Goal: Information Seeking & Learning: Learn about a topic

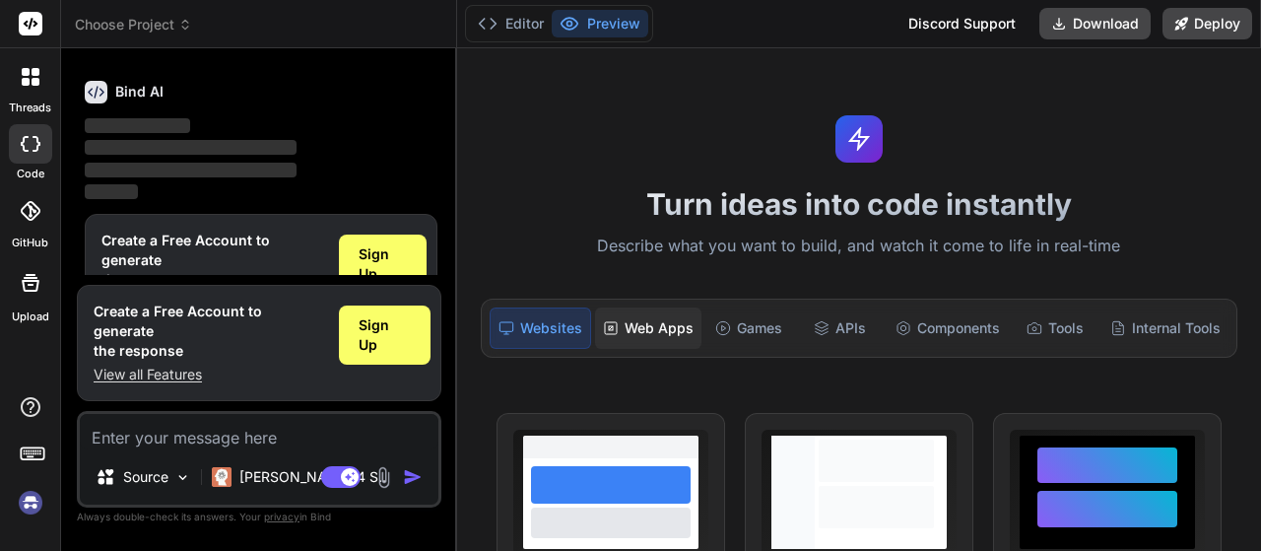
scroll to position [66, 0]
type textarea "x"
click at [193, 441] on textarea at bounding box center [259, 431] width 359 height 35
type textarea "s"
type textarea "x"
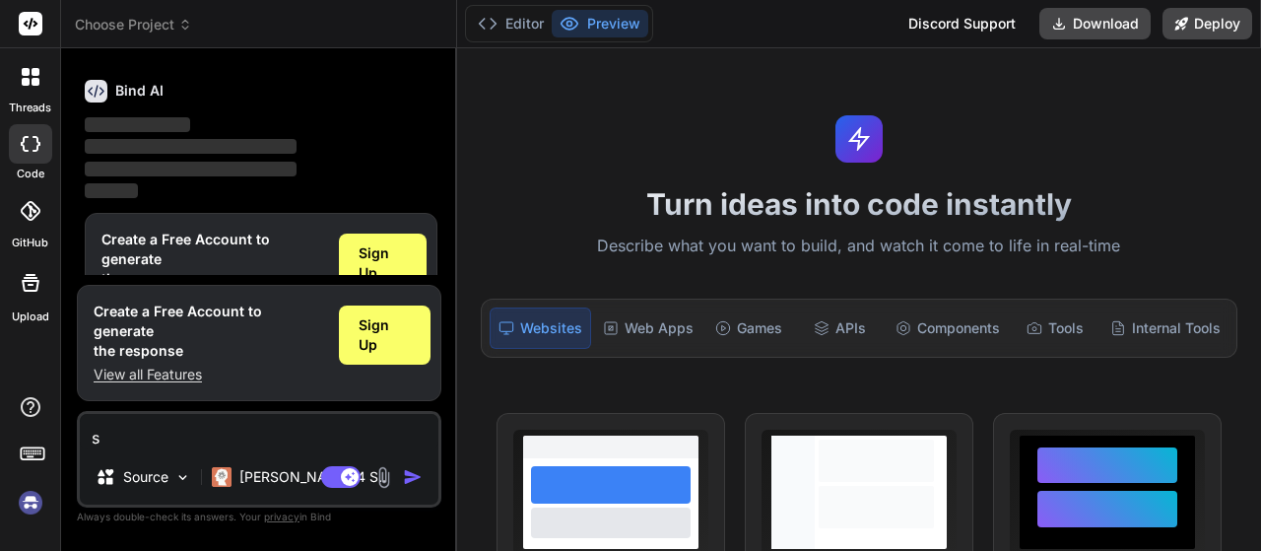
type textarea "sf"
type textarea "x"
type textarea "sfs"
type textarea "x"
type textarea "sfs"
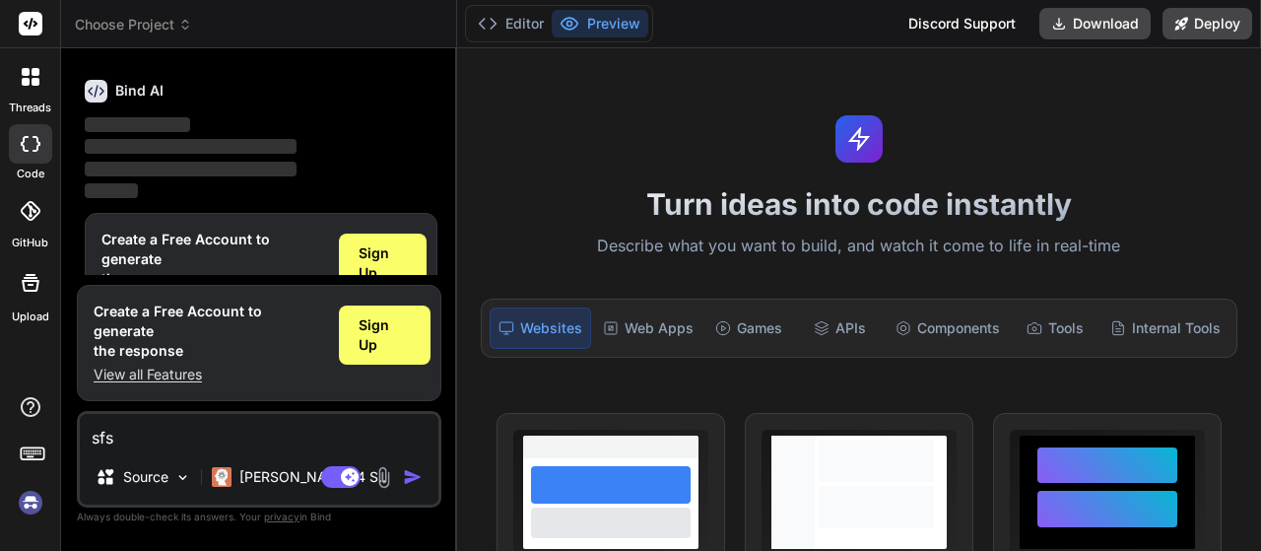
click at [417, 476] on img "button" at bounding box center [413, 477] width 20 height 20
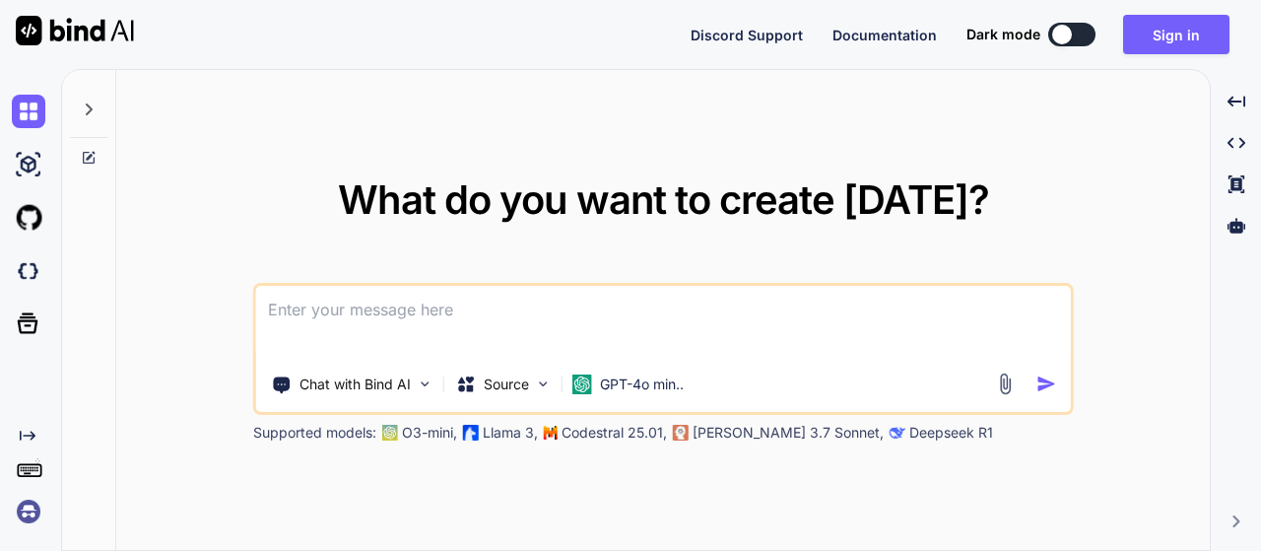
click at [410, 307] on textarea at bounding box center [663, 322] width 815 height 73
click at [1178, 36] on button "Sign in" at bounding box center [1176, 34] width 106 height 39
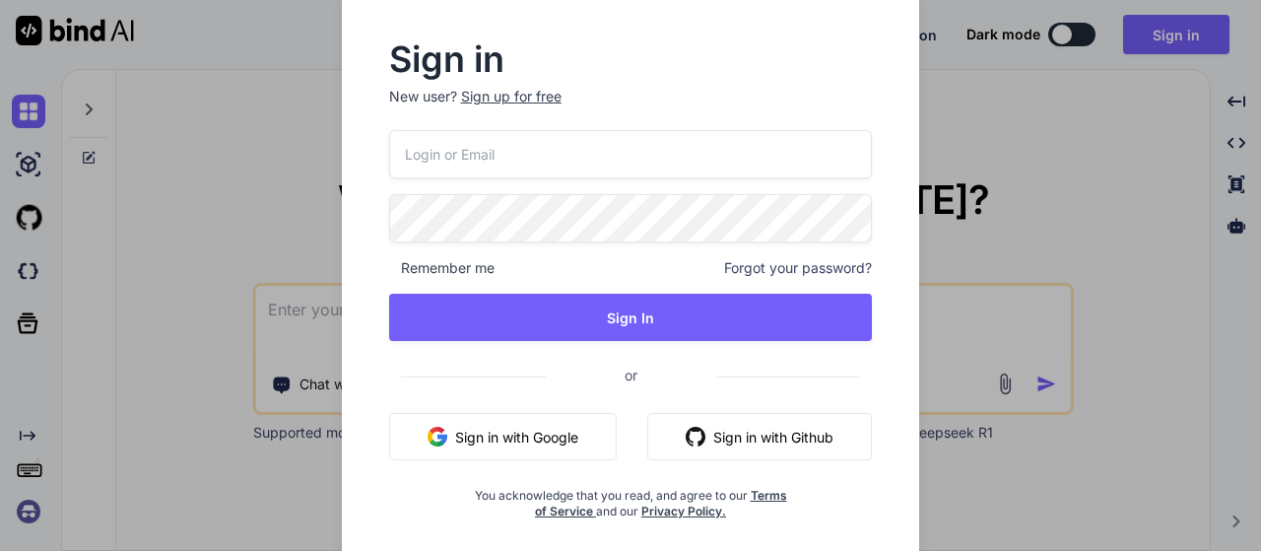
click at [507, 159] on input "email" at bounding box center [631, 154] width 484 height 48
type input "j"
type input "d"
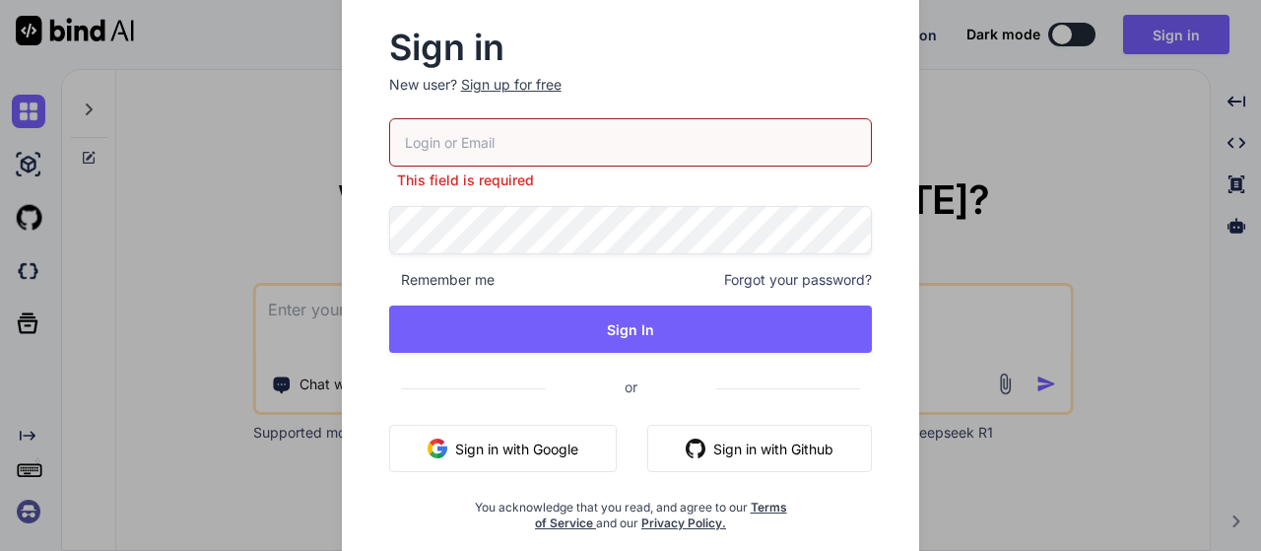
click at [555, 153] on input "email" at bounding box center [631, 142] width 484 height 48
paste input "[EMAIL_ADDRESS][DOMAIN_NAME]"
type input "[EMAIL_ADDRESS][DOMAIN_NAME]"
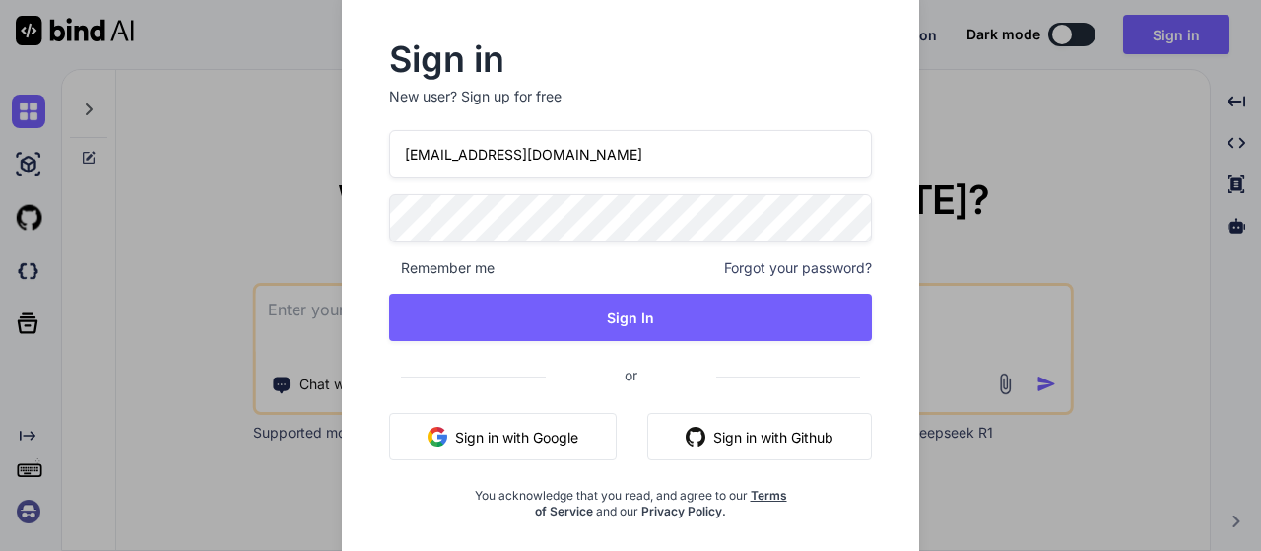
click at [288, 250] on div "Sign in New user? Sign up for free [EMAIL_ADDRESS][DOMAIN_NAME] Remember me For…" at bounding box center [630, 275] width 1261 height 551
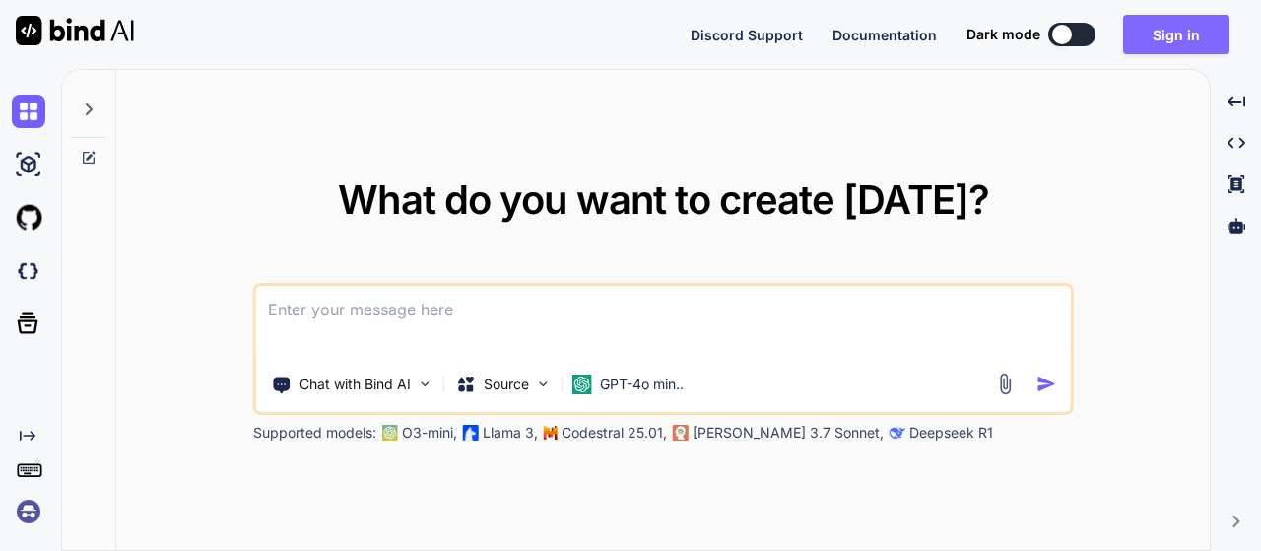
click at [1168, 31] on button "Sign in" at bounding box center [1176, 34] width 106 height 39
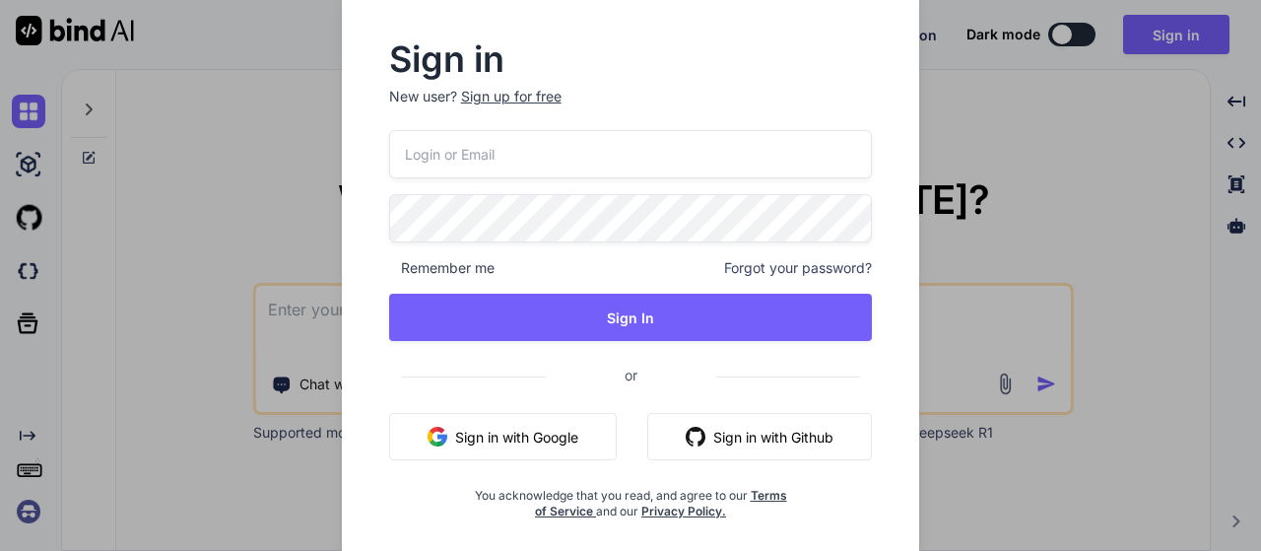
click at [520, 89] on div "Sign up for free" at bounding box center [511, 97] width 101 height 20
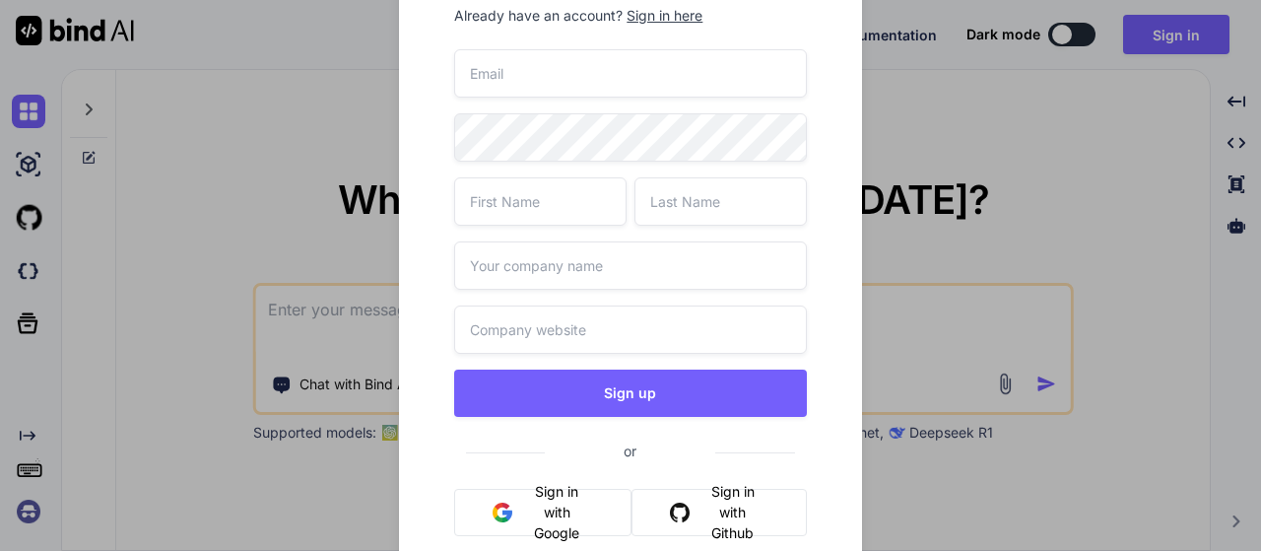
click at [504, 66] on input "email" at bounding box center [630, 73] width 352 height 48
paste input "[EMAIL_ADDRESS][DOMAIN_NAME]"
type input "[EMAIL_ADDRESS][DOMAIN_NAME]"
click at [540, 217] on input "text" at bounding box center [540, 201] width 172 height 48
type input "adsad"
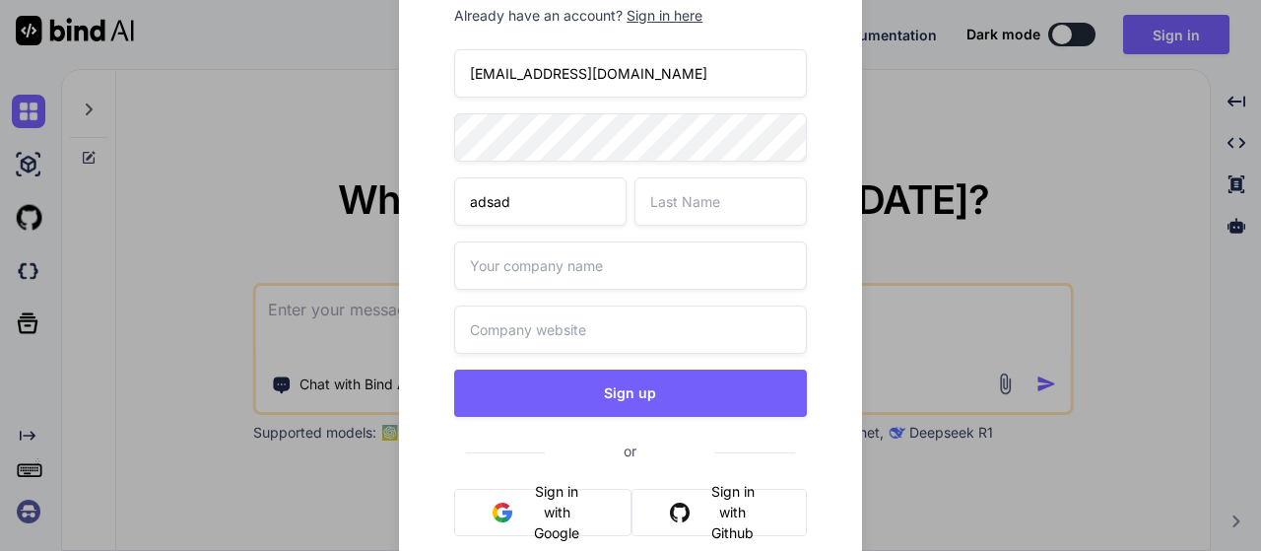
click at [739, 224] on input "text" at bounding box center [721, 201] width 172 height 48
type input "dad"
click at [585, 272] on input "text" at bounding box center [630, 265] width 352 height 48
type input "asdad"
click at [569, 334] on input "text" at bounding box center [630, 329] width 352 height 48
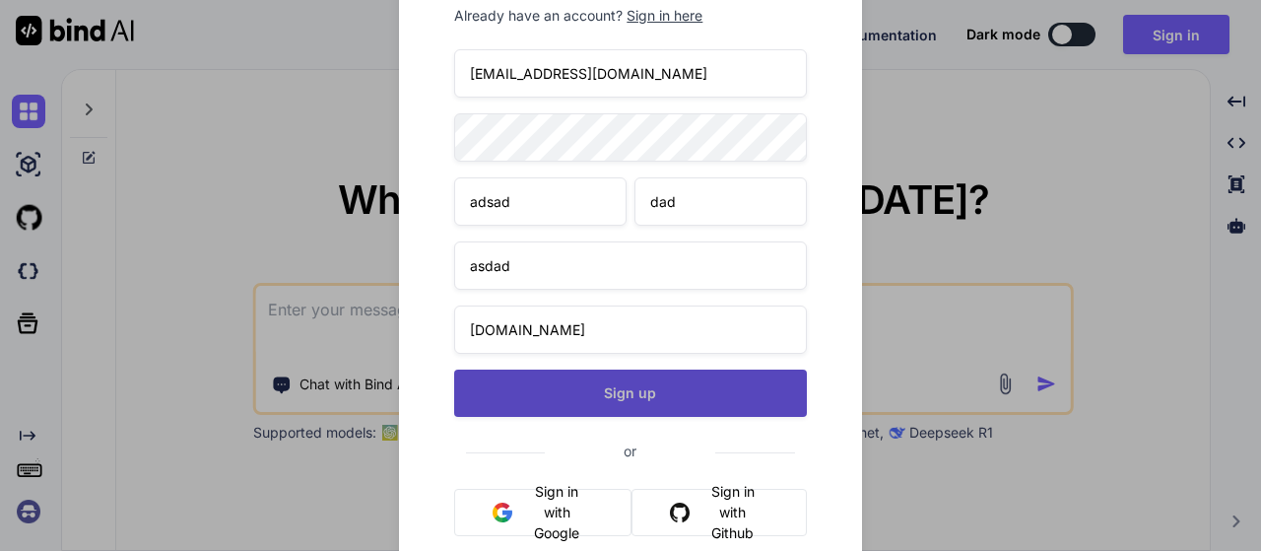
type input "[DOMAIN_NAME]"
click at [589, 381] on button "Sign up" at bounding box center [630, 393] width 352 height 47
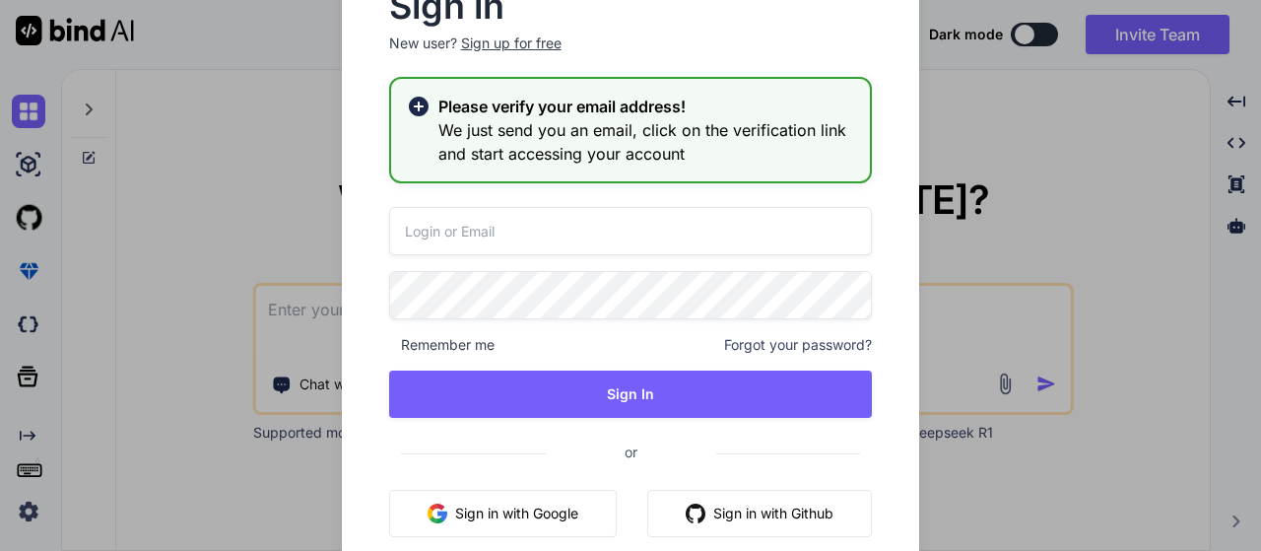
type textarea "x"
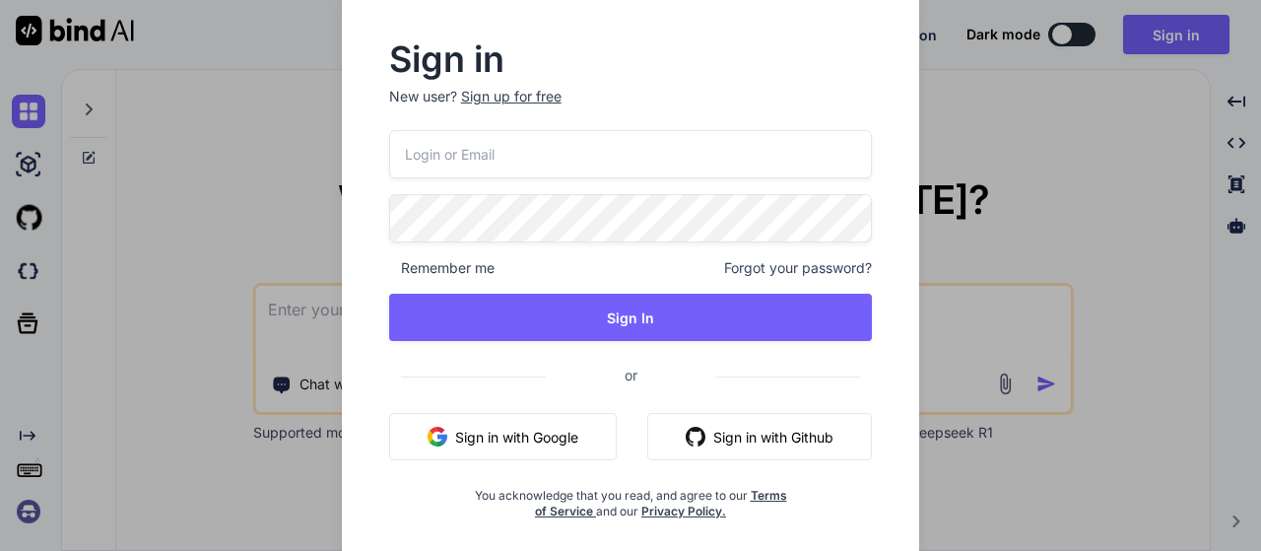
click at [489, 164] on input "email" at bounding box center [631, 154] width 484 height 48
paste input "[EMAIL_ADDRESS][DOMAIN_NAME]"
type input "[EMAIL_ADDRESS][DOMAIN_NAME]"
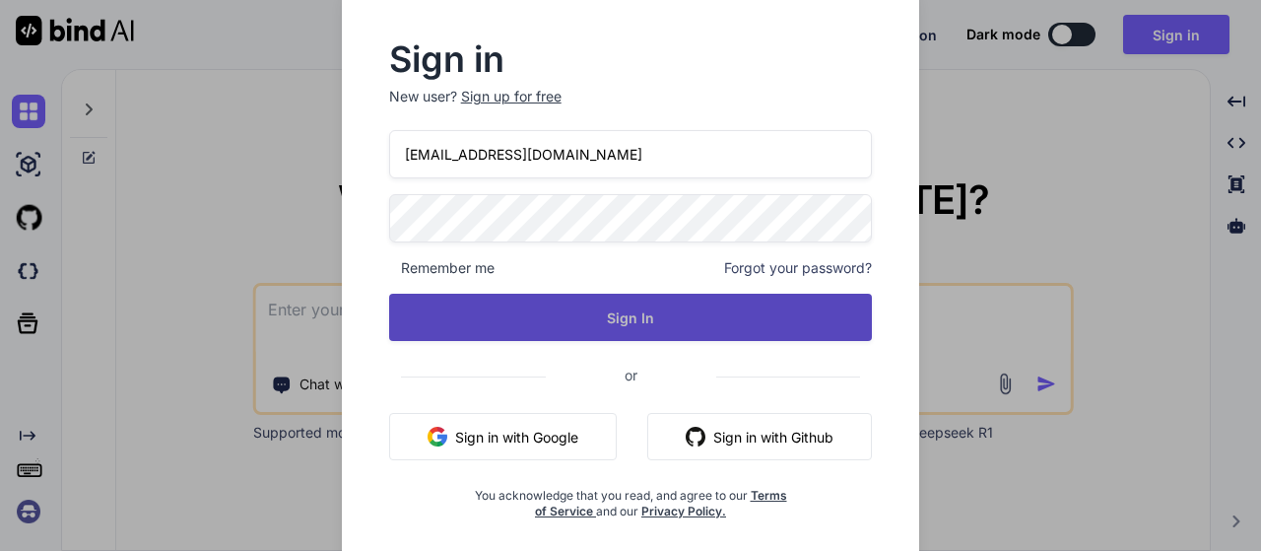
click at [628, 331] on button "Sign In" at bounding box center [631, 317] width 484 height 47
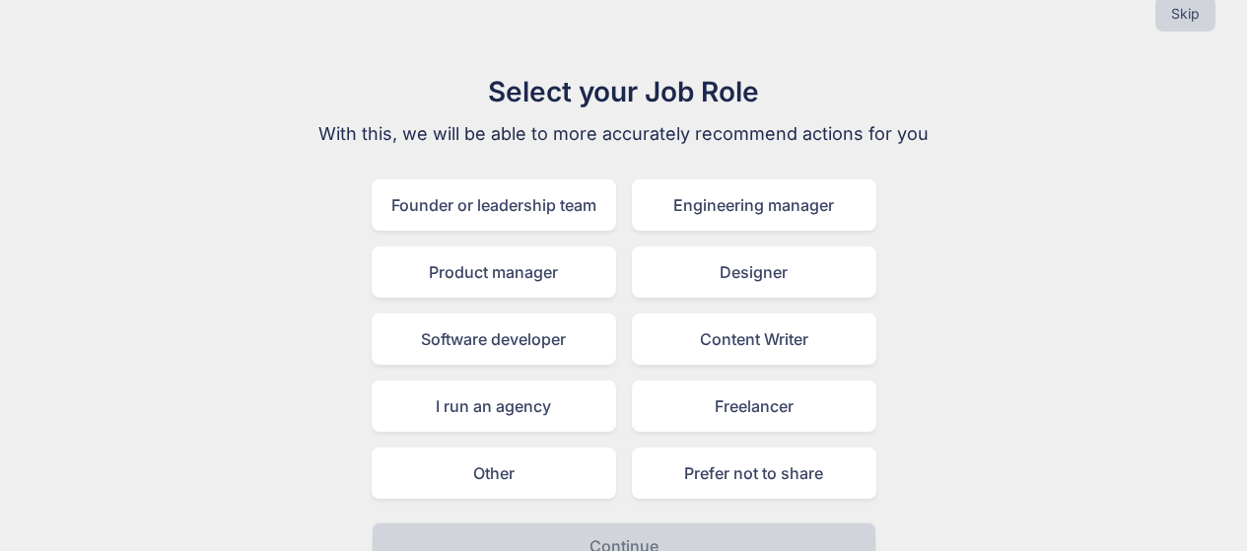
scroll to position [70, 0]
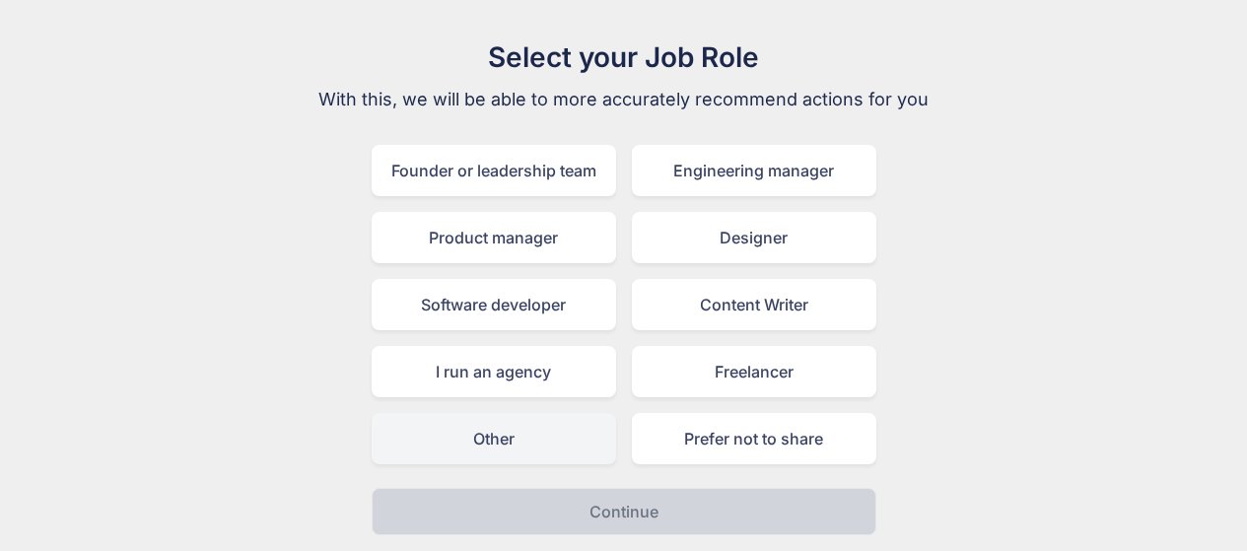
click at [513, 443] on div "Other" at bounding box center [493, 438] width 244 height 51
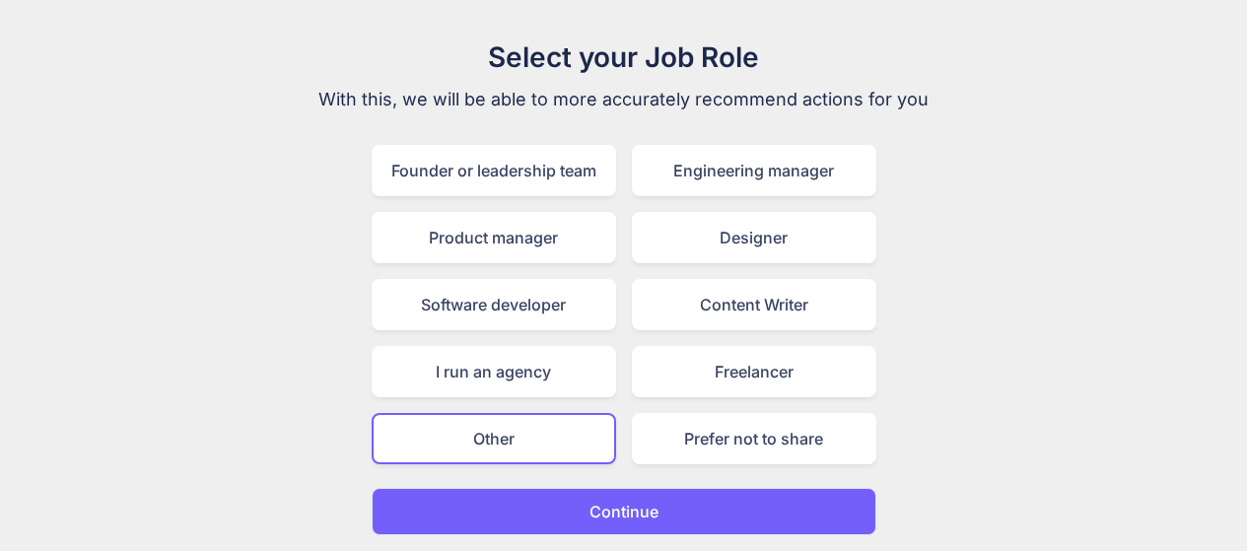
click at [670, 520] on button "Continue" at bounding box center [623, 511] width 505 height 47
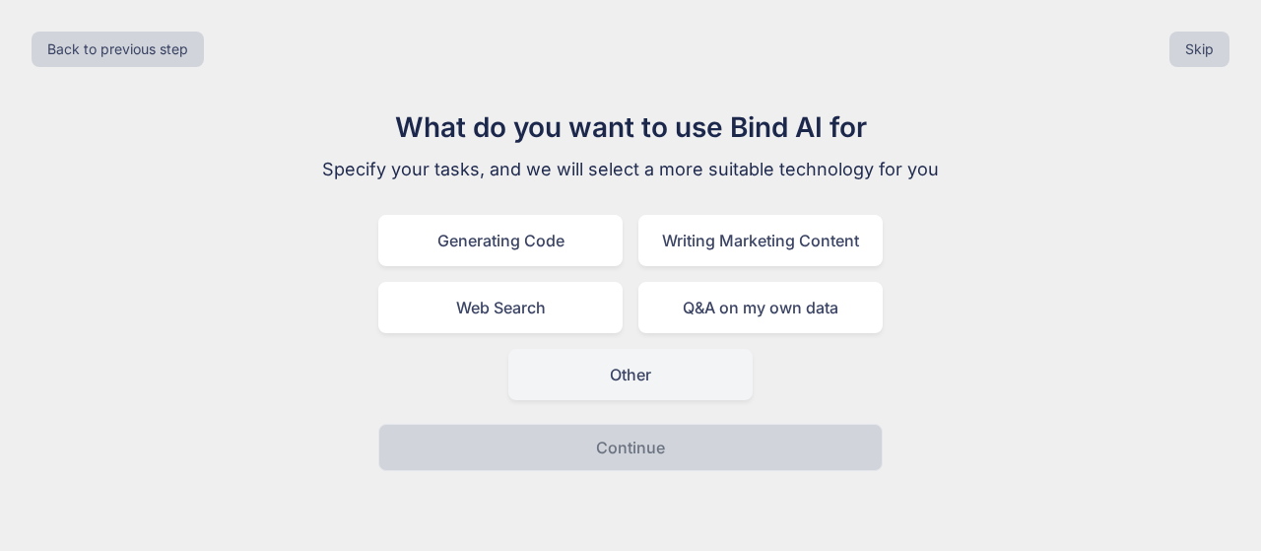
drag, startPoint x: 678, startPoint y: 366, endPoint x: 742, endPoint y: 362, distance: 64.2
click at [679, 366] on div "Other" at bounding box center [630, 374] width 244 height 51
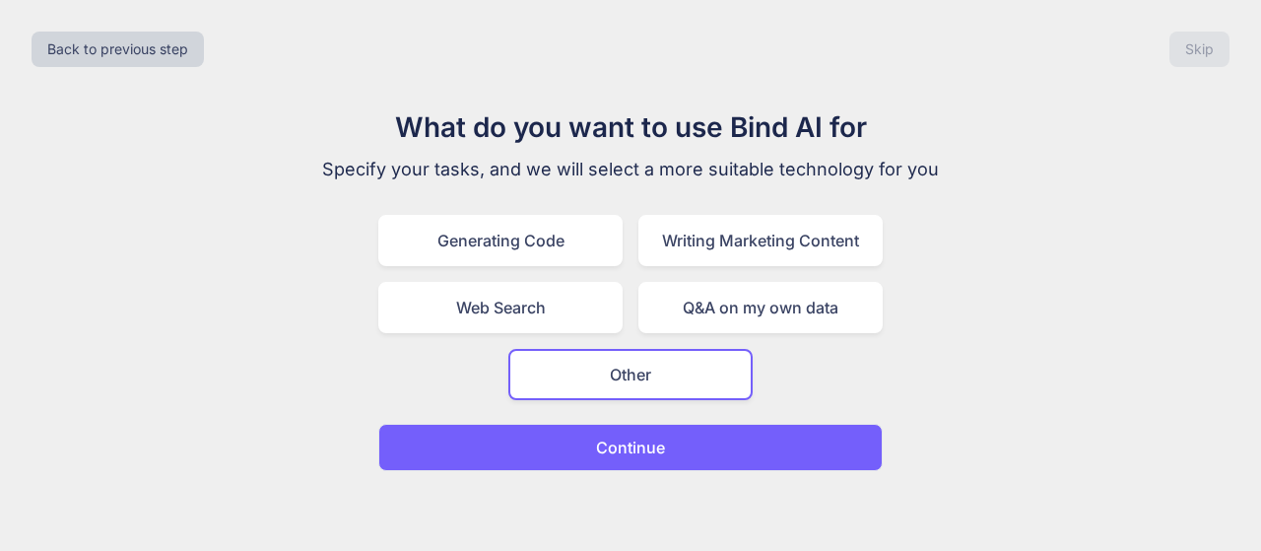
click at [732, 424] on button "Continue" at bounding box center [630, 447] width 505 height 47
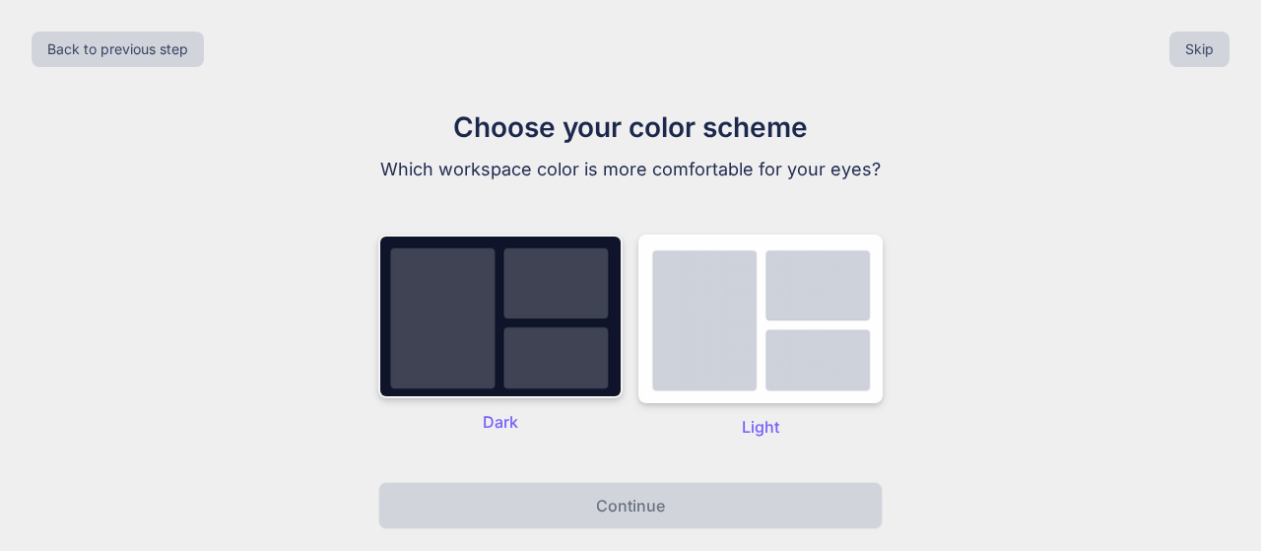
click at [568, 327] on img at bounding box center [500, 317] width 244 height 164
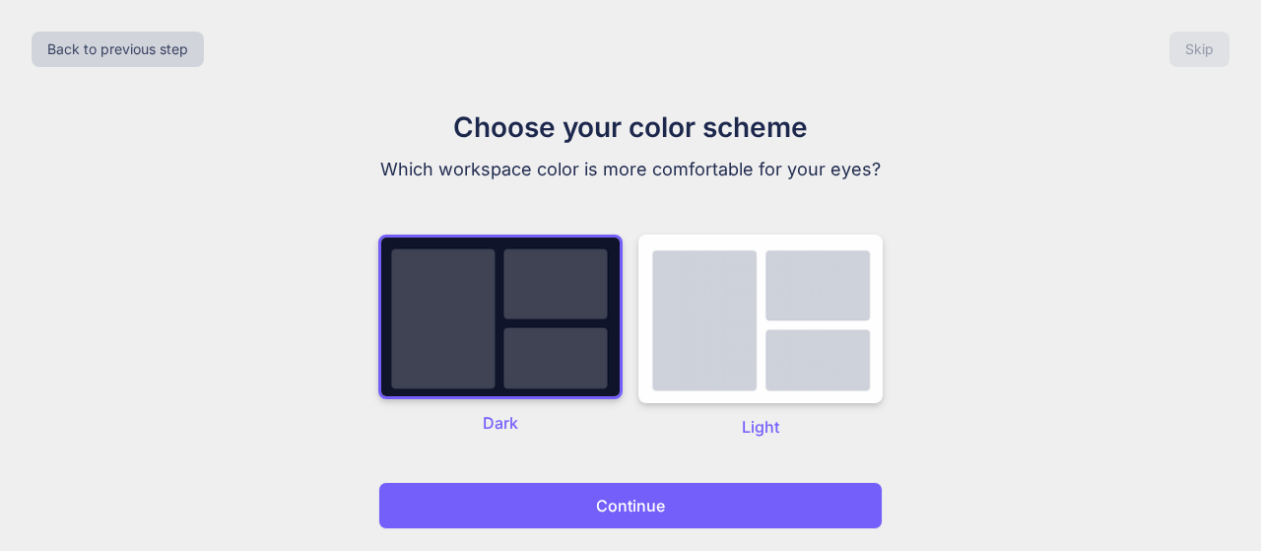
click at [743, 510] on button "Continue" at bounding box center [630, 505] width 505 height 47
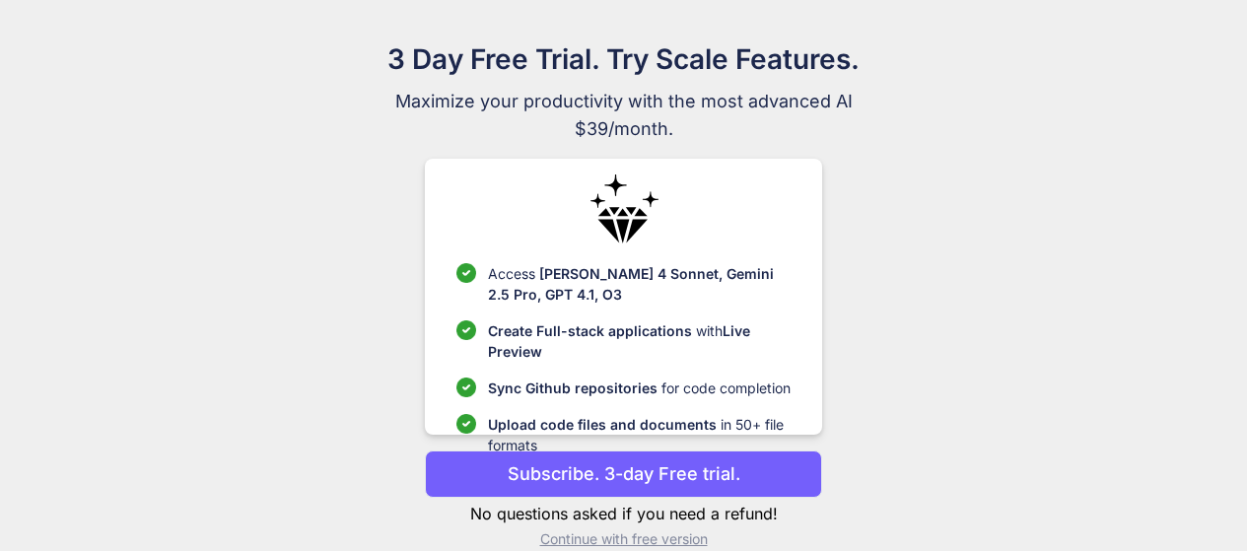
scroll to position [98, 0]
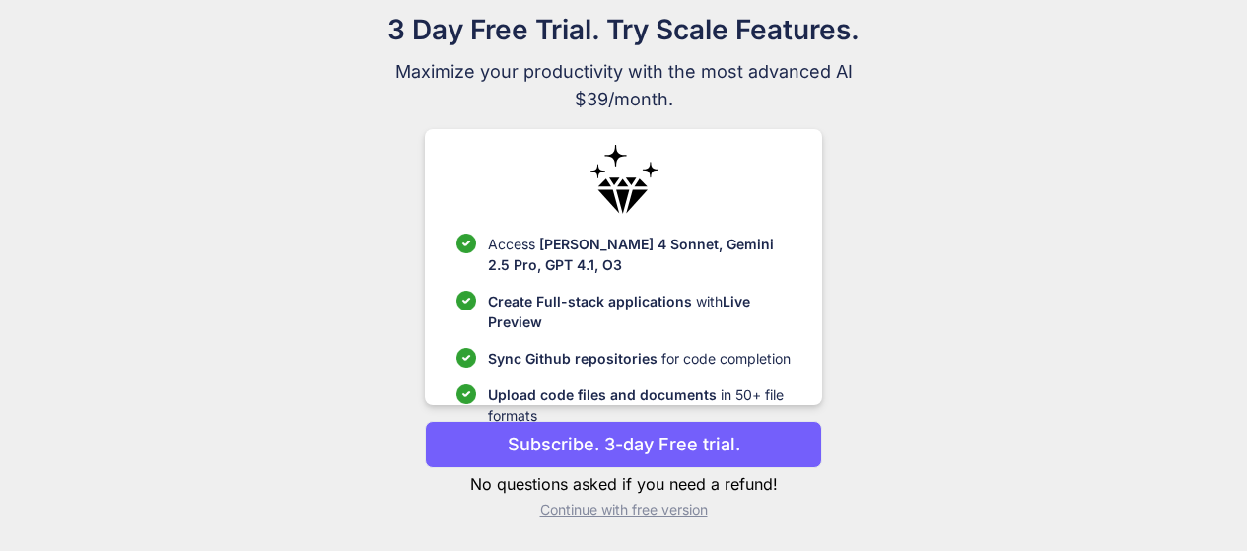
click at [647, 518] on p "Continue with free version" at bounding box center [623, 510] width 397 height 20
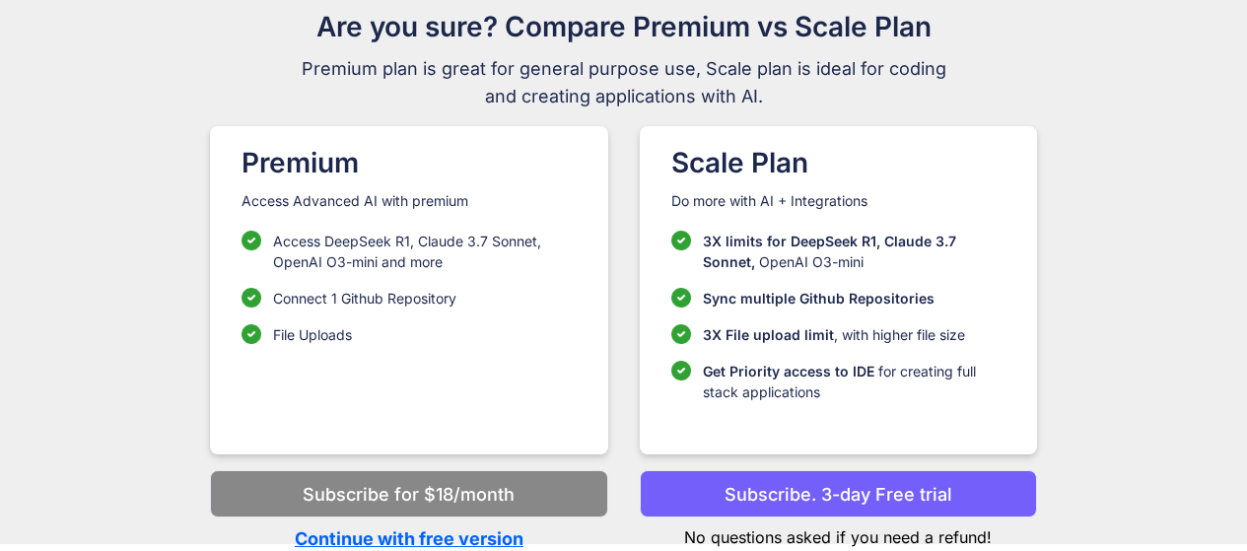
scroll to position [101, 0]
click at [401, 532] on p "Continue with free version" at bounding box center [408, 537] width 397 height 27
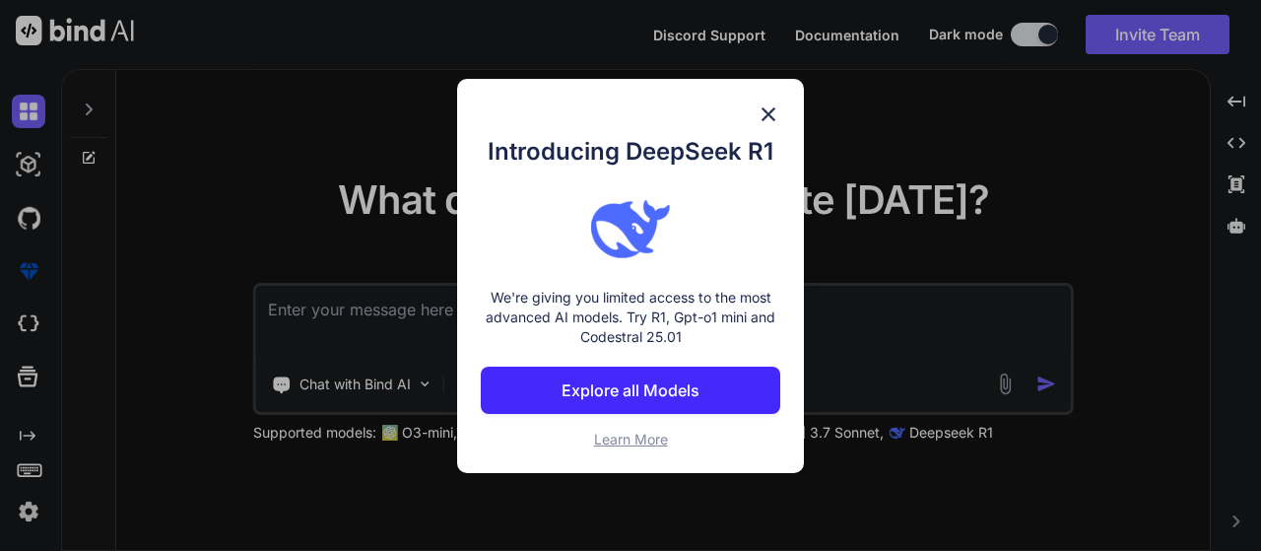
click at [765, 116] on img at bounding box center [769, 114] width 24 height 24
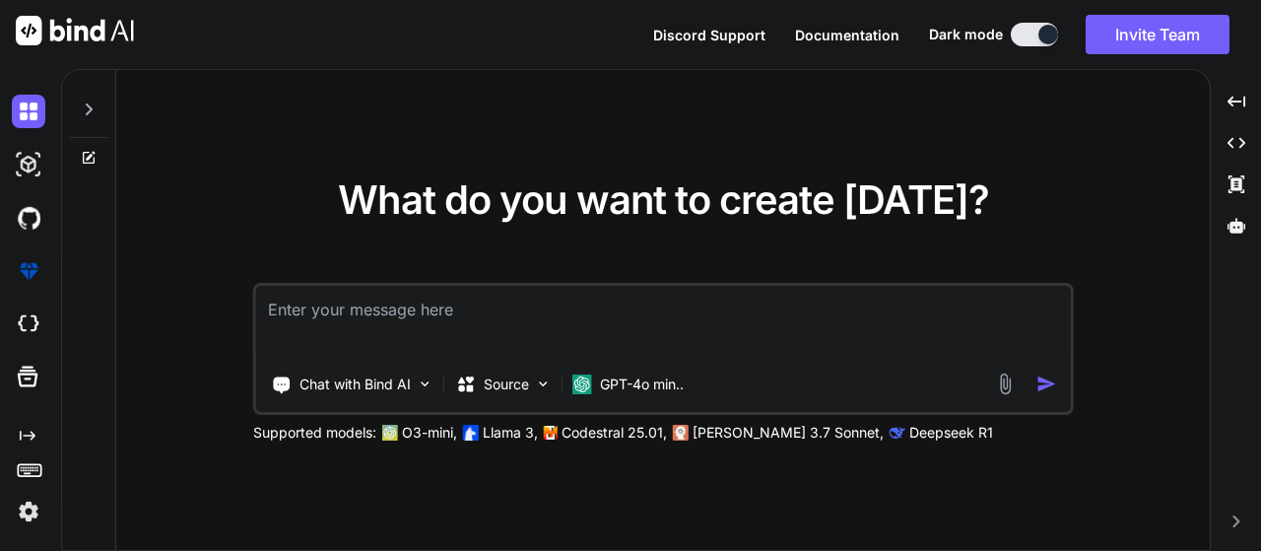
click at [358, 302] on textarea at bounding box center [663, 322] width 815 height 73
type textarea "hi"
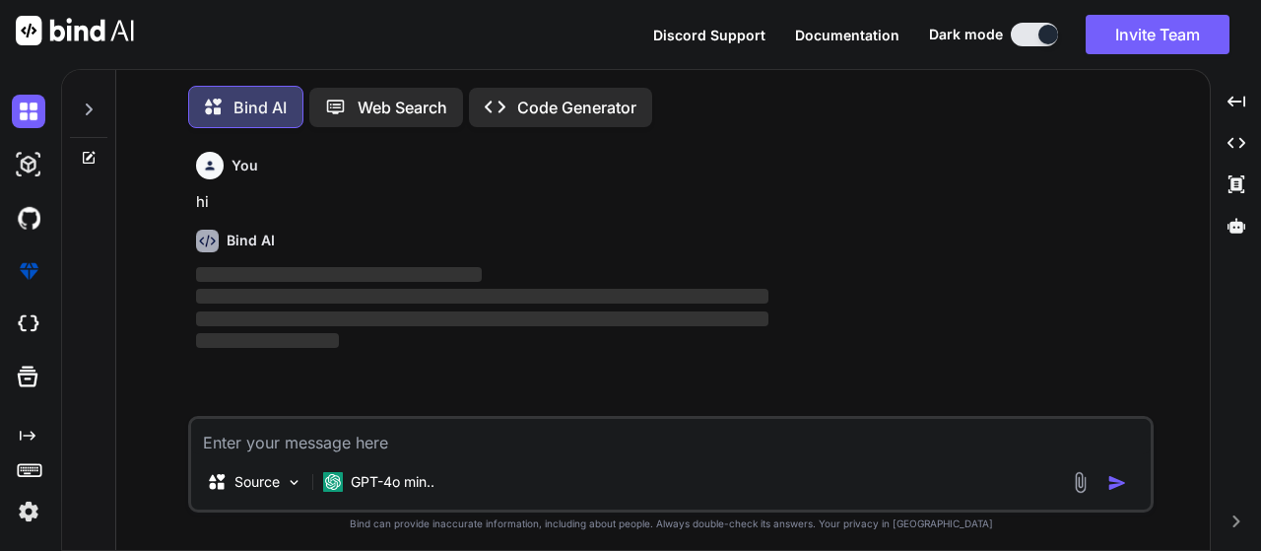
scroll to position [10, 0]
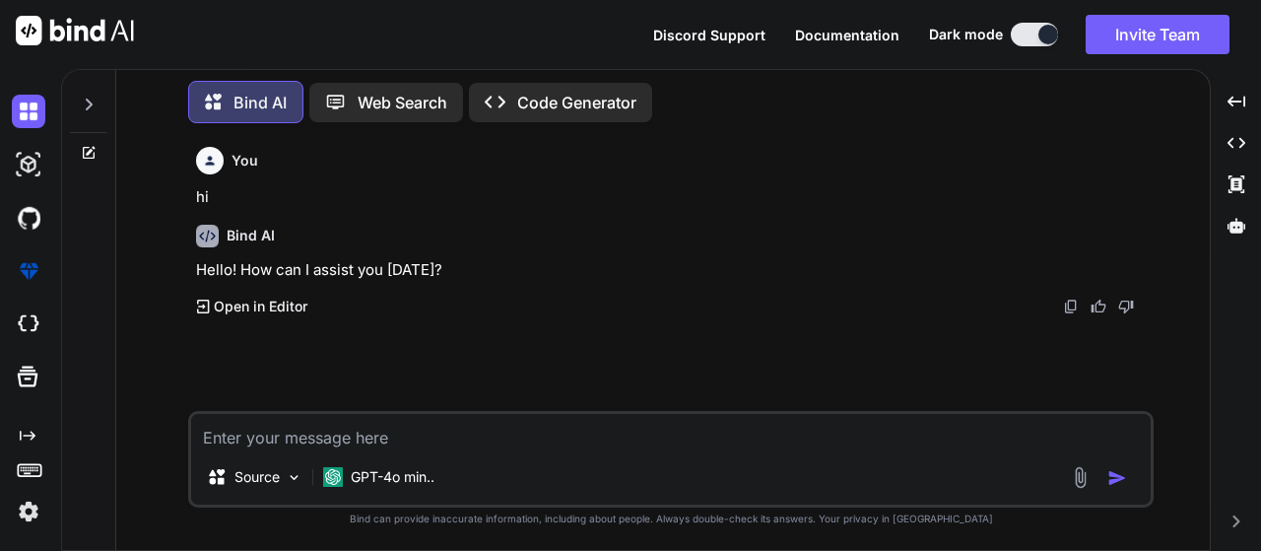
click at [328, 445] on textarea at bounding box center [671, 431] width 960 height 35
type textarea "Difference between agent Ai and Agentic ai"
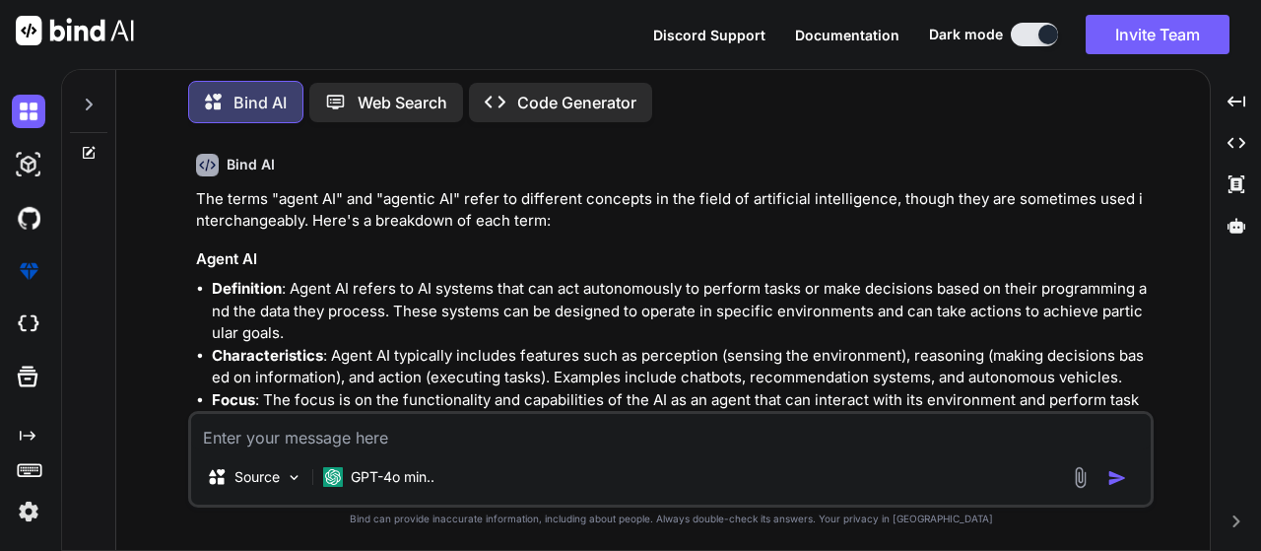
scroll to position [296, 0]
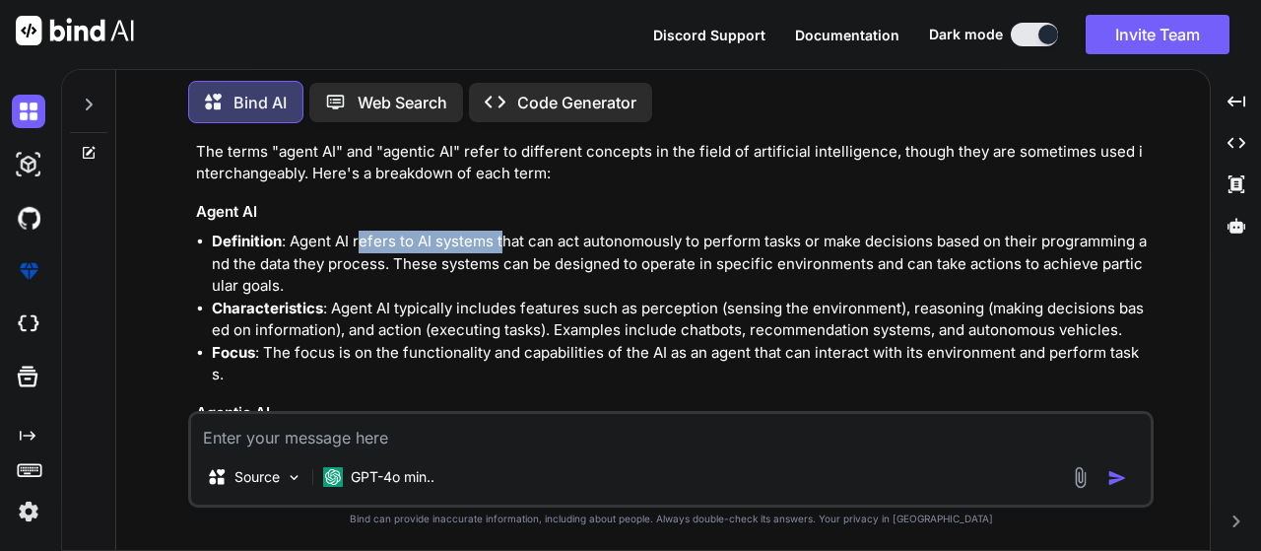
drag, startPoint x: 362, startPoint y: 240, endPoint x: 523, endPoint y: 243, distance: 161.6
click at [523, 242] on li "Definition : Agent AI refers to AI systems that can act autonomously to perform…" at bounding box center [681, 264] width 938 height 67
drag, startPoint x: 532, startPoint y: 243, endPoint x: 592, endPoint y: 243, distance: 60.1
click at [592, 243] on li "Definition : Agent AI refers to AI systems that can act autonomously to perform…" at bounding box center [681, 264] width 938 height 67
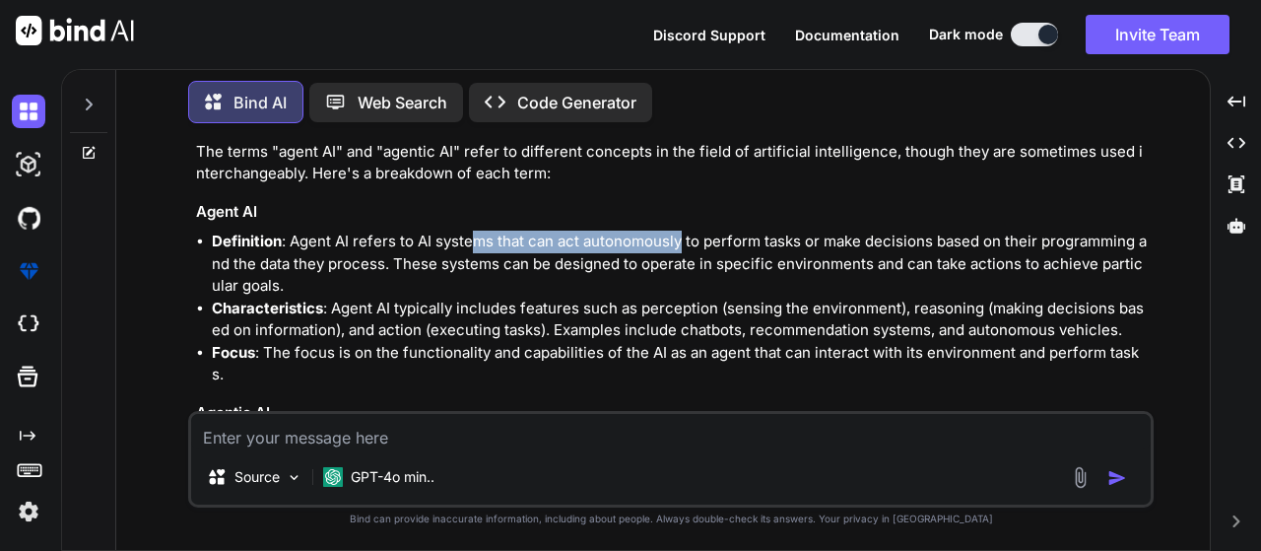
drag, startPoint x: 682, startPoint y: 241, endPoint x: 479, endPoint y: 243, distance: 203.0
click at [479, 243] on li "Definition : Agent AI refers to AI systems that can act autonomously to perform…" at bounding box center [681, 264] width 938 height 67
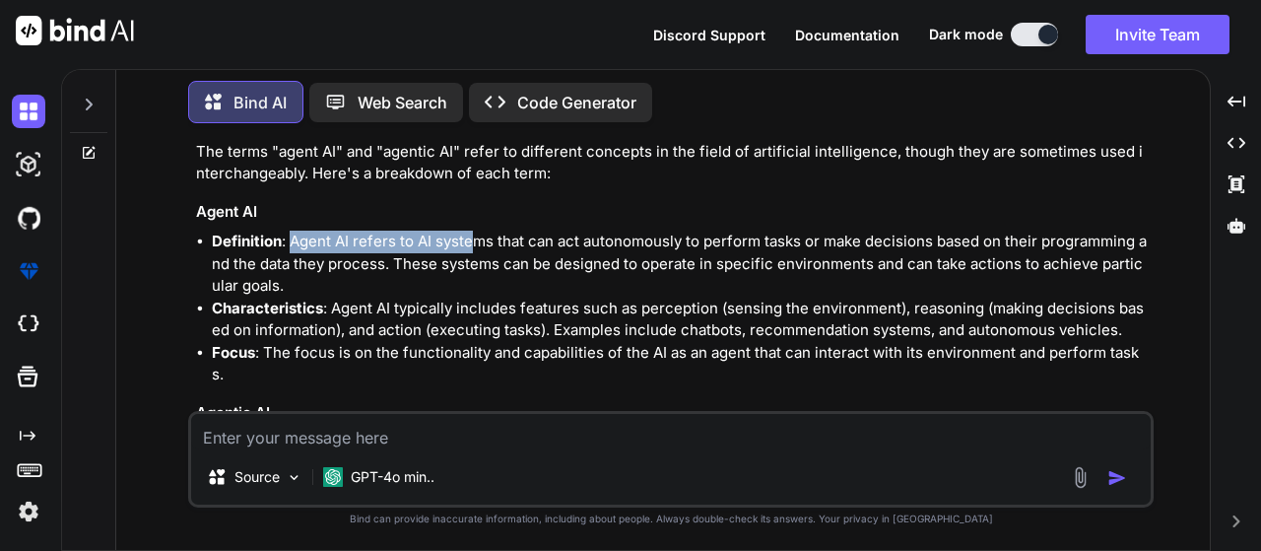
drag, startPoint x: 295, startPoint y: 237, endPoint x: 471, endPoint y: 242, distance: 176.5
click at [471, 242] on li "Definition : Agent AI refers to AI systems that can act autonomously to perform…" at bounding box center [681, 264] width 938 height 67
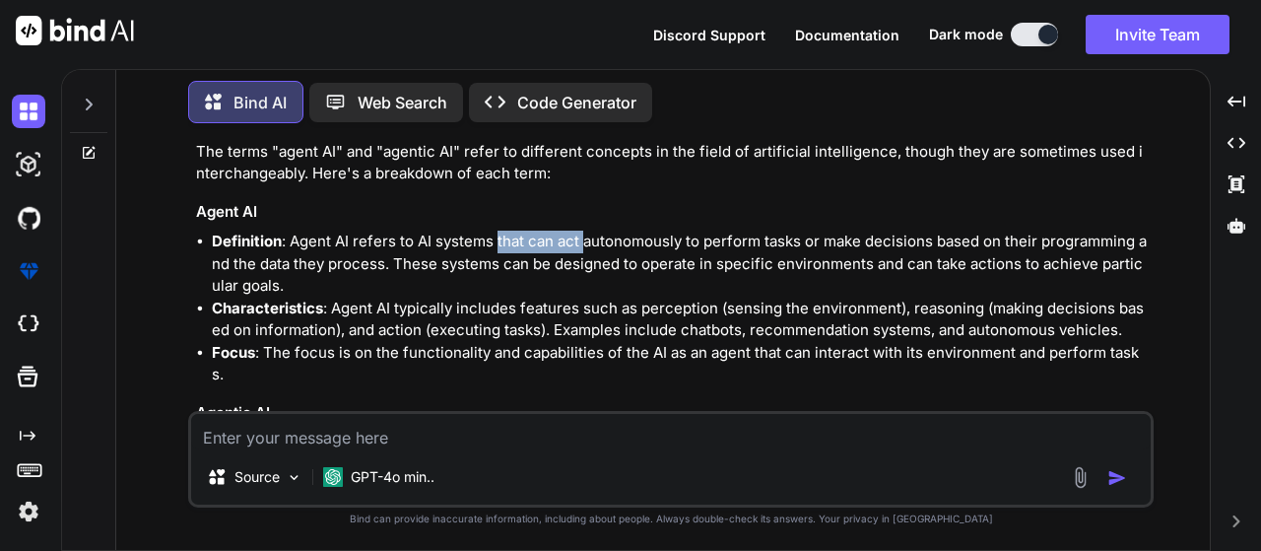
drag, startPoint x: 497, startPoint y: 239, endPoint x: 583, endPoint y: 233, distance: 87.0
click at [583, 233] on li "Definition : Agent AI refers to AI systems that can act autonomously to perform…" at bounding box center [681, 264] width 938 height 67
drag, startPoint x: 697, startPoint y: 242, endPoint x: 726, endPoint y: 241, distance: 29.6
click at [726, 241] on li "Definition : Agent AI refers to AI systems that can act autonomously to perform…" at bounding box center [681, 264] width 938 height 67
drag, startPoint x: 788, startPoint y: 240, endPoint x: 969, endPoint y: 258, distance: 181.2
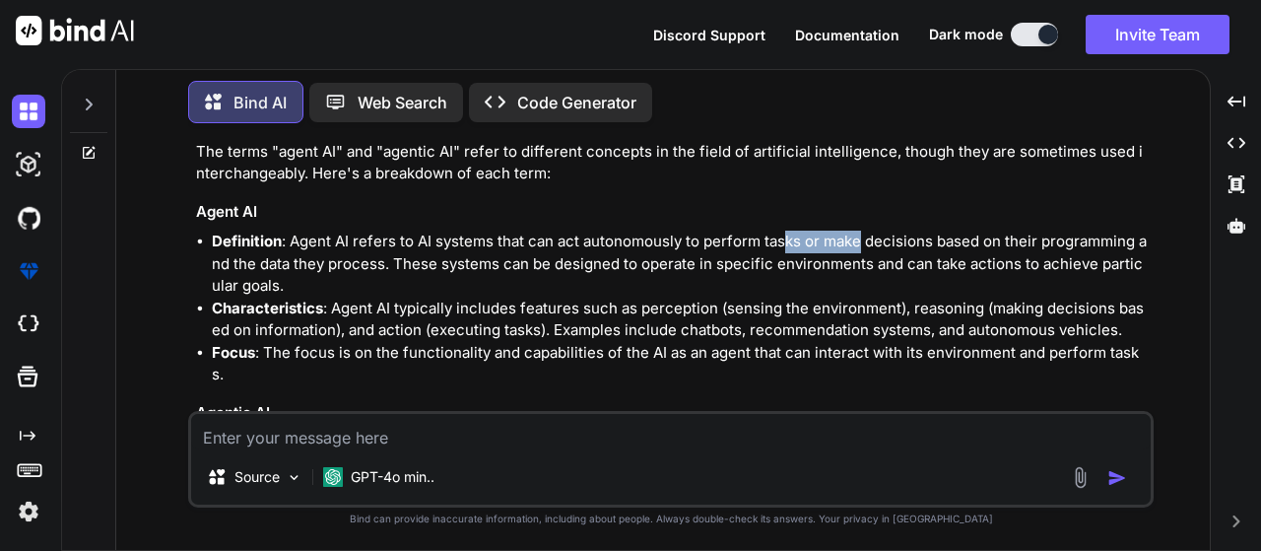
click at [865, 238] on li "Definition : Agent AI refers to AI systems that can act autonomously to perform…" at bounding box center [681, 264] width 938 height 67
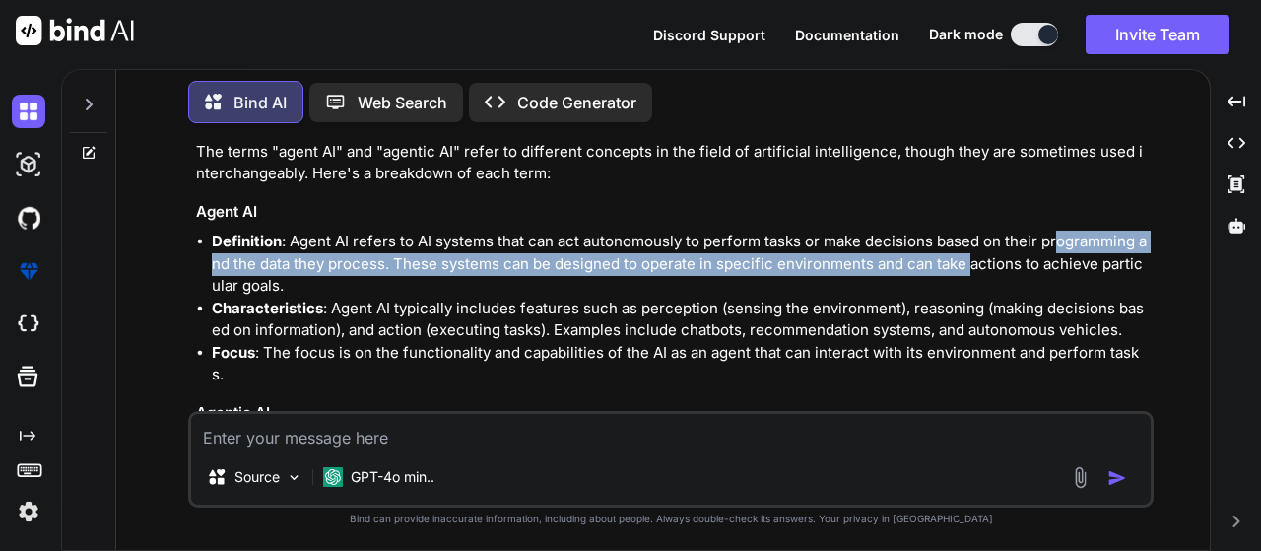
drag, startPoint x: 969, startPoint y: 258, endPoint x: 1053, endPoint y: 248, distance: 85.3
click at [1053, 248] on li "Definition : Agent AI refers to AI systems that can act autonomously to perform…" at bounding box center [681, 264] width 938 height 67
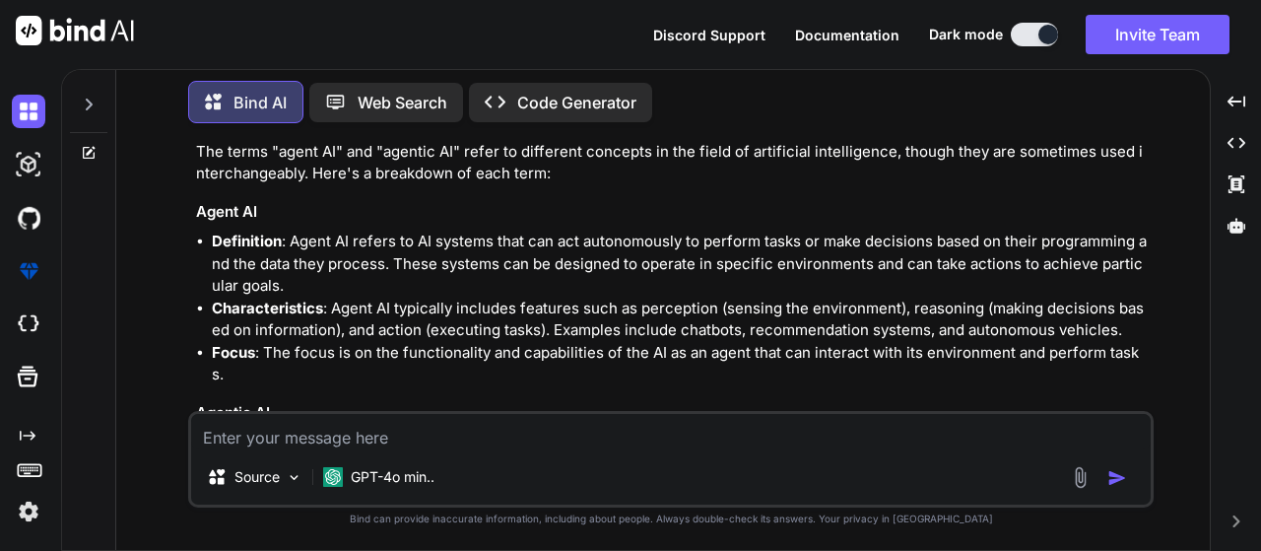
click at [979, 254] on li "Definition : Agent AI refers to AI systems that can act autonomously to perform…" at bounding box center [681, 264] width 938 height 67
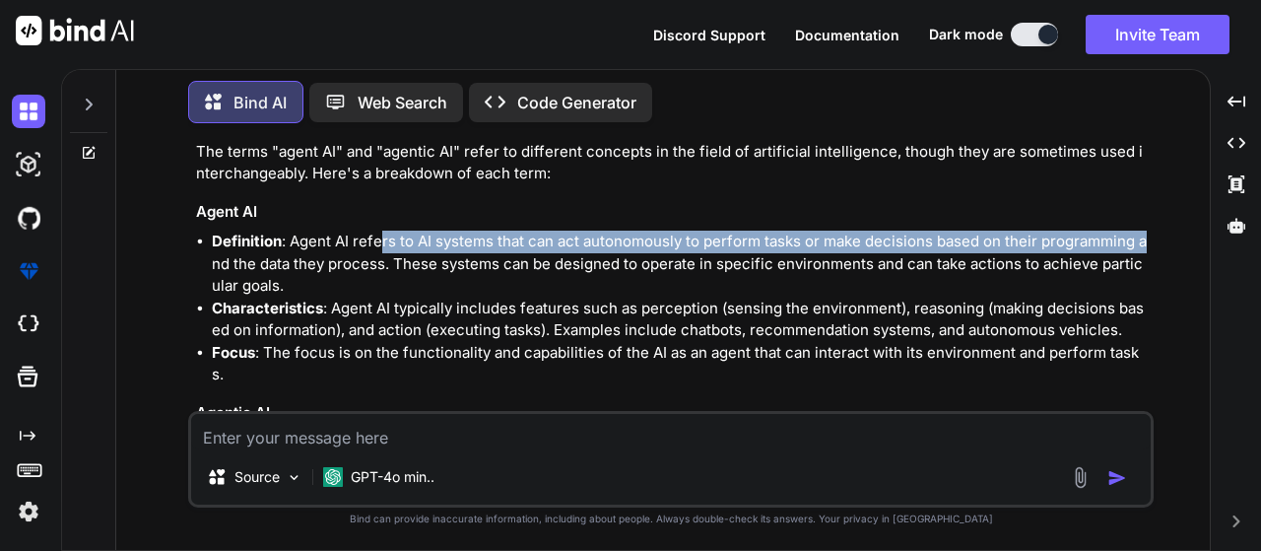
drag, startPoint x: 188, startPoint y: 259, endPoint x: 384, endPoint y: 252, distance: 196.2
click at [384, 252] on div "You hi Bind AI Hello! How can I assist you today? Created with Pixso. Open in E…" at bounding box center [671, 344] width 966 height 411
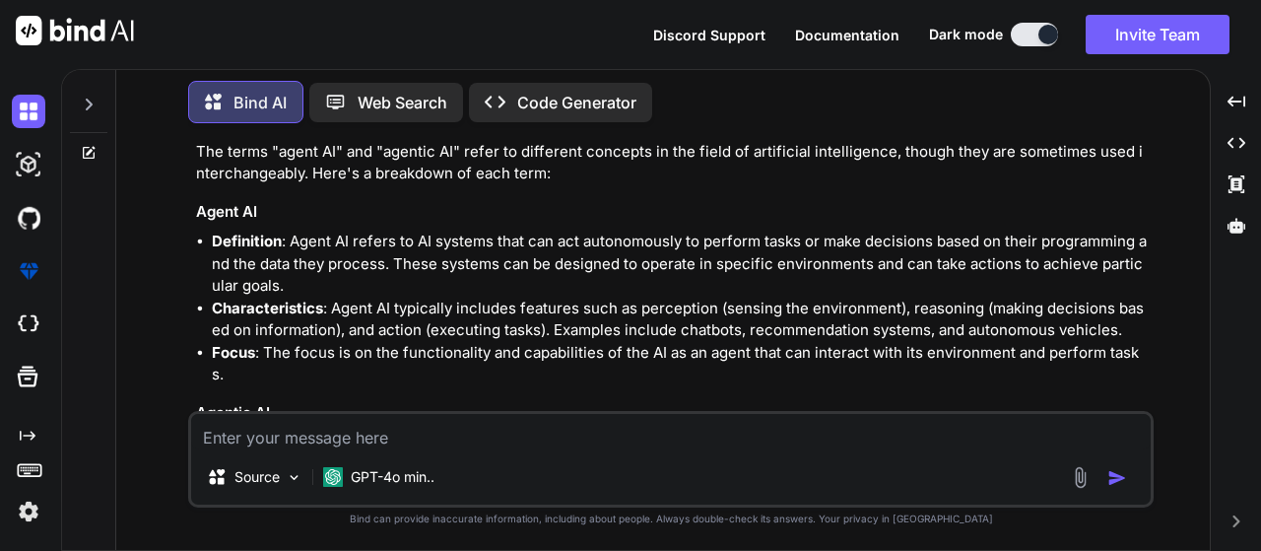
click at [405, 271] on li "Definition : Agent AI refers to AI systems that can act autonomously to perform…" at bounding box center [681, 264] width 938 height 67
drag, startPoint x: 494, startPoint y: 268, endPoint x: 543, endPoint y: 269, distance: 49.3
click at [541, 269] on li "Definition : Agent AI refers to AI systems that can act autonomously to perform…" at bounding box center [681, 264] width 938 height 67
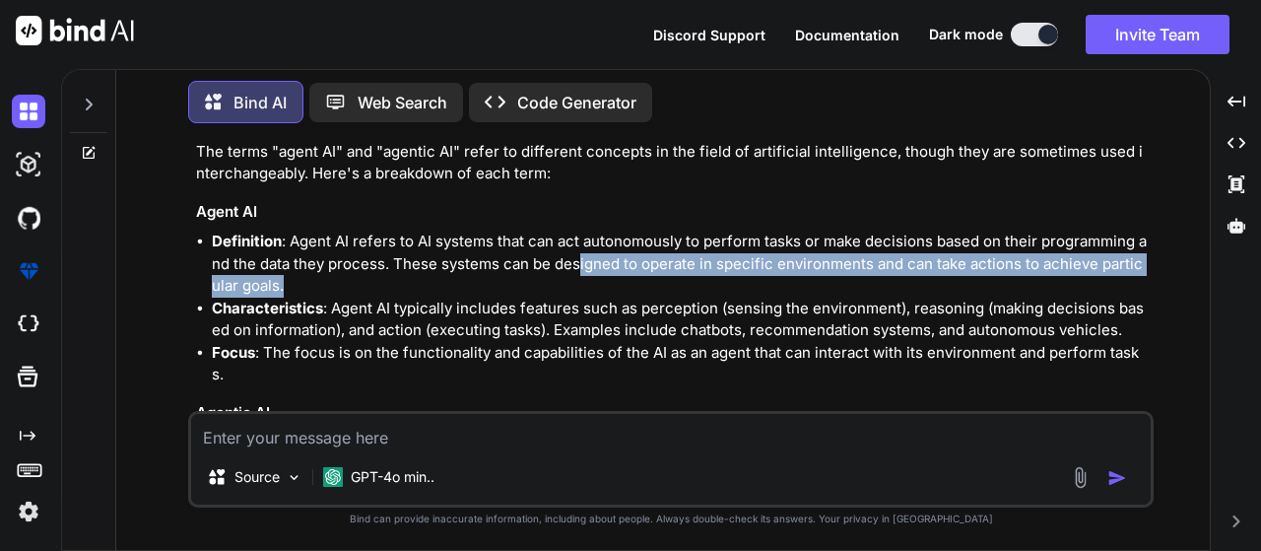
drag, startPoint x: 578, startPoint y: 273, endPoint x: 673, endPoint y: 278, distance: 94.7
click at [673, 278] on li "Definition : Agent AI refers to AI systems that can act autonomously to perform…" at bounding box center [681, 264] width 938 height 67
click at [694, 274] on li "Definition : Agent AI refers to AI systems that can act autonomously to perform…" at bounding box center [681, 264] width 938 height 67
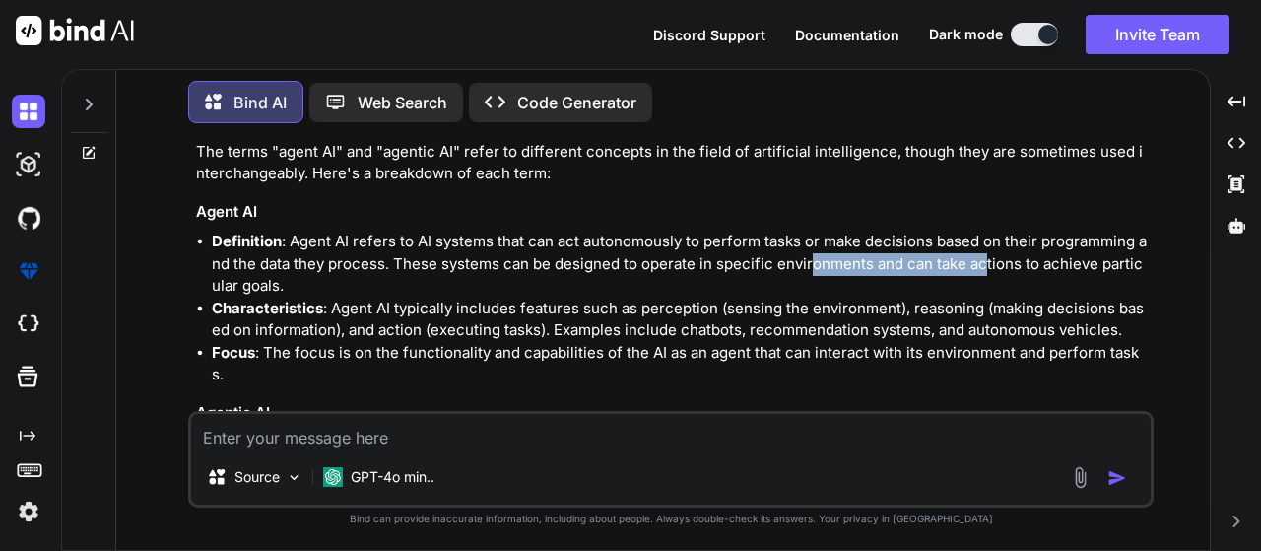
drag, startPoint x: 811, startPoint y: 265, endPoint x: 985, endPoint y: 271, distance: 174.5
click at [985, 271] on li "Definition : Agent AI refers to AI systems that can act autonomously to perform…" at bounding box center [681, 264] width 938 height 67
drag, startPoint x: 1052, startPoint y: 269, endPoint x: 1115, endPoint y: 262, distance: 63.4
click at [1115, 262] on li "Definition : Agent AI refers to AI systems that can act autonomously to perform…" at bounding box center [681, 264] width 938 height 67
click at [1019, 262] on li "Definition : Agent AI refers to AI systems that can act autonomously to perform…" at bounding box center [681, 264] width 938 height 67
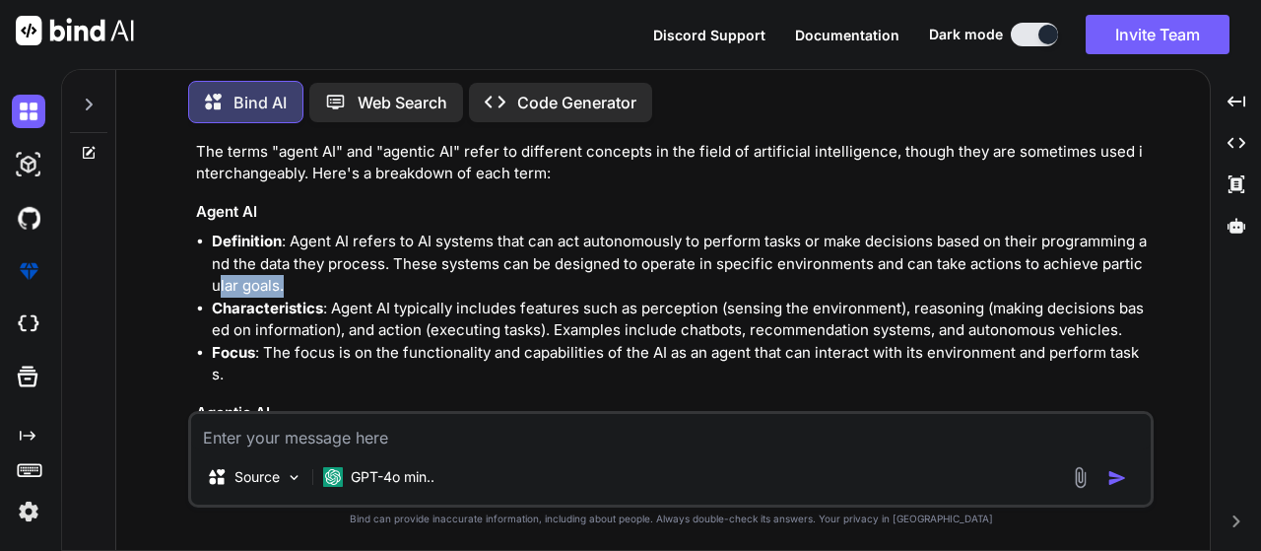
drag, startPoint x: 209, startPoint y: 289, endPoint x: 305, endPoint y: 284, distance: 96.7
click at [305, 284] on ul "Definition : Agent AI refers to AI systems that can act autonomously to perform…" at bounding box center [673, 309] width 954 height 156
click at [419, 283] on li "Definition : Agent AI refers to AI systems that can act autonomously to perform…" at bounding box center [681, 264] width 938 height 67
click at [280, 286] on li "Definition : Agent AI refers to AI systems that can act autonomously to perform…" at bounding box center [681, 264] width 938 height 67
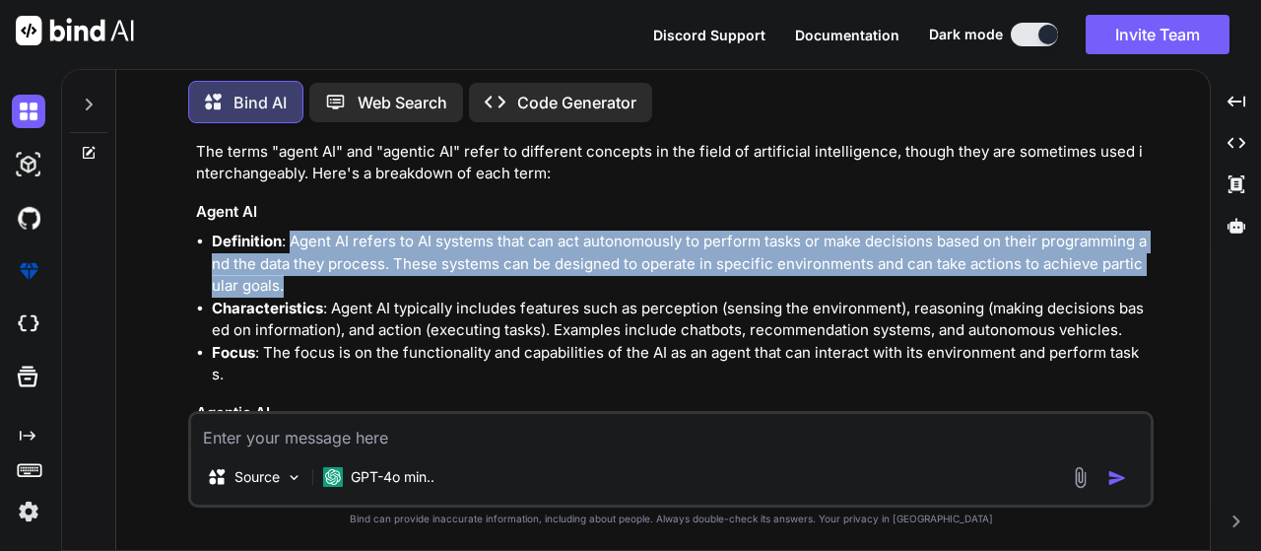
drag, startPoint x: 286, startPoint y: 290, endPoint x: 296, endPoint y: 242, distance: 48.3
click at [296, 242] on li "Definition : Agent AI refers to AI systems that can act autonomously to perform…" at bounding box center [681, 264] width 938 height 67
click at [1006, 249] on li "Definition : Agent AI refers to AI systems that can act autonomously to perform…" at bounding box center [681, 264] width 938 height 67
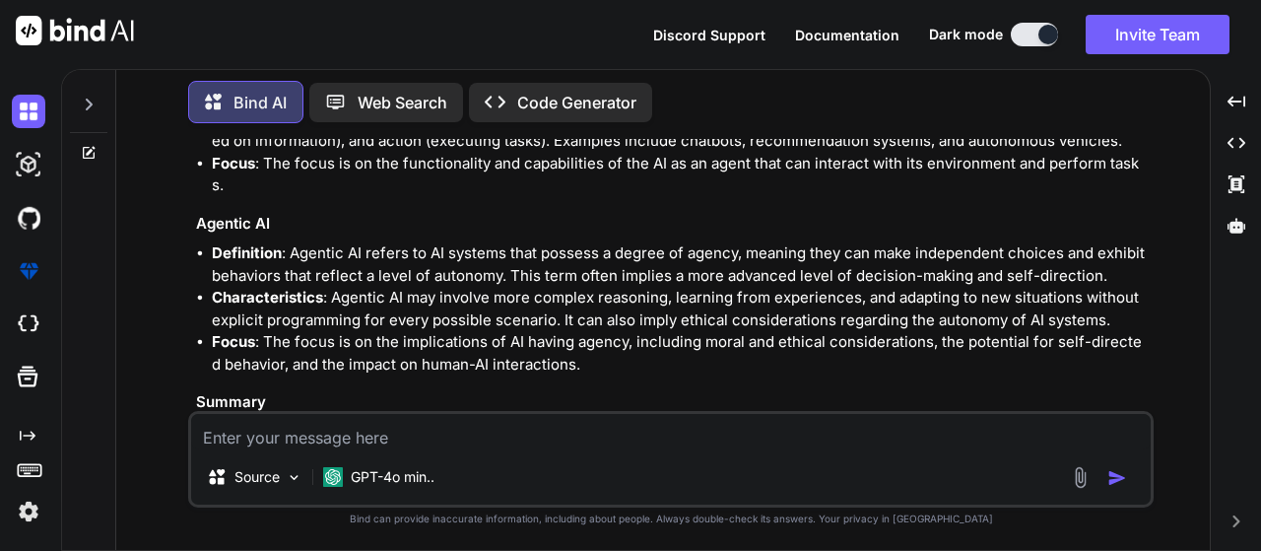
scroll to position [493, 0]
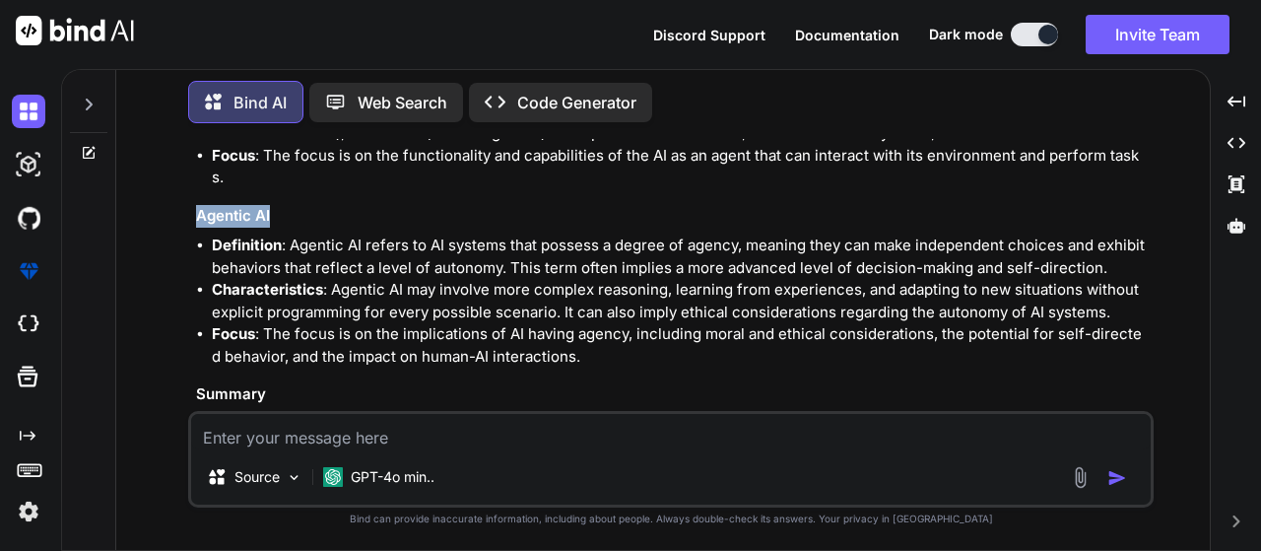
drag, startPoint x: 180, startPoint y: 189, endPoint x: 303, endPoint y: 189, distance: 122.2
click at [303, 189] on div "You hi Bind AI Hello! How can I assist you today? Created with Pixso. Open in E…" at bounding box center [671, 344] width 1078 height 411
click at [394, 205] on h3 "Agentic AI" at bounding box center [673, 216] width 954 height 23
drag, startPoint x: 290, startPoint y: 226, endPoint x: 340, endPoint y: 223, distance: 50.3
click at [340, 235] on li "Definition : Agentic AI refers to AI systems that possess a degree of agency, m…" at bounding box center [681, 257] width 938 height 44
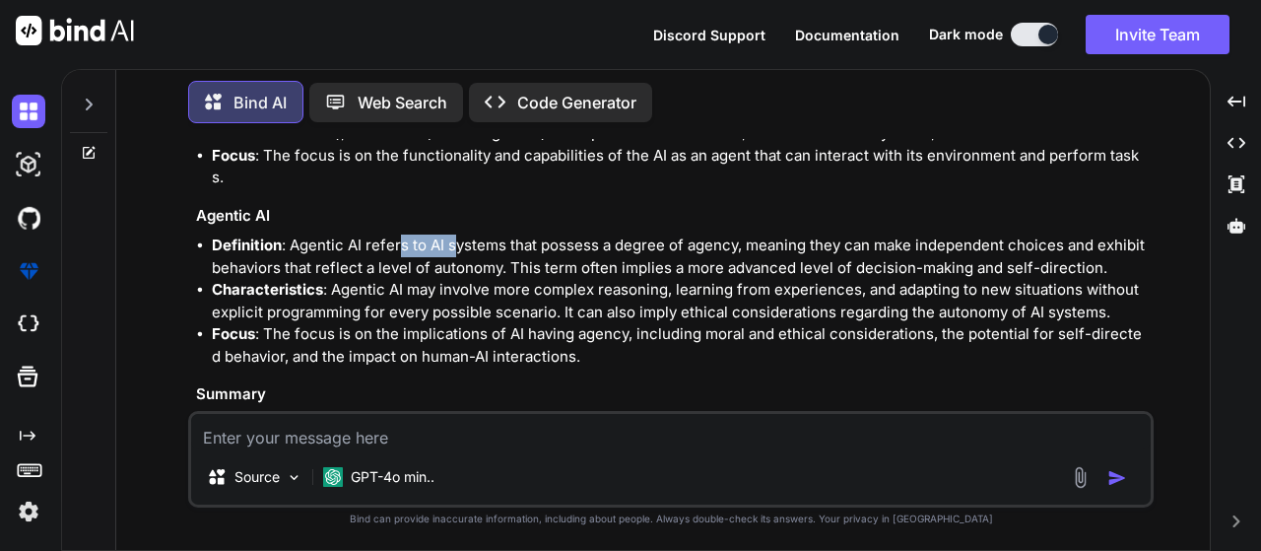
drag, startPoint x: 397, startPoint y: 222, endPoint x: 455, endPoint y: 222, distance: 58.1
click at [455, 235] on li "Definition : Agentic AI refers to AI systems that possess a degree of agency, m…" at bounding box center [681, 257] width 938 height 44
drag, startPoint x: 487, startPoint y: 221, endPoint x: 538, endPoint y: 218, distance: 51.3
click at [531, 235] on li "Definition : Agentic AI refers to AI systems that possess a degree of agency, m…" at bounding box center [681, 257] width 938 height 44
drag, startPoint x: 564, startPoint y: 219, endPoint x: 619, endPoint y: 220, distance: 55.2
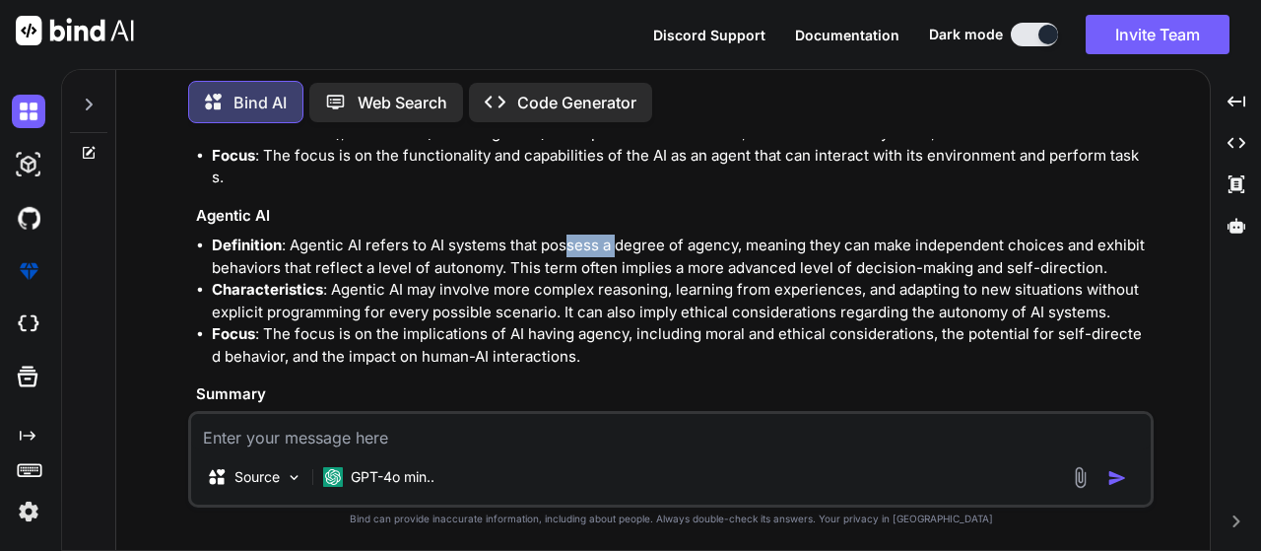
click at [619, 235] on li "Definition : Agentic AI refers to AI systems that possess a degree of agency, m…" at bounding box center [681, 257] width 938 height 44
drag, startPoint x: 725, startPoint y: 228, endPoint x: 760, endPoint y: 228, distance: 34.5
click at [760, 235] on li "Definition : Agentic AI refers to AI systems that possess a degree of agency, m…" at bounding box center [681, 257] width 938 height 44
drag, startPoint x: 787, startPoint y: 228, endPoint x: 810, endPoint y: 224, distance: 23.0
click at [810, 235] on li "Definition : Agentic AI refers to AI systems that possess a degree of agency, m…" at bounding box center [681, 257] width 938 height 44
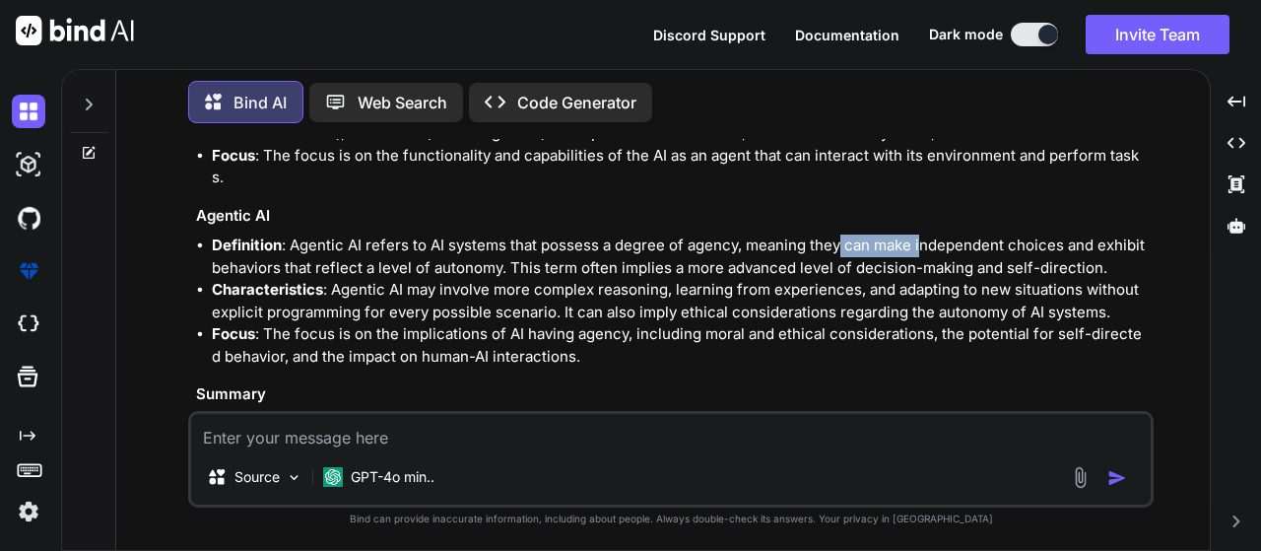
drag, startPoint x: 838, startPoint y: 222, endPoint x: 938, endPoint y: 217, distance: 100.6
click at [927, 235] on li "Definition : Agentic AI refers to AI systems that possess a degree of agency, m…" at bounding box center [681, 257] width 938 height 44
drag, startPoint x: 971, startPoint y: 217, endPoint x: 1053, endPoint y: 222, distance: 82.9
click at [1053, 235] on li "Definition : Agentic AI refers to AI systems that possess a degree of agency, m…" at bounding box center [681, 257] width 938 height 44
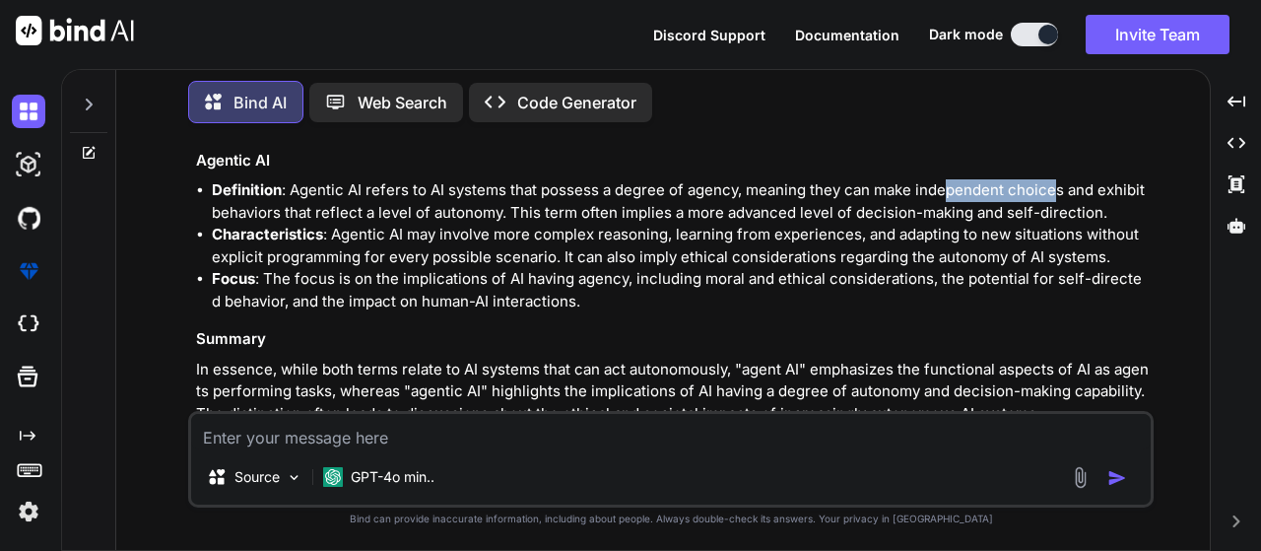
scroll to position [575, 0]
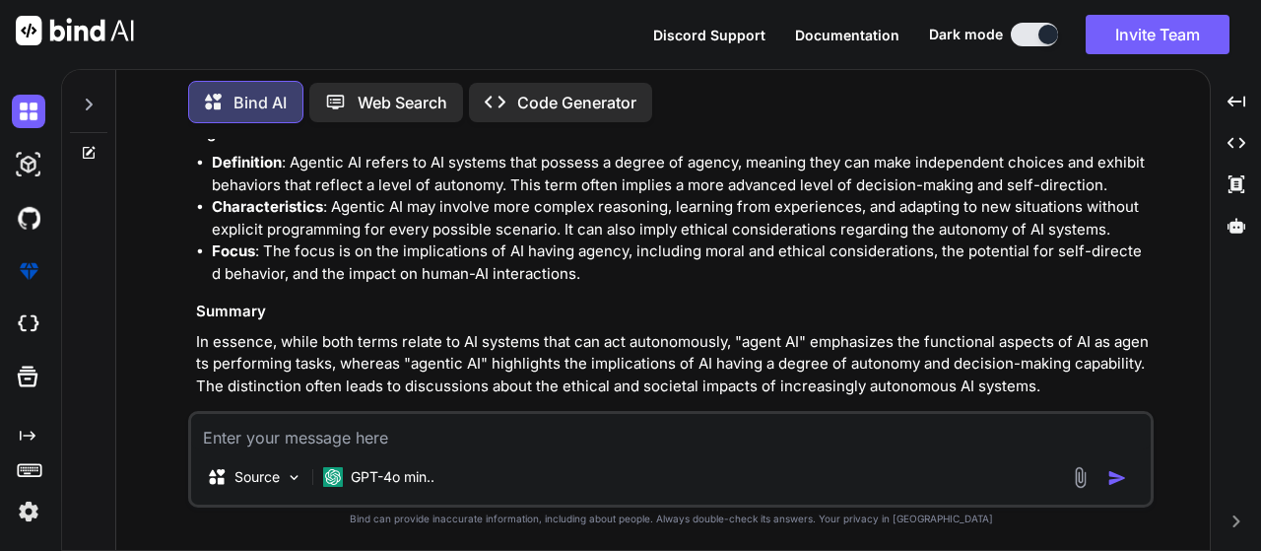
click at [315, 430] on textarea at bounding box center [671, 431] width 960 height 35
type textarea "Types of Ai"
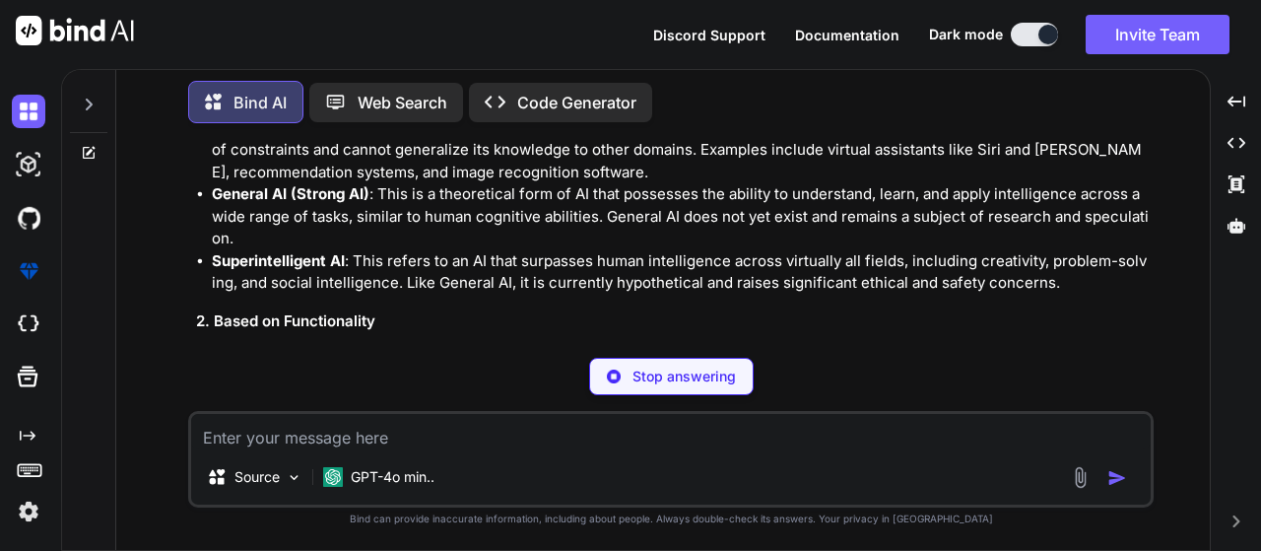
scroll to position [980, 0]
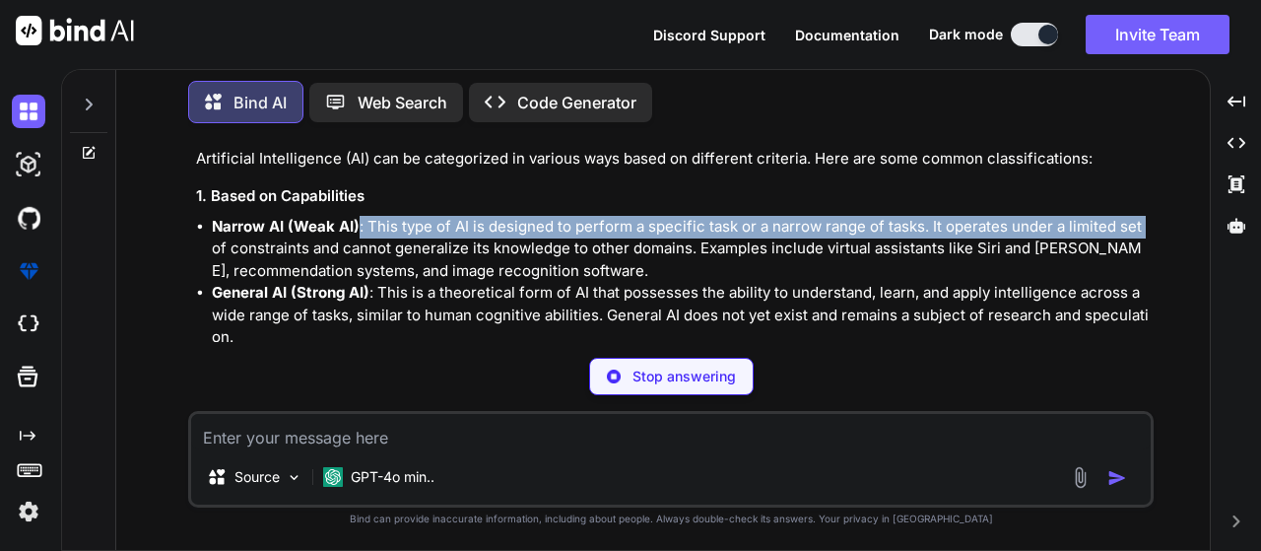
drag, startPoint x: 211, startPoint y: 218, endPoint x: 359, endPoint y: 213, distance: 147.9
click at [359, 216] on ul "Narrow AI (Weak AI) : This type of AI is designed to perform a specific task or…" at bounding box center [673, 304] width 954 height 177
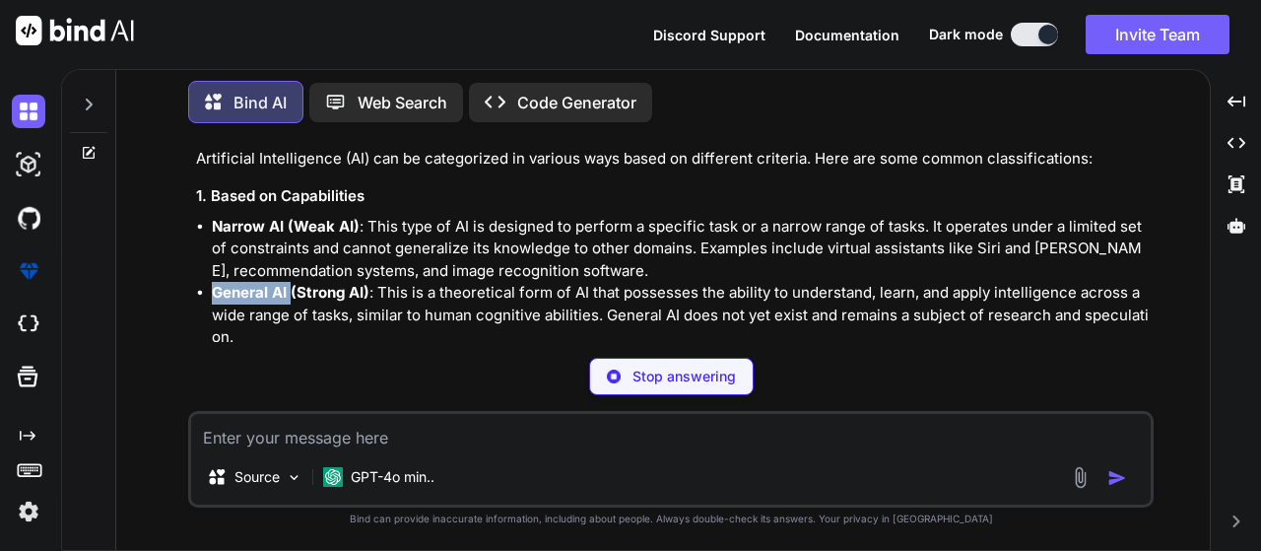
drag, startPoint x: 217, startPoint y: 275, endPoint x: 293, endPoint y: 272, distance: 75.9
click at [293, 283] on strong "General AI (Strong AI)" at bounding box center [291, 292] width 158 height 19
drag, startPoint x: 328, startPoint y: 272, endPoint x: 536, endPoint y: 262, distance: 208.1
click at [433, 282] on p "General AI (Strong AI) : This is a theoretical form of AI that possesses the ab…" at bounding box center [681, 315] width 938 height 67
click at [565, 282] on p "General AI (Strong AI) : This is a theoretical form of AI that possesses the ab…" at bounding box center [681, 315] width 938 height 67
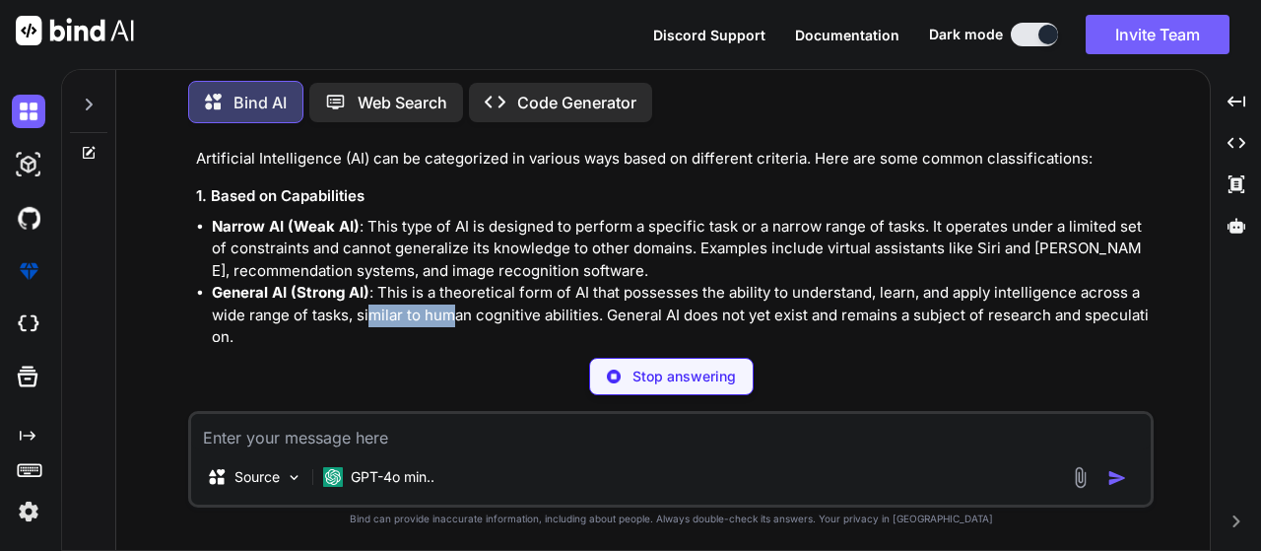
drag, startPoint x: 371, startPoint y: 286, endPoint x: 464, endPoint y: 280, distance: 93.8
click at [464, 282] on p "General AI (Strong AI) : This is a theoretical form of AI that possesses the ab…" at bounding box center [681, 315] width 938 height 67
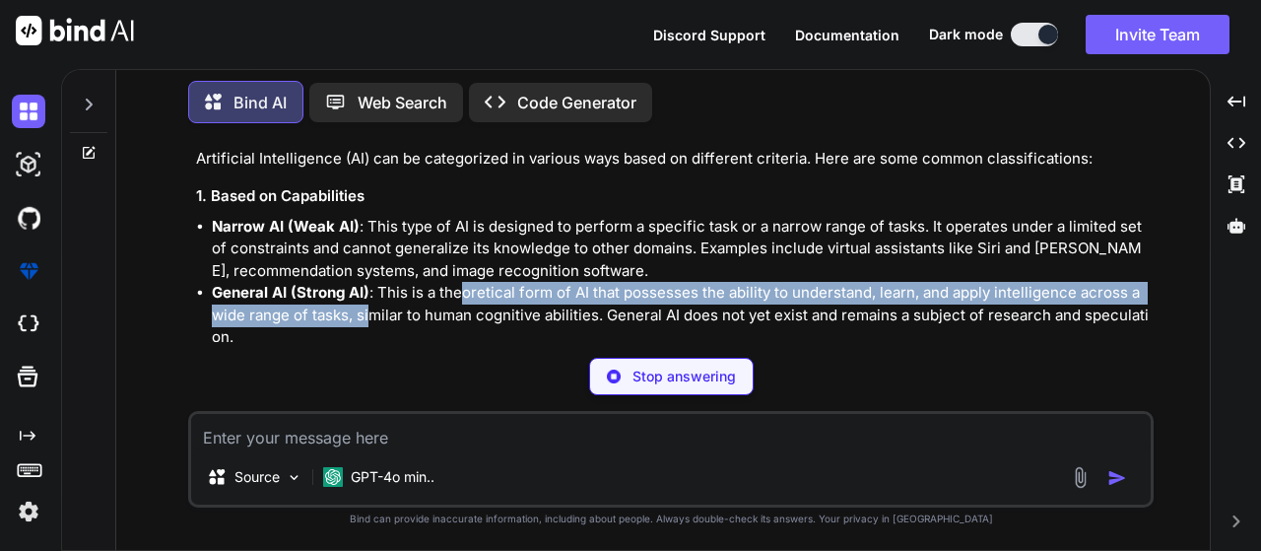
click at [601, 282] on p "General AI (Strong AI) : This is a theoretical form of AI that possesses the ab…" at bounding box center [681, 315] width 938 height 67
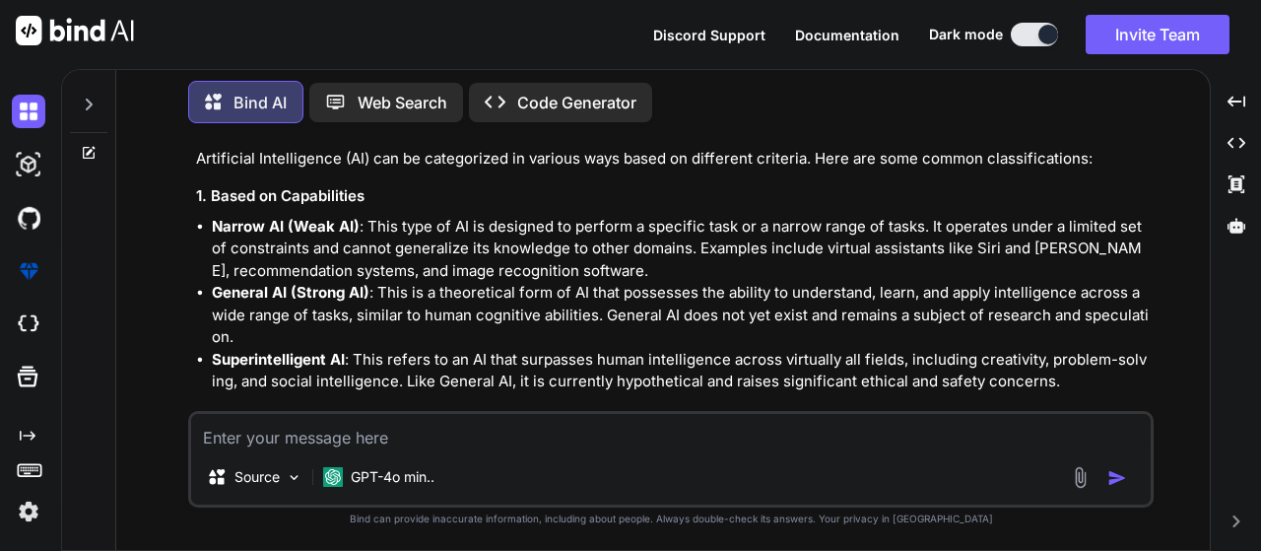
click at [434, 303] on p "General AI (Strong AI) : This is a theoretical form of AI that possesses the ab…" at bounding box center [681, 315] width 938 height 67
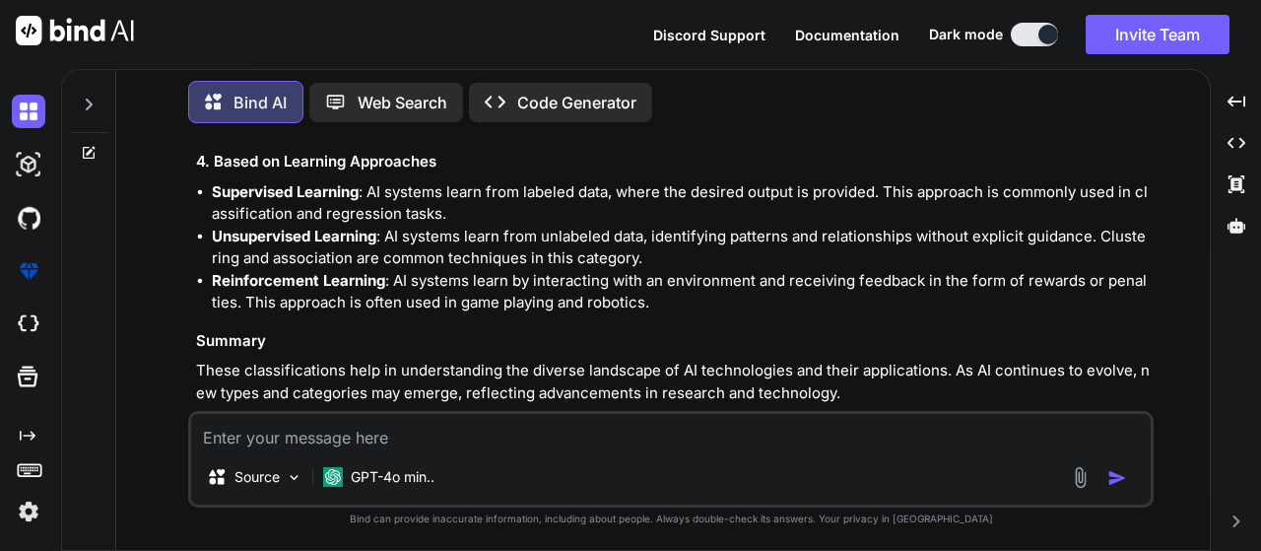
scroll to position [1669, 0]
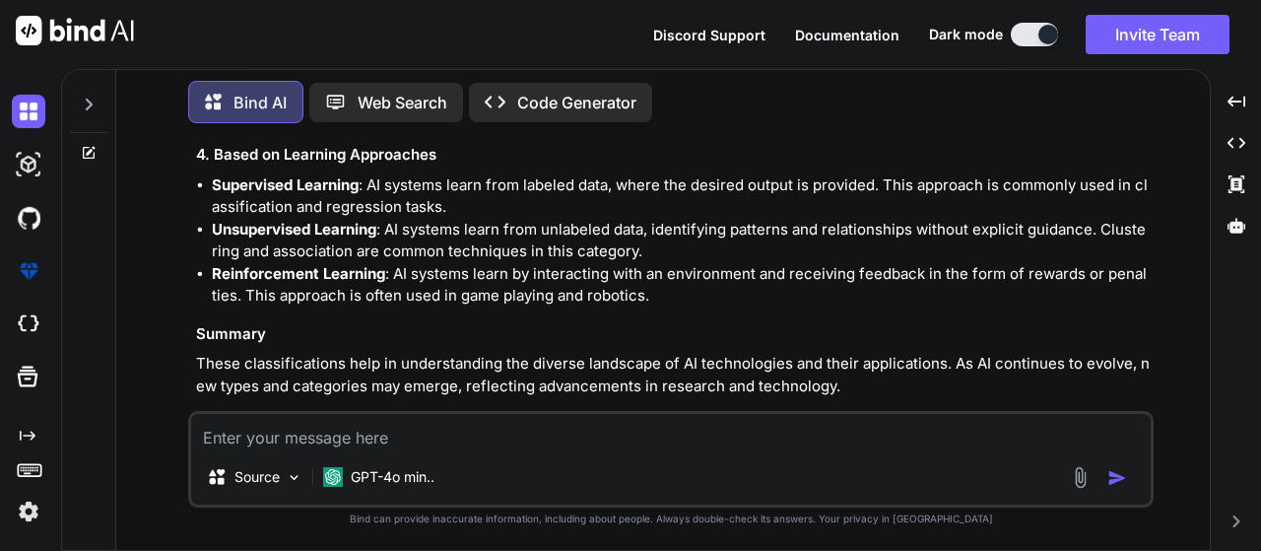
click at [409, 428] on textarea at bounding box center [671, 431] width 960 height 35
type textarea "Generative Ai"
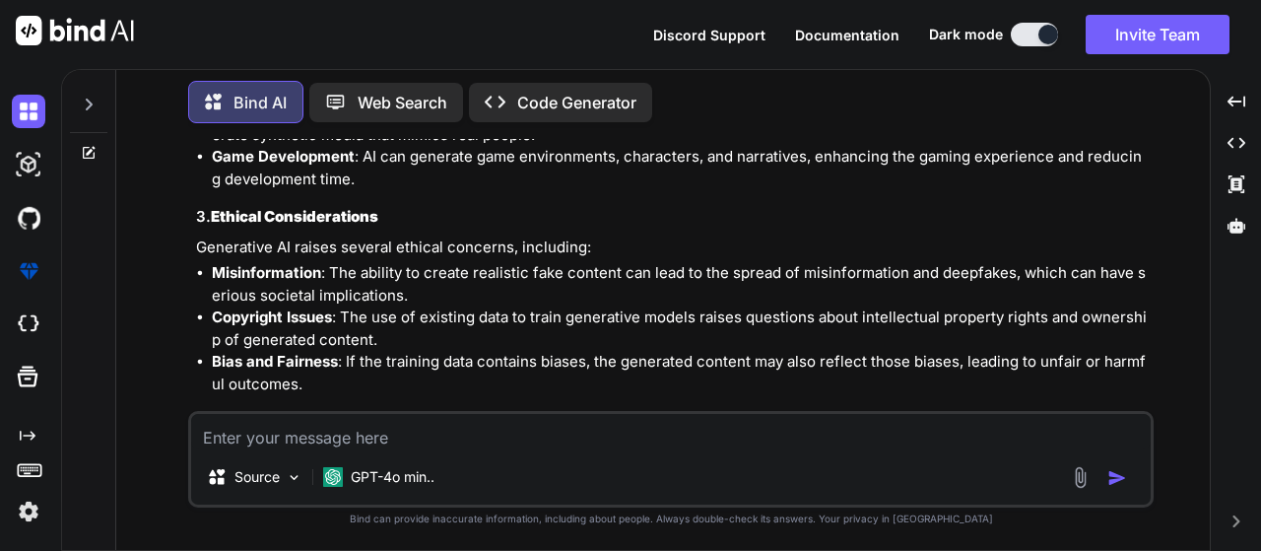
scroll to position [2773, 0]
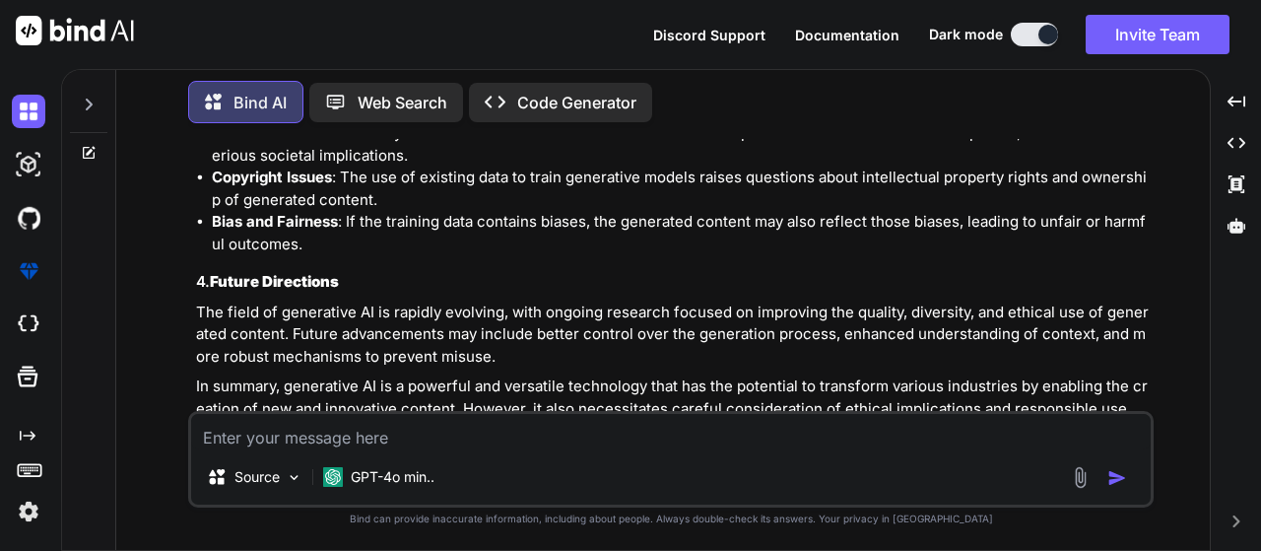
click at [310, 412] on div "Source GPT-4o min.." at bounding box center [671, 459] width 966 height 97
click at [302, 420] on textarea at bounding box center [671, 431] width 960 height 35
type textarea "Generative Ai vs Agentic Ai vs Agent Ai"
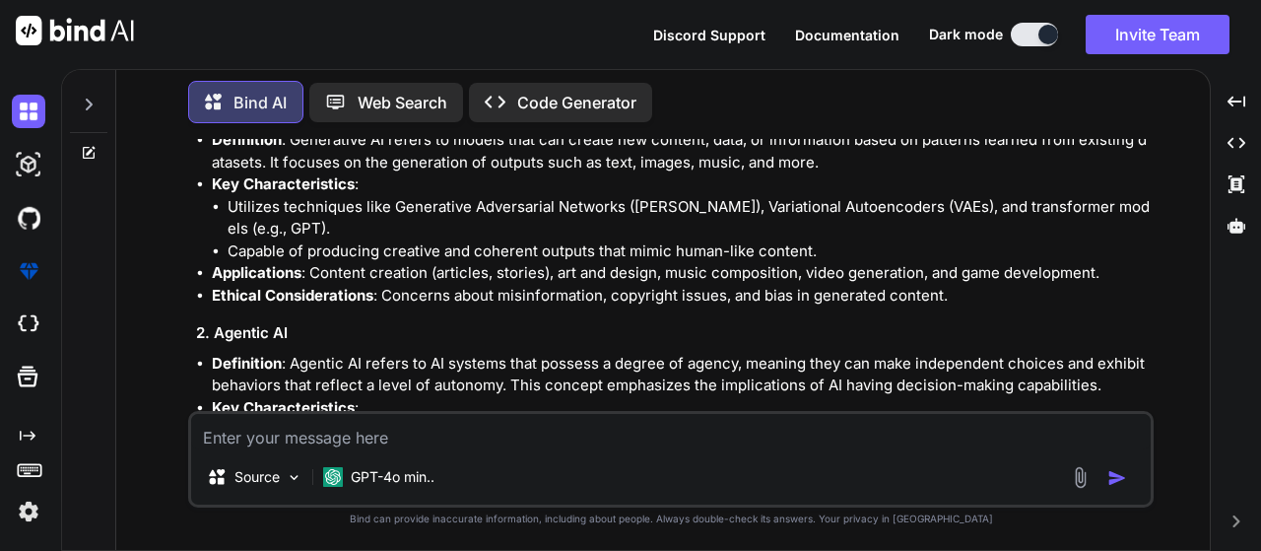
scroll to position [3179, 0]
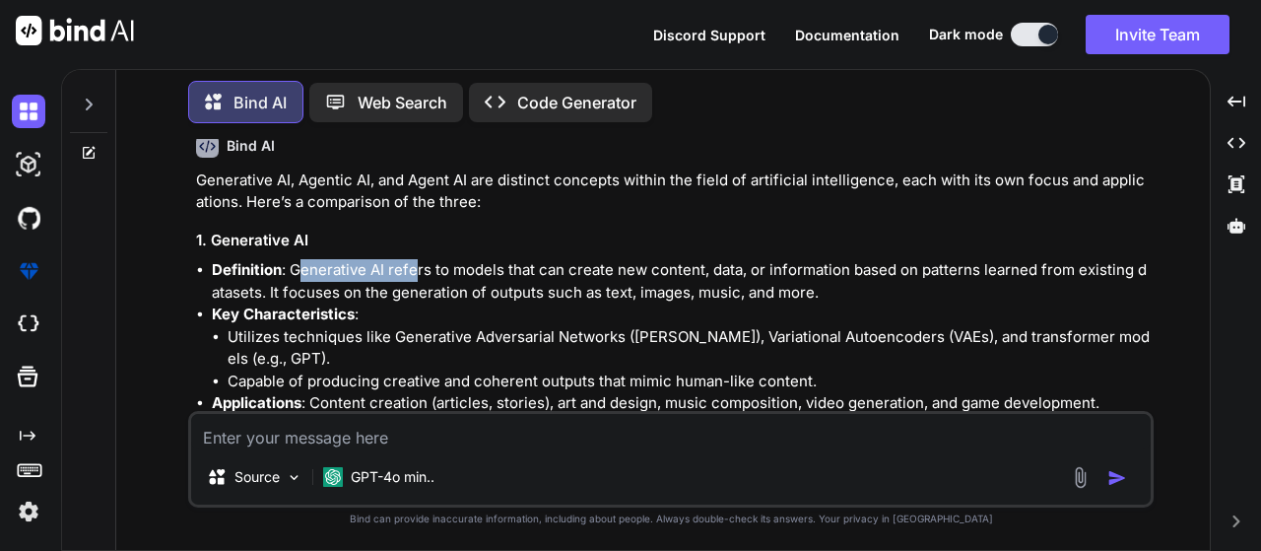
drag, startPoint x: 298, startPoint y: 219, endPoint x: 415, endPoint y: 216, distance: 117.3
click at [415, 259] on li "Definition : Generative AI refers to models that can create new content, data, …" at bounding box center [681, 281] width 938 height 44
drag, startPoint x: 518, startPoint y: 226, endPoint x: 560, endPoint y: 226, distance: 41.4
click at [560, 259] on li "Definition : Generative AI refers to models that can create new content, data, …" at bounding box center [681, 281] width 938 height 44
click at [623, 259] on li "Definition : Generative AI refers to models that can create new content, data, …" at bounding box center [681, 281] width 938 height 44
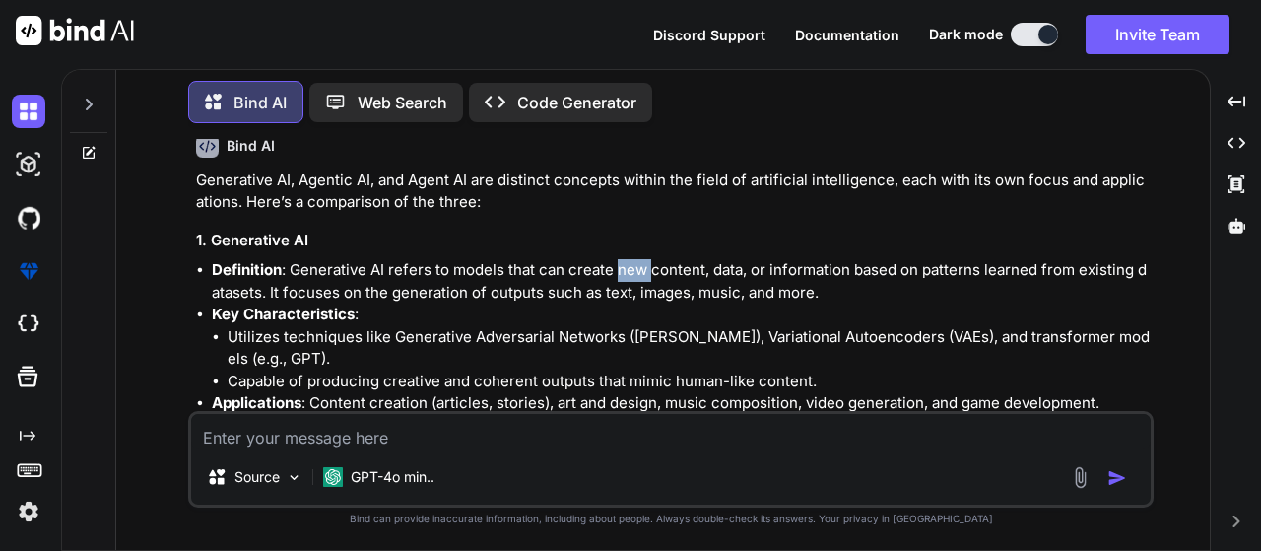
click at [623, 259] on li "Definition : Generative AI refers to models that can create new content, data, …" at bounding box center [681, 281] width 938 height 44
click at [668, 259] on li "Definition : Generative AI refers to models that can create new content, data, …" at bounding box center [681, 281] width 938 height 44
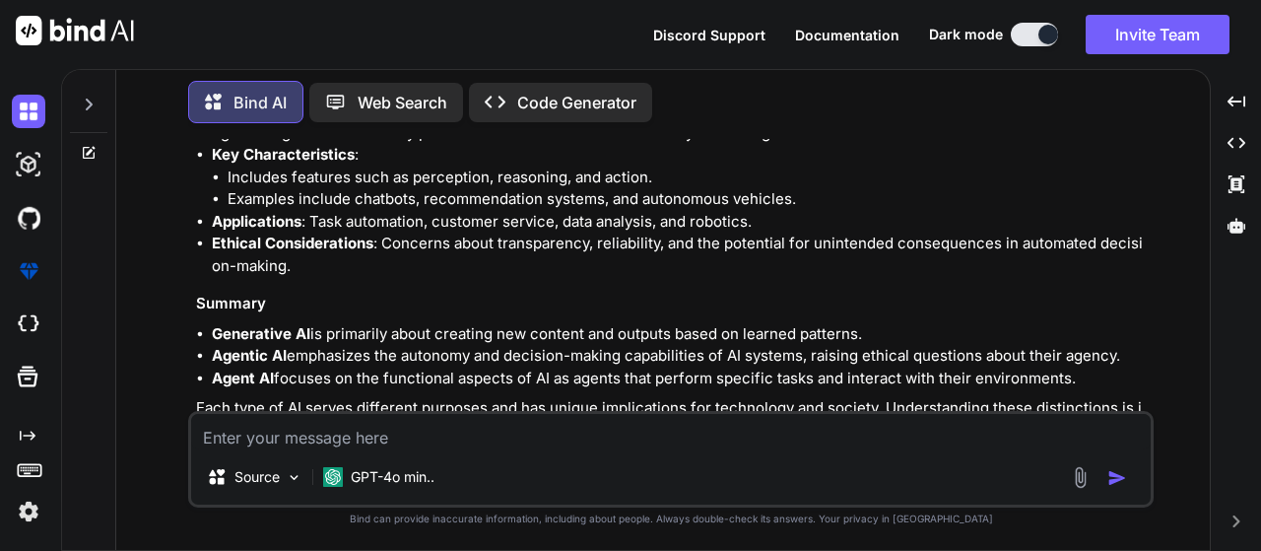
scroll to position [3807, 0]
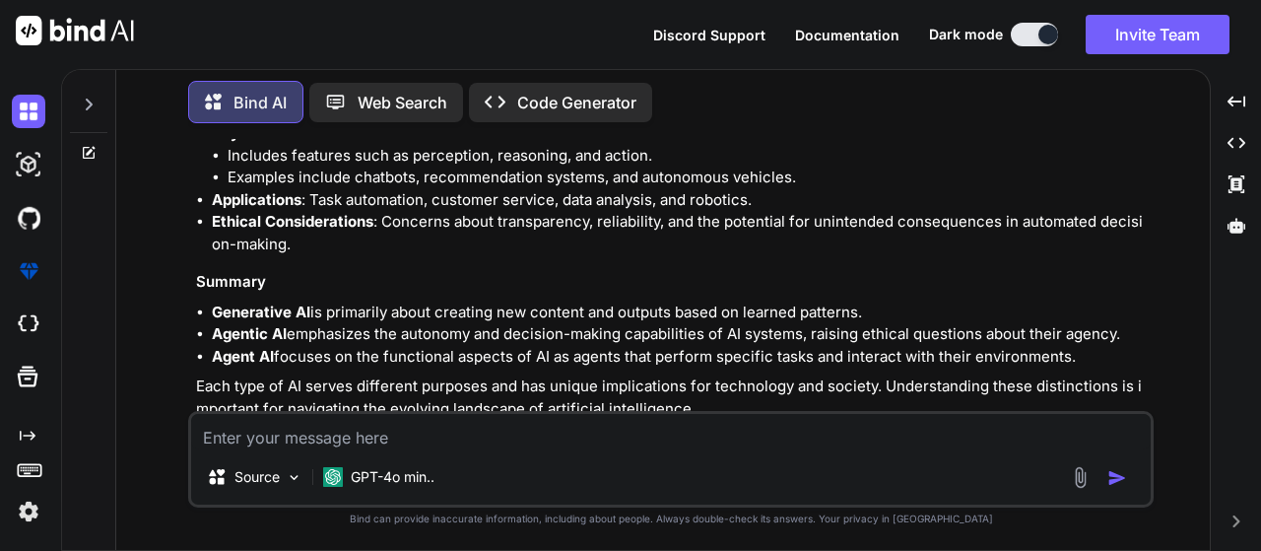
drag, startPoint x: 879, startPoint y: 266, endPoint x: 285, endPoint y: 264, distance: 594.2
click at [285, 302] on li "Generative AI is primarily about creating new content and outputs based on lear…" at bounding box center [681, 313] width 938 height 23
click at [611, 271] on h3 "Summary" at bounding box center [673, 282] width 954 height 23
click at [911, 271] on h3 "Summary" at bounding box center [673, 282] width 954 height 23
drag, startPoint x: 1077, startPoint y: 315, endPoint x: 716, endPoint y: 308, distance: 360.7
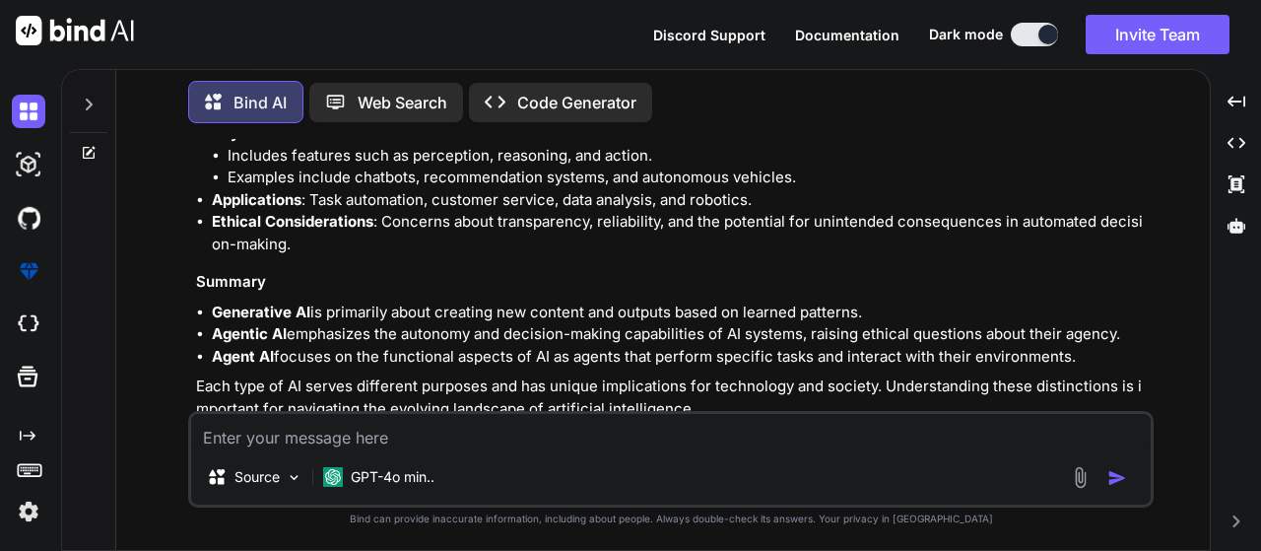
click at [716, 346] on li "Agent AI focuses on the functional aspects of AI as agents that perform specifi…" at bounding box center [681, 357] width 938 height 23
click at [392, 323] on li "Agentic AI emphasizes the autonomy and decision-making capabilities of AI syste…" at bounding box center [681, 334] width 938 height 23
click at [604, 211] on li "Ethical Considerations : Concerns about transparency, reliability, and the pote…" at bounding box center [681, 233] width 938 height 44
click at [1245, 521] on div "Created with Pixso." at bounding box center [1236, 521] width 34 height 12
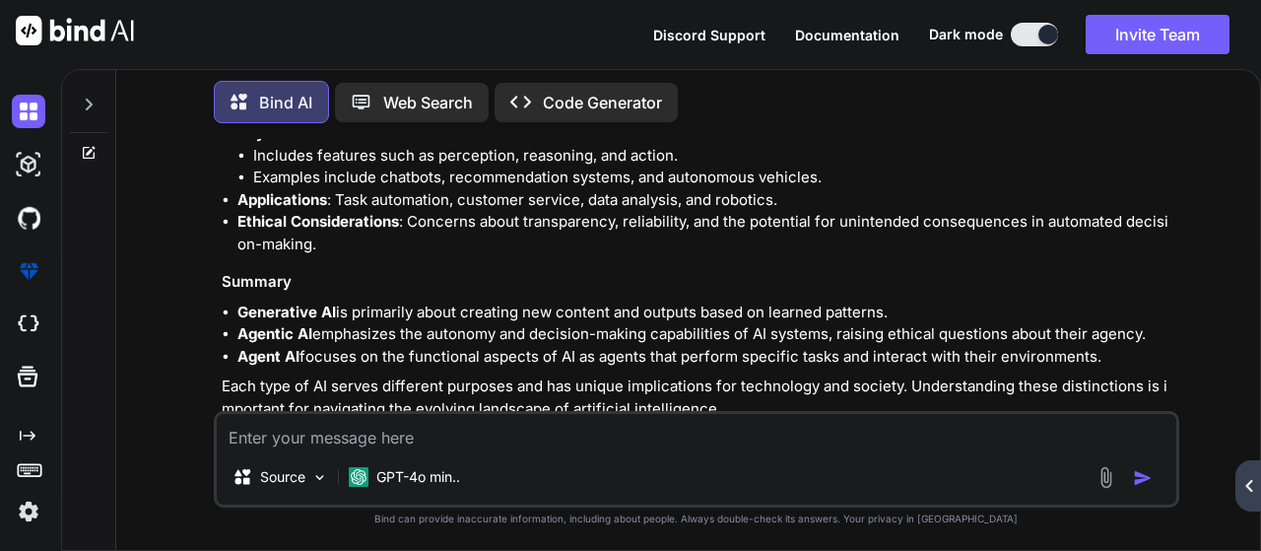
click at [1260, 493] on div "Created with Pixso." at bounding box center [1249, 485] width 26 height 51
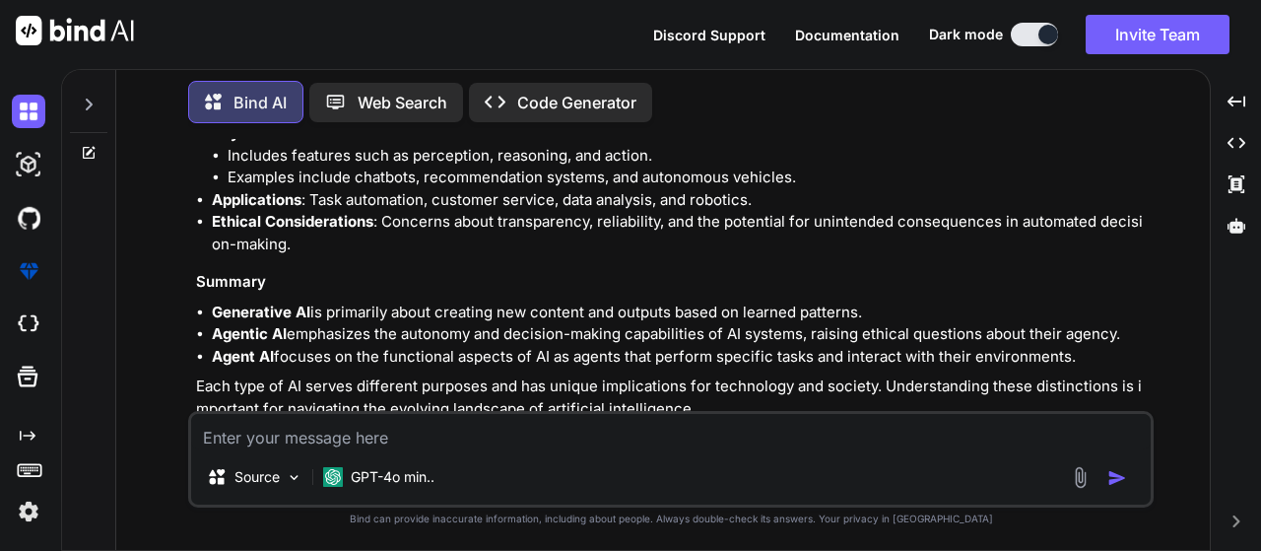
drag, startPoint x: 1245, startPoint y: 517, endPoint x: 719, endPoint y: 298, distance: 569.3
click at [741, 323] on li "Agentic AI emphasizes the autonomy and decision-making capabilities of AI syste…" at bounding box center [681, 334] width 938 height 23
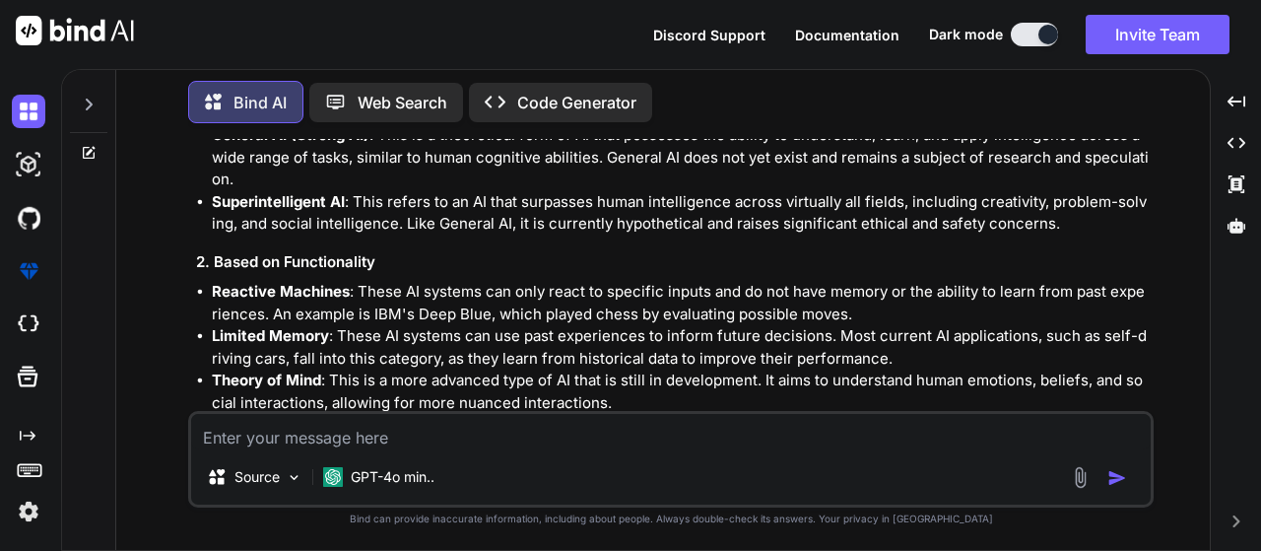
scroll to position [949, 0]
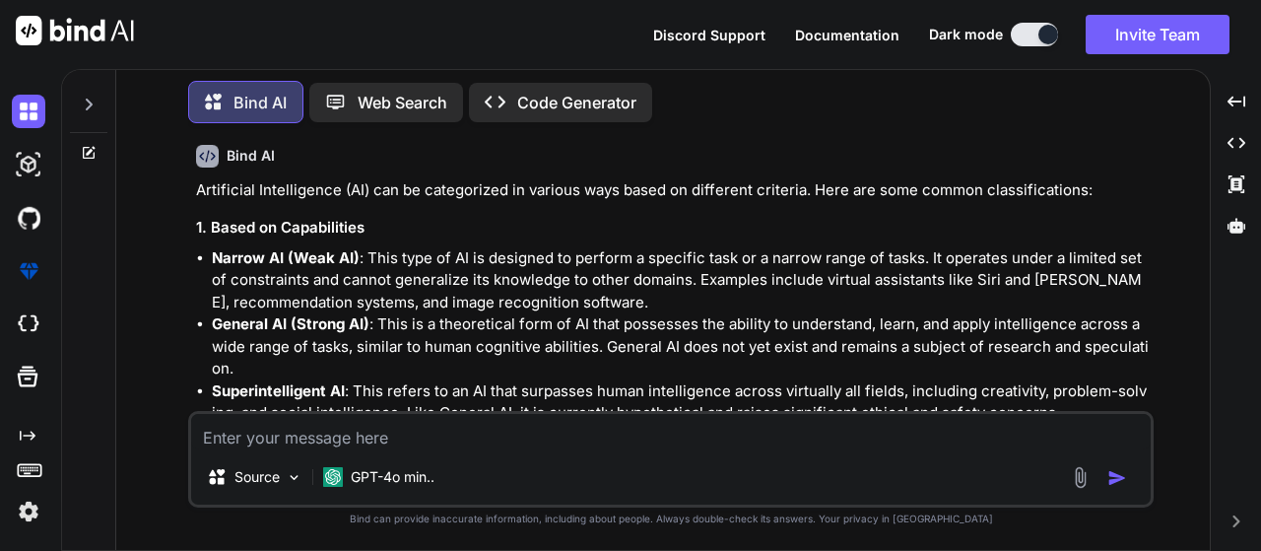
click at [255, 433] on textarea at bounding box center [671, 431] width 960 height 35
type textarea "Name Some Ai"
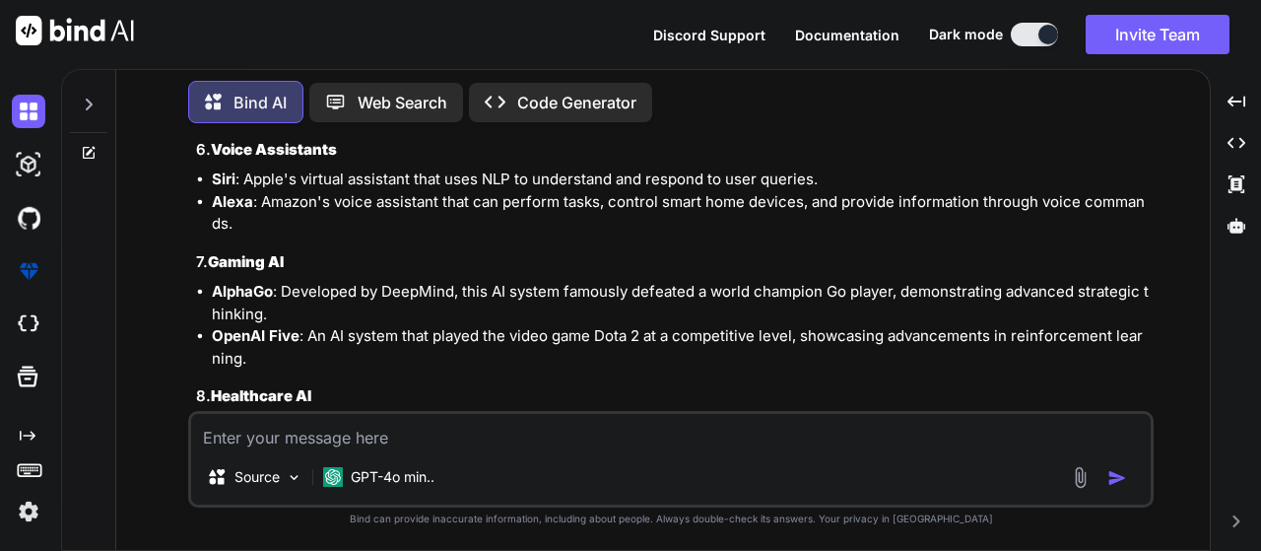
scroll to position [4979, 0]
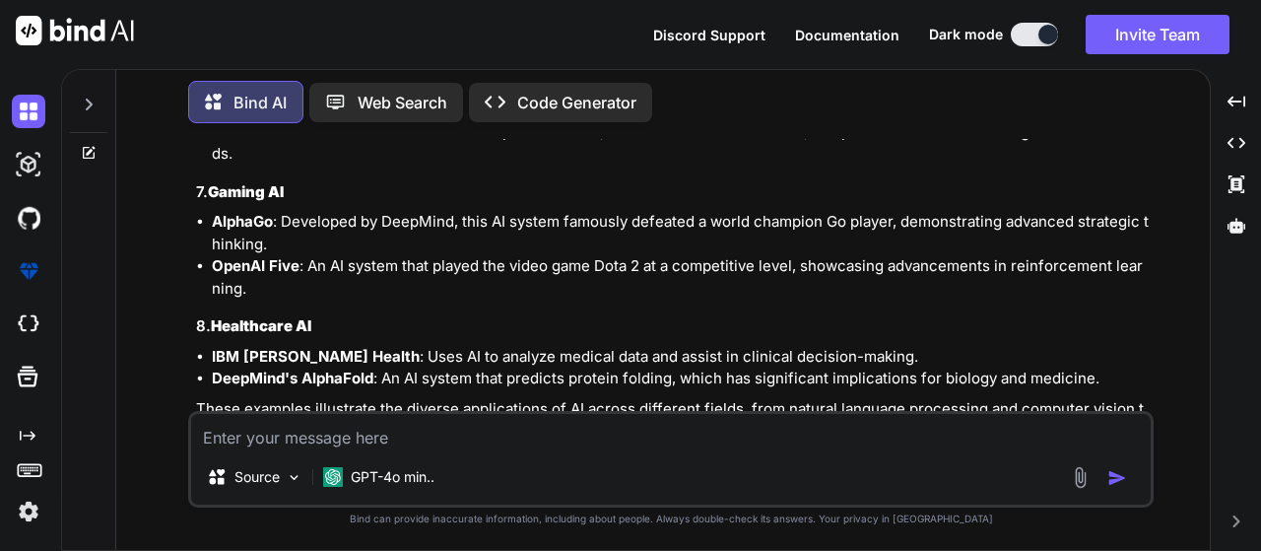
click at [279, 438] on textarea at bounding box center [671, 431] width 960 height 35
type textarea "programinga i"
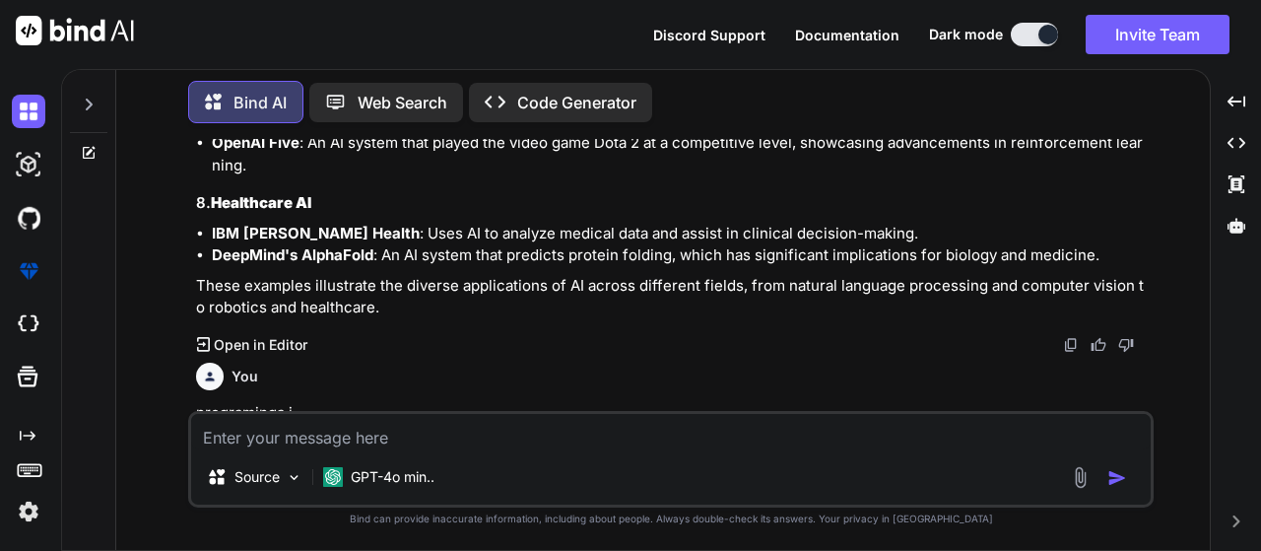
scroll to position [5201, 0]
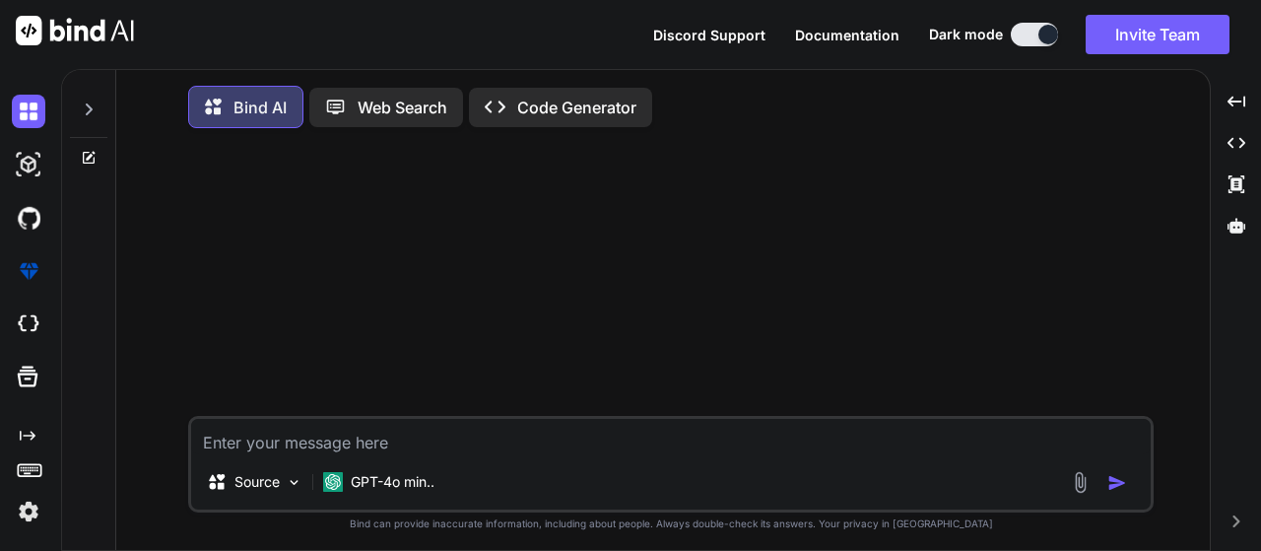
click at [250, 436] on textarea at bounding box center [671, 436] width 960 height 35
type textarea "Name some ai"
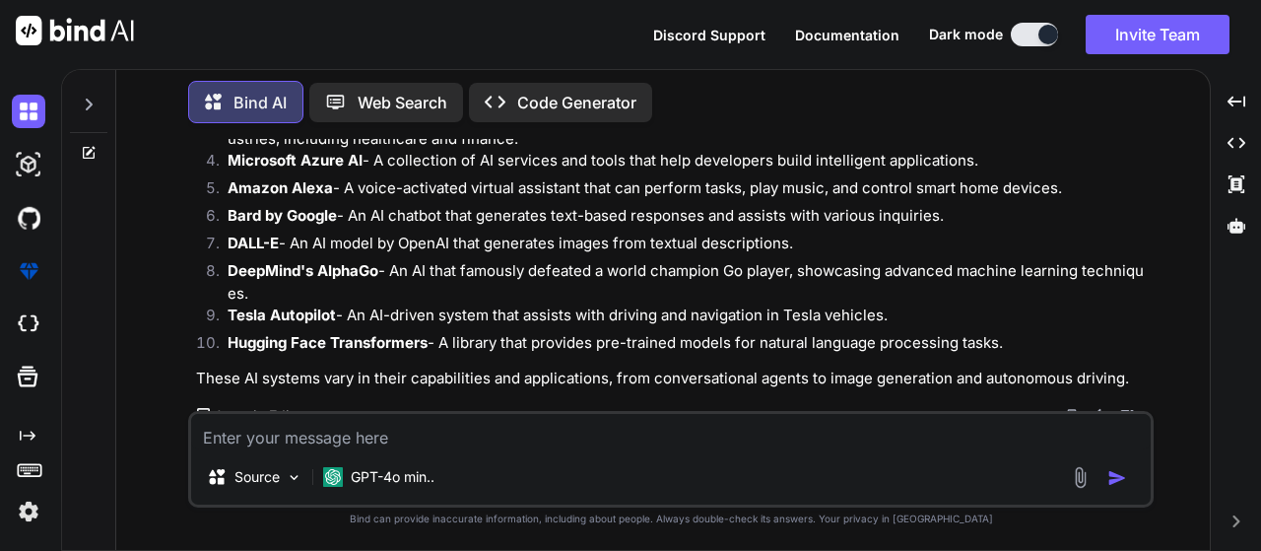
scroll to position [249, 0]
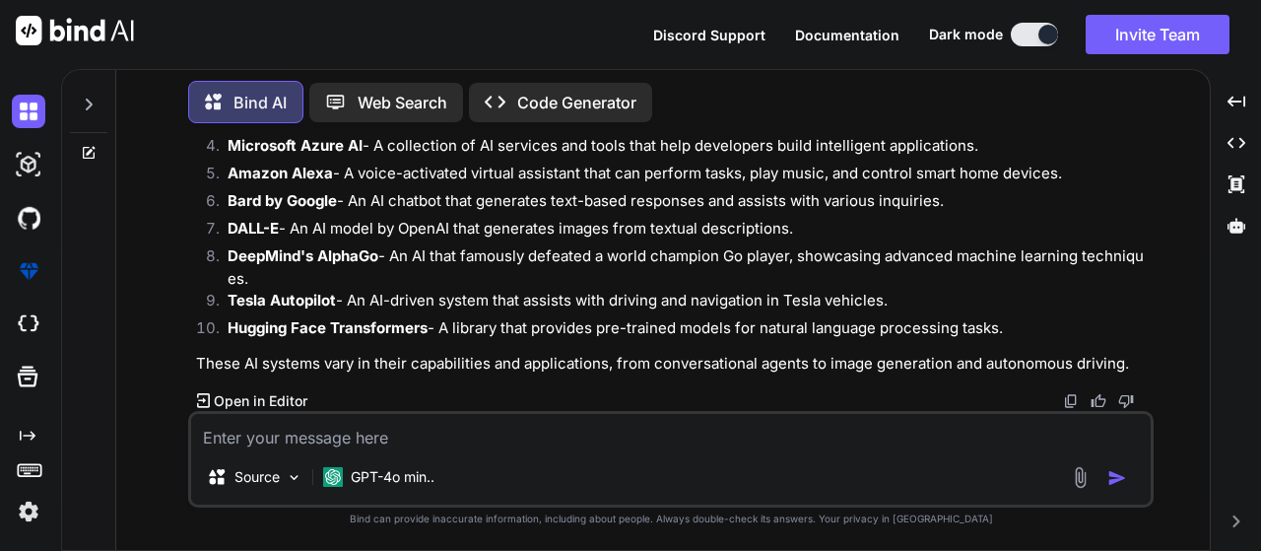
click at [376, 444] on textarea at bounding box center [671, 431] width 960 height 35
type textarea "const vs readonly vs static in c#"
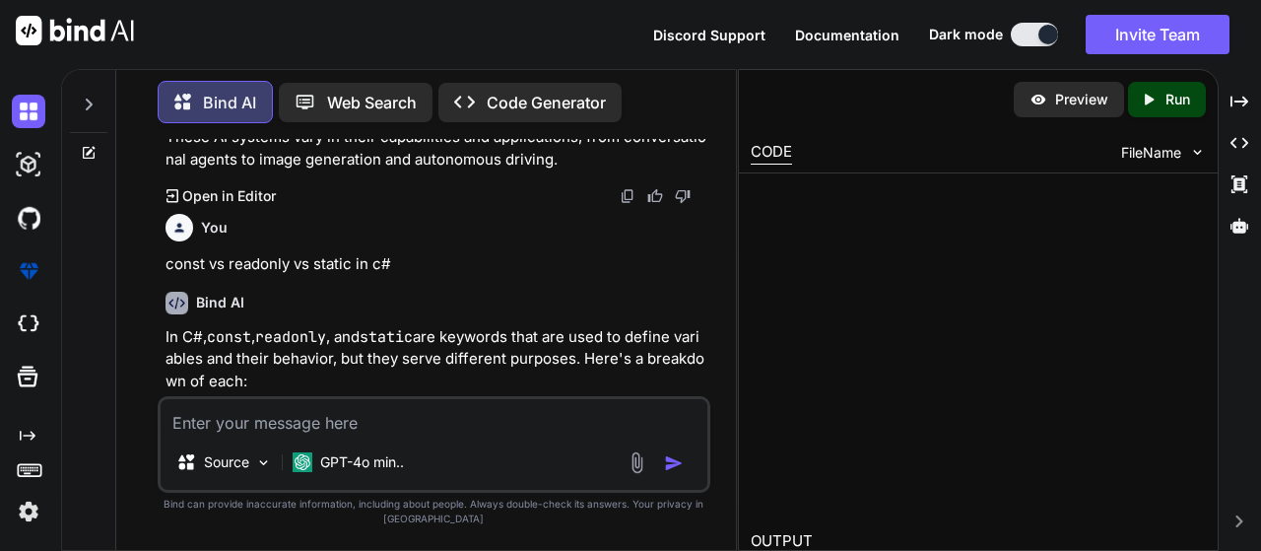
scroll to position [855, 0]
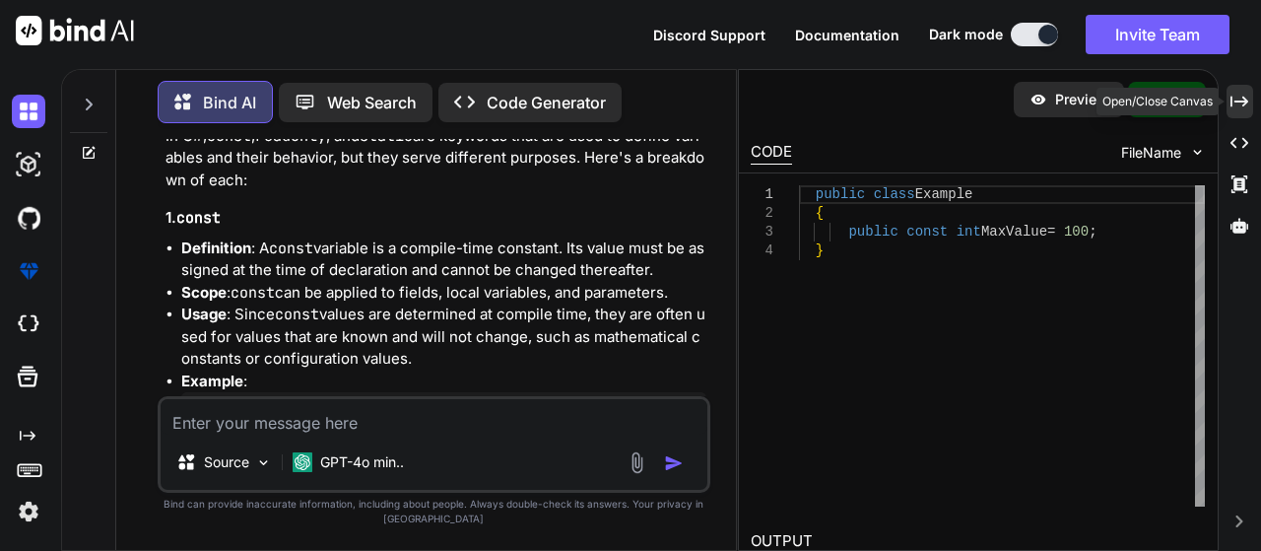
click at [1241, 103] on icon "Created with Pixso." at bounding box center [1240, 102] width 18 height 18
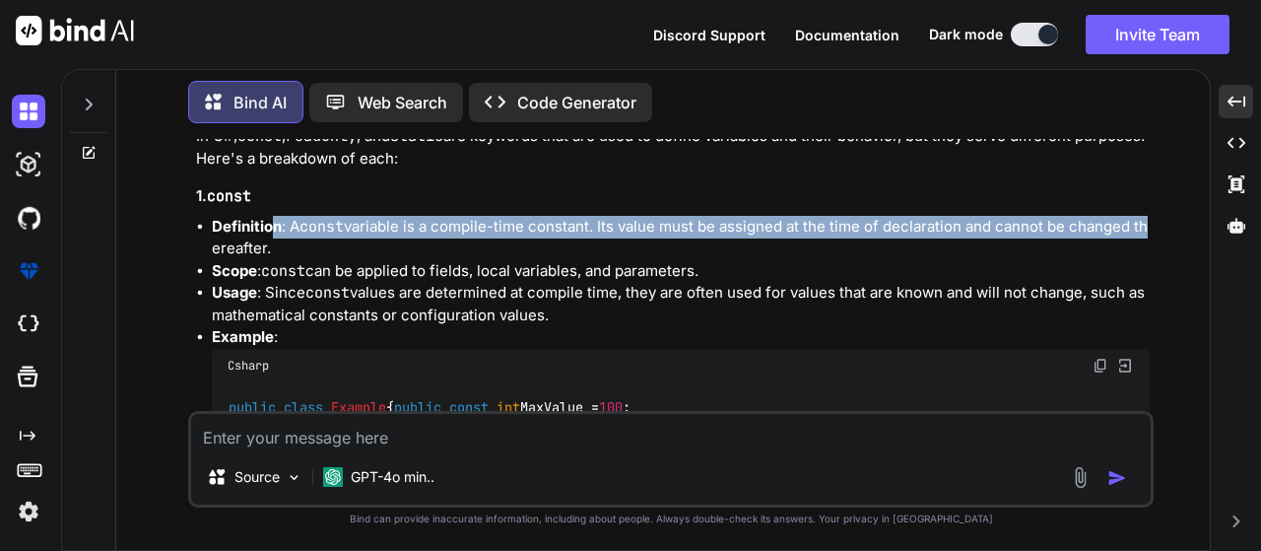
drag, startPoint x: 179, startPoint y: 237, endPoint x: 277, endPoint y: 236, distance: 97.6
click at [277, 236] on div "You Name some ai Bind AI There are many AI systems and platforms that serve var…" at bounding box center [671, 344] width 1078 height 411
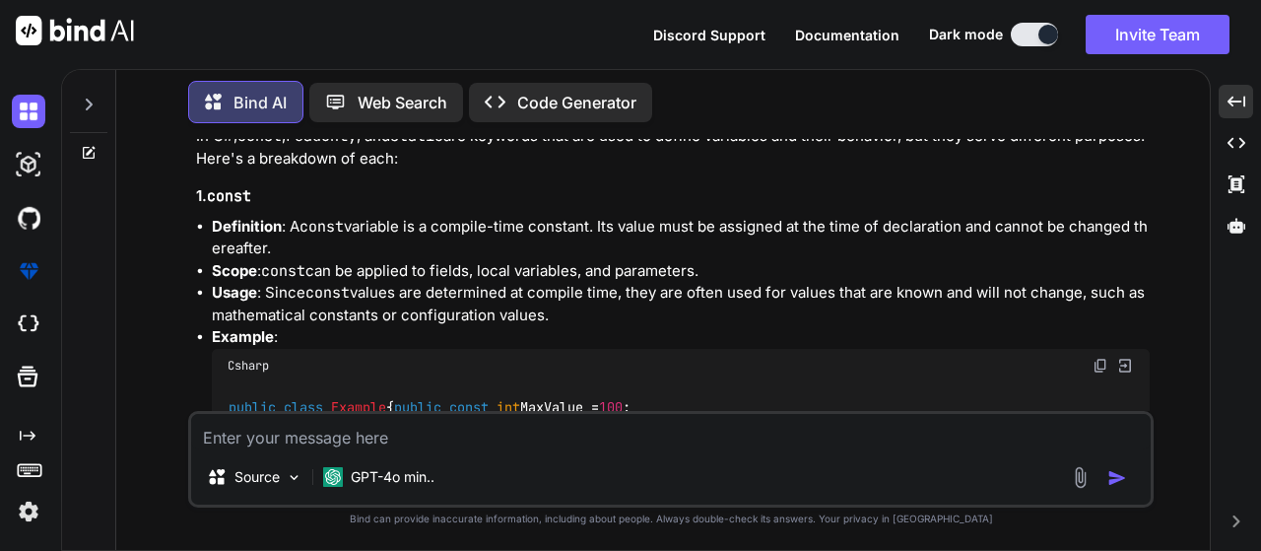
click at [333, 250] on li "Definition : A const variable is a compile-time constant. Its value must be ass…" at bounding box center [681, 238] width 938 height 44
drag, startPoint x: 426, startPoint y: 227, endPoint x: 644, endPoint y: 229, distance: 218.8
click at [644, 229] on li "Definition : A const variable is a compile-time constant. Its value must be ass…" at bounding box center [681, 238] width 938 height 44
click at [829, 266] on li "Scope : const can be applied to fields, local variables, and parameters." at bounding box center [681, 271] width 938 height 23
drag, startPoint x: 436, startPoint y: 232, endPoint x: 600, endPoint y: 236, distance: 164.6
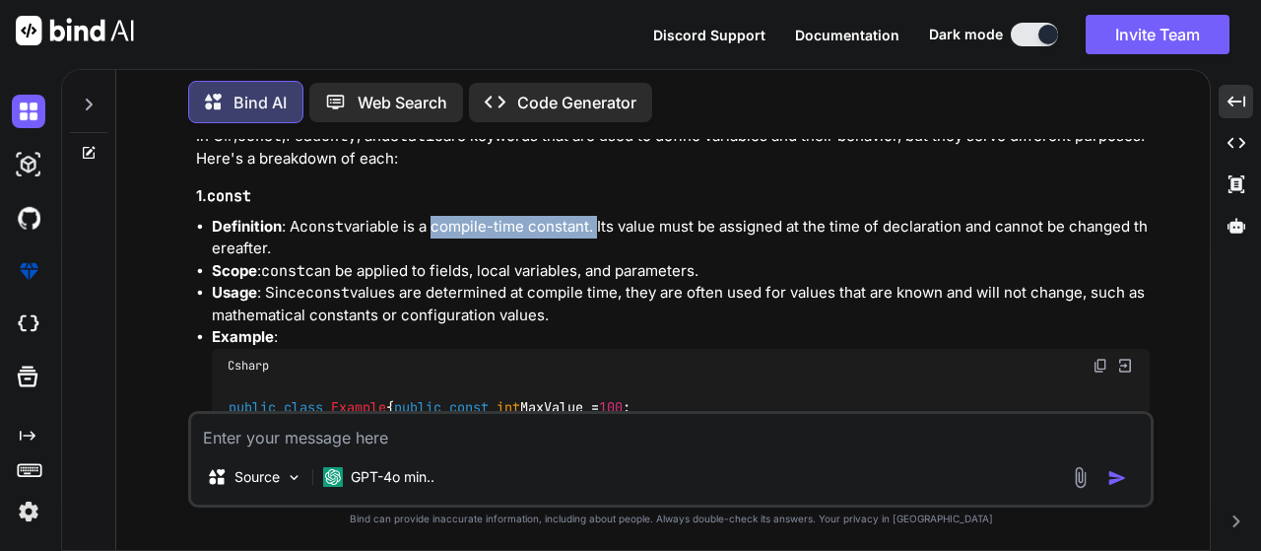
click at [600, 236] on li "Definition : A const variable is a compile-time constant. Its value must be ass…" at bounding box center [681, 238] width 938 height 44
click at [694, 248] on li "Definition : A const variable is a compile-time constant. Its value must be ass…" at bounding box center [681, 238] width 938 height 44
drag, startPoint x: 603, startPoint y: 225, endPoint x: 667, endPoint y: 224, distance: 64.1
click at [667, 224] on li "Definition : A const variable is a compile-time constant. Its value must be ass…" at bounding box center [681, 238] width 938 height 44
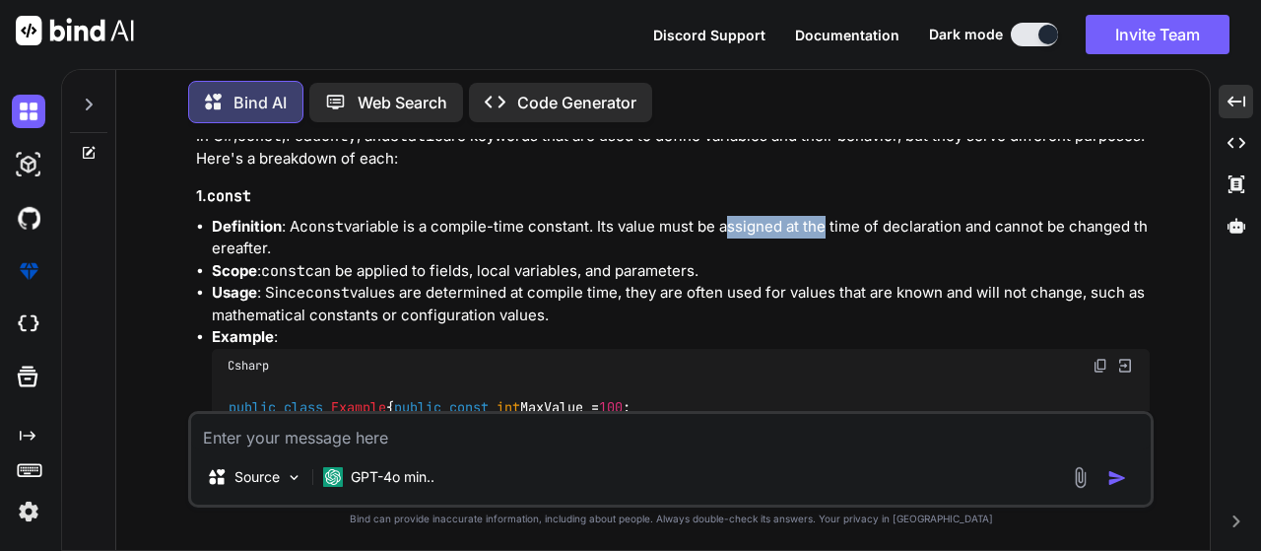
drag, startPoint x: 729, startPoint y: 226, endPoint x: 826, endPoint y: 227, distance: 96.6
click at [826, 227] on li "Definition : A const variable is a compile-time constant. Its value must be ass…" at bounding box center [681, 238] width 938 height 44
drag, startPoint x: 855, startPoint y: 227, endPoint x: 975, endPoint y: 226, distance: 119.2
click at [975, 226] on li "Definition : A const variable is a compile-time constant. Its value must be ass…" at bounding box center [681, 238] width 938 height 44
click at [318, 252] on li "Definition : A const variable is a compile-time constant. Its value must be ass…" at bounding box center [681, 238] width 938 height 44
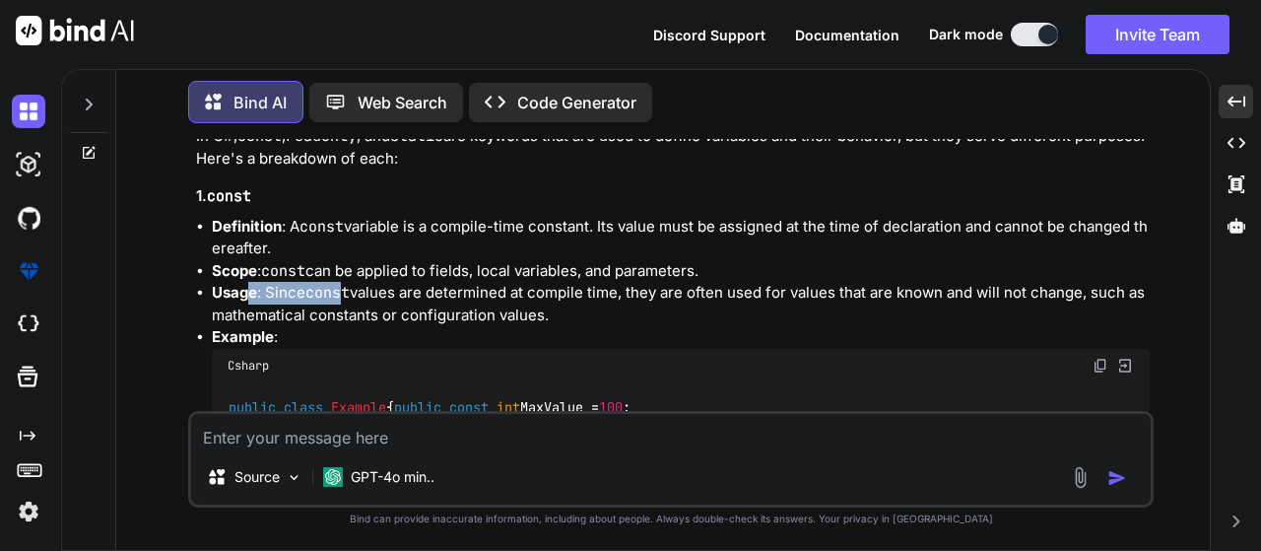
drag, startPoint x: 253, startPoint y: 296, endPoint x: 344, endPoint y: 296, distance: 90.7
click at [344, 296] on li "Usage : Since const values are determined at compile time, they are often used …" at bounding box center [681, 304] width 938 height 44
click at [355, 292] on li "Usage : Since const values are determined at compile time, they are often used …" at bounding box center [681, 304] width 938 height 44
drag, startPoint x: 531, startPoint y: 298, endPoint x: 636, endPoint y: 296, distance: 104.5
click at [636, 296] on li "Usage : Since const values are determined at compile time, they are often used …" at bounding box center [681, 304] width 938 height 44
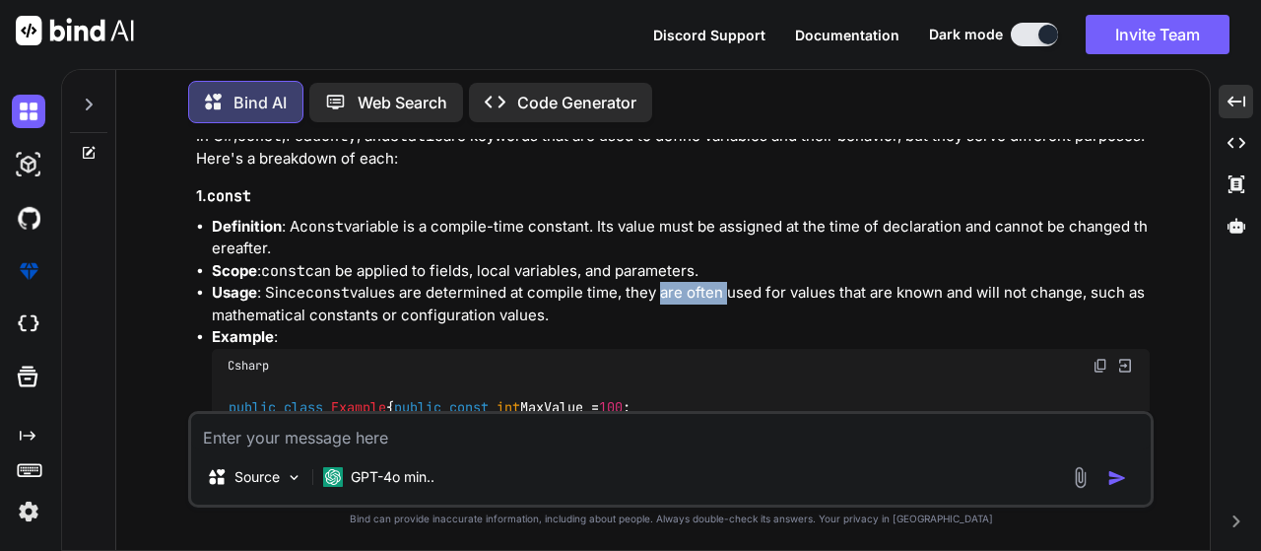
drag, startPoint x: 663, startPoint y: 296, endPoint x: 725, endPoint y: 292, distance: 62.2
click at [725, 292] on li "Usage : Since const values are determined at compile time, they are often used …" at bounding box center [681, 304] width 938 height 44
click at [798, 293] on li "Usage : Since const values are determined at compile time, they are often used …" at bounding box center [681, 304] width 938 height 44
drag, startPoint x: 798, startPoint y: 293, endPoint x: 1011, endPoint y: 298, distance: 212.9
click at [905, 295] on li "Usage : Since const values are determined at compile time, they are often used …" at bounding box center [681, 304] width 938 height 44
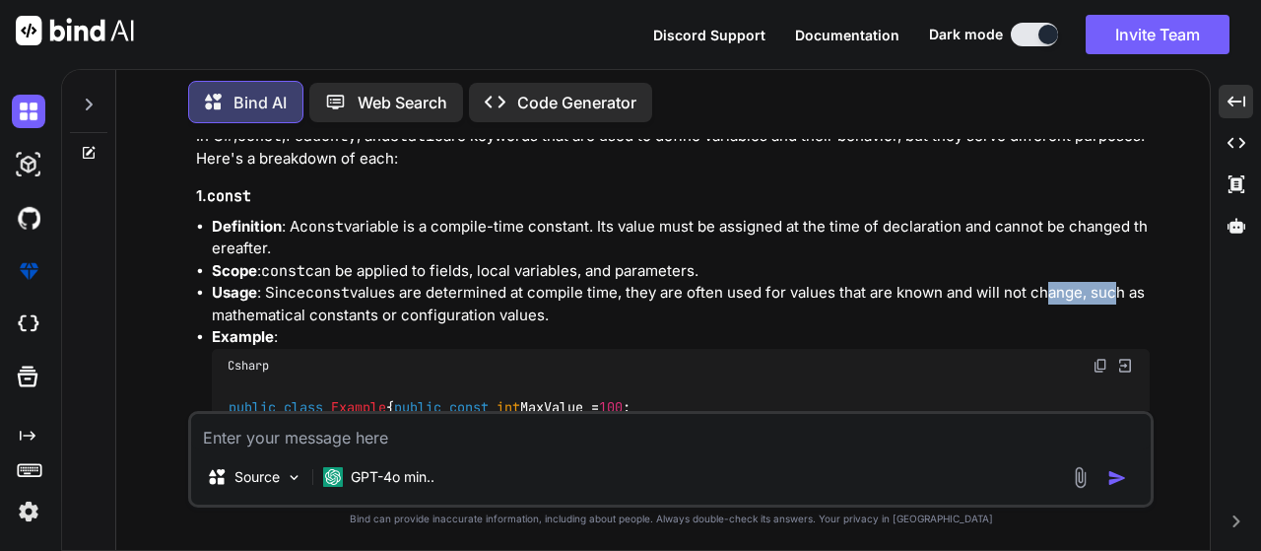
drag, startPoint x: 1043, startPoint y: 298, endPoint x: 1112, endPoint y: 299, distance: 70.0
click at [1112, 299] on li "Usage : Since const values are determined at compile time, they are often used …" at bounding box center [681, 304] width 938 height 44
click at [775, 219] on li "Definition : A const variable is a compile-time constant. Its value must be ass…" at bounding box center [681, 238] width 938 height 44
drag, startPoint x: 651, startPoint y: 312, endPoint x: 205, endPoint y: 232, distance: 453.6
click at [205, 232] on ul "Definition : A const variable is a compile-time constant. Its value must be ass…" at bounding box center [673, 335] width 954 height 238
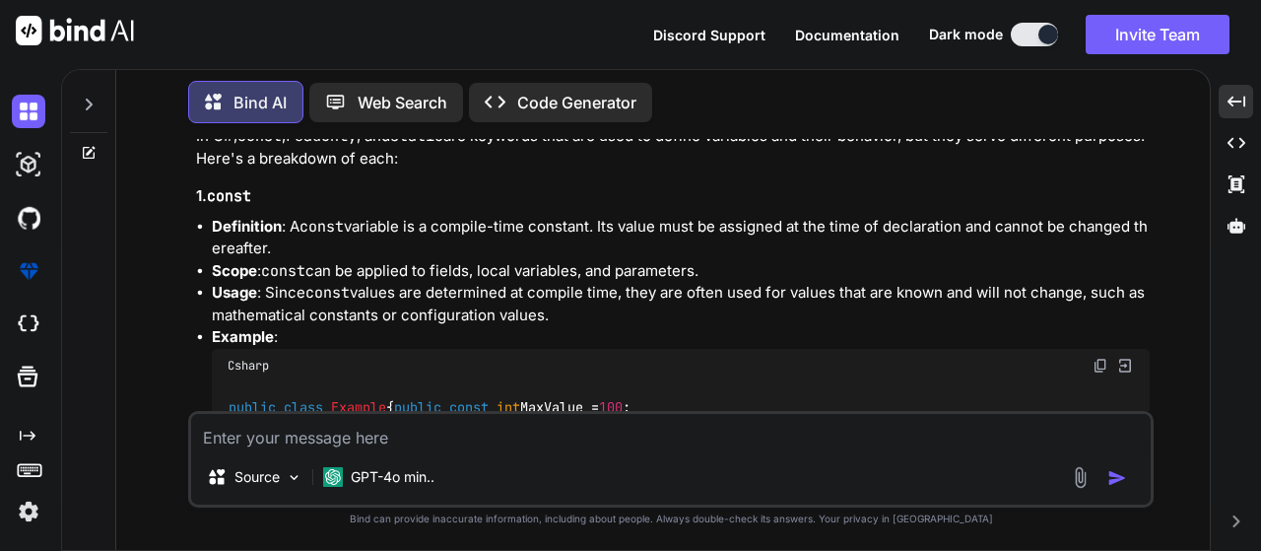
click at [591, 282] on li "Usage : Since const values are determined at compile time, they are often used …" at bounding box center [681, 304] width 938 height 44
drag, startPoint x: 243, startPoint y: 231, endPoint x: 670, endPoint y: 245, distance: 426.9
click at [670, 245] on li "Definition : A const variable is a compile-time constant. Its value must be ass…" at bounding box center [681, 238] width 938 height 44
click at [814, 257] on li "Definition : A const variable is a compile-time constant. Its value must be ass…" at bounding box center [681, 238] width 938 height 44
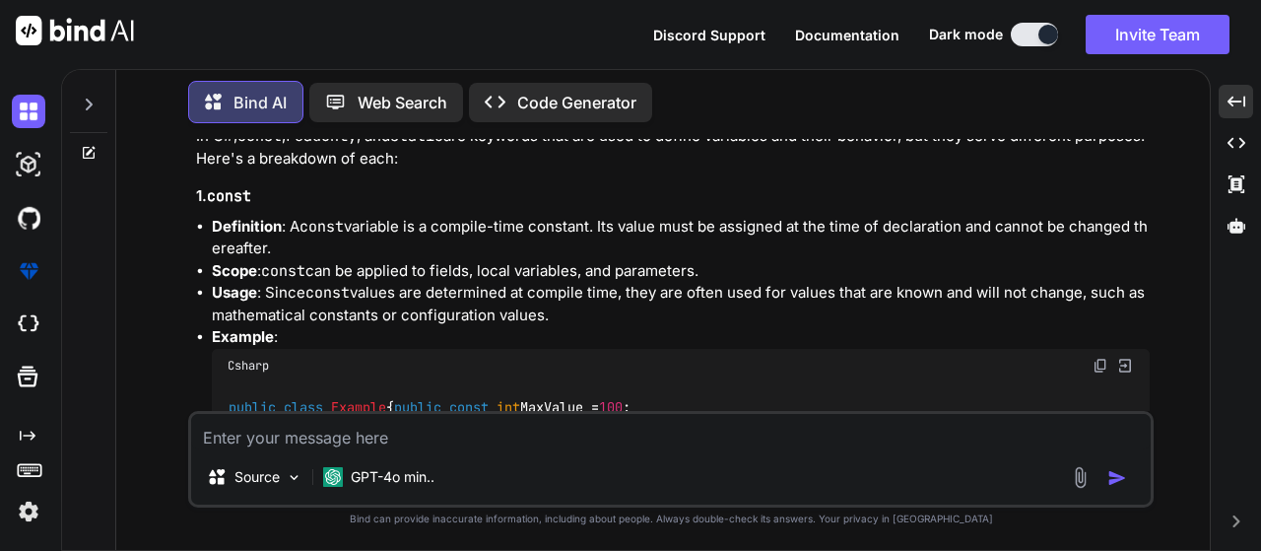
click at [814, 257] on li "Definition : A const variable is a compile-time constant. Its value must be ass…" at bounding box center [681, 238] width 938 height 44
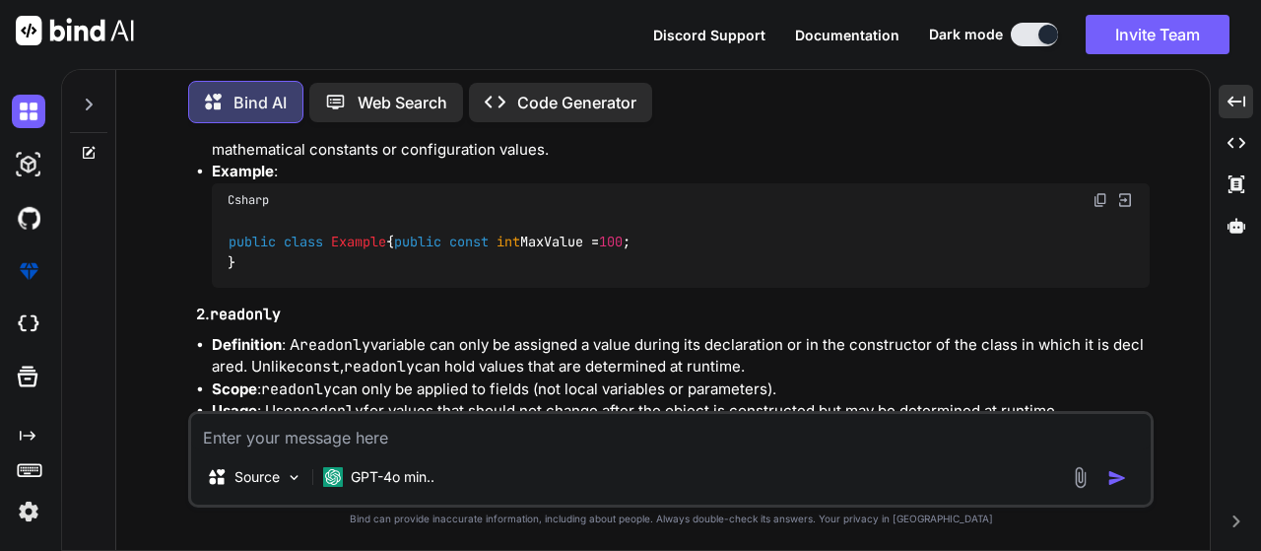
scroll to position [851, 0]
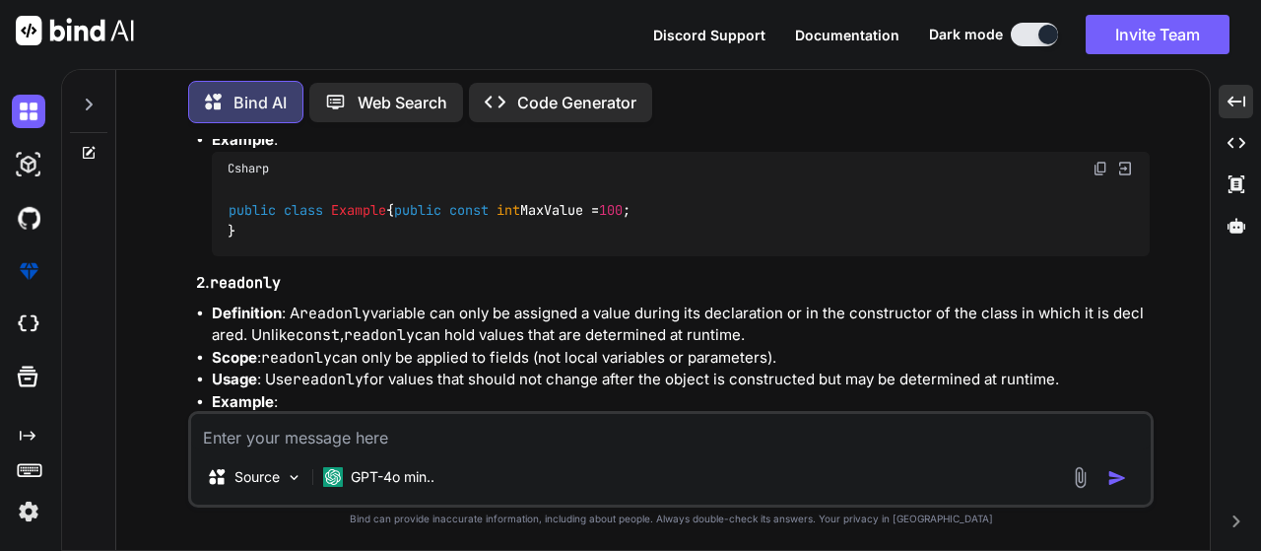
drag, startPoint x: 621, startPoint y: 247, endPoint x: 461, endPoint y: 236, distance: 160.0
click at [461, 236] on div "public class Example { public const int MaxValue = 100 ; }" at bounding box center [681, 221] width 938 height 72
click at [395, 234] on div "public class Example { public const int MaxValue = 100 ; }" at bounding box center [681, 221] width 938 height 72
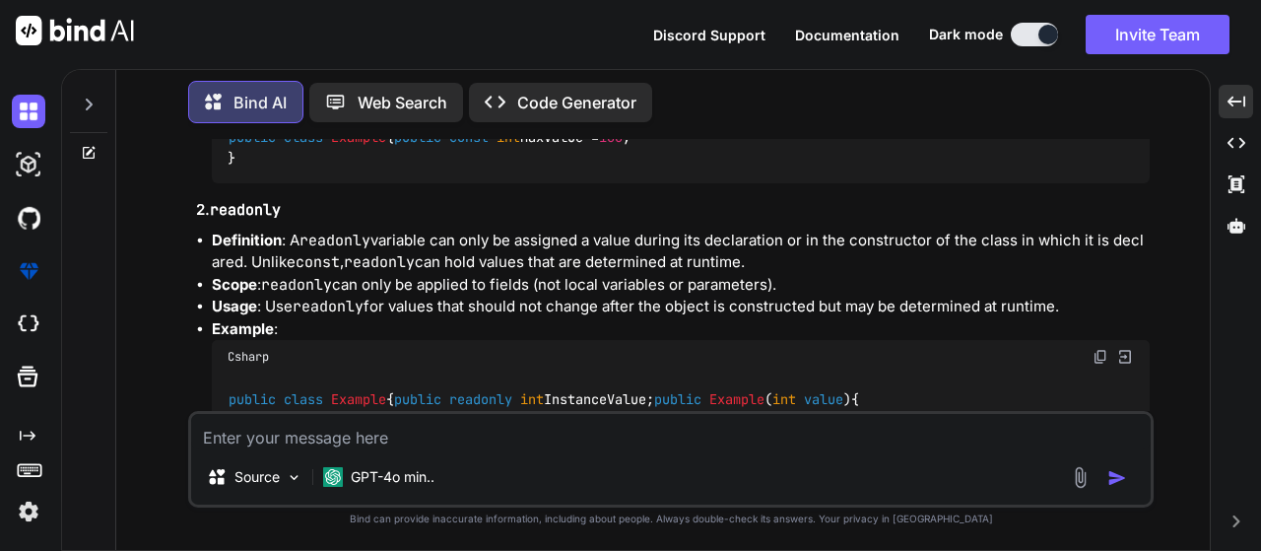
scroll to position [950, 0]
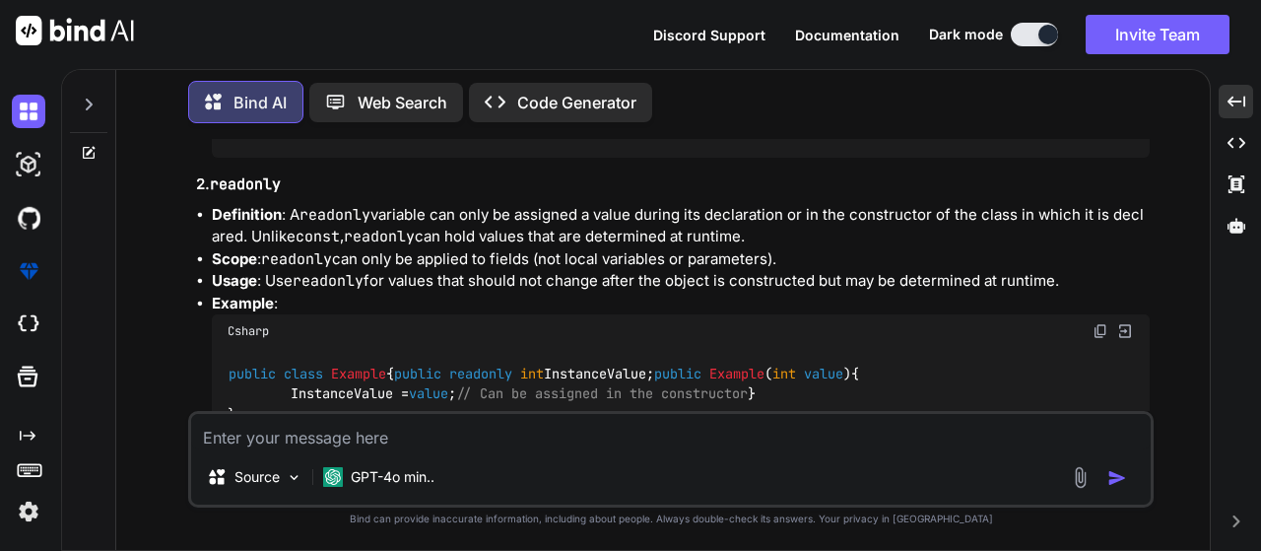
drag, startPoint x: 291, startPoint y: 270, endPoint x: 720, endPoint y: 260, distance: 429.7
click at [720, 248] on li "Definition : A readonly variable can only be assigned a value during its declar…" at bounding box center [681, 226] width 938 height 44
click at [760, 248] on li "Definition : A readonly variable can only be assigned a value during its declar…" at bounding box center [681, 226] width 938 height 44
drag, startPoint x: 707, startPoint y: 273, endPoint x: 832, endPoint y: 272, distance: 125.1
click at [832, 248] on li "Definition : A readonly variable can only be assigned a value during its declar…" at bounding box center [681, 226] width 938 height 44
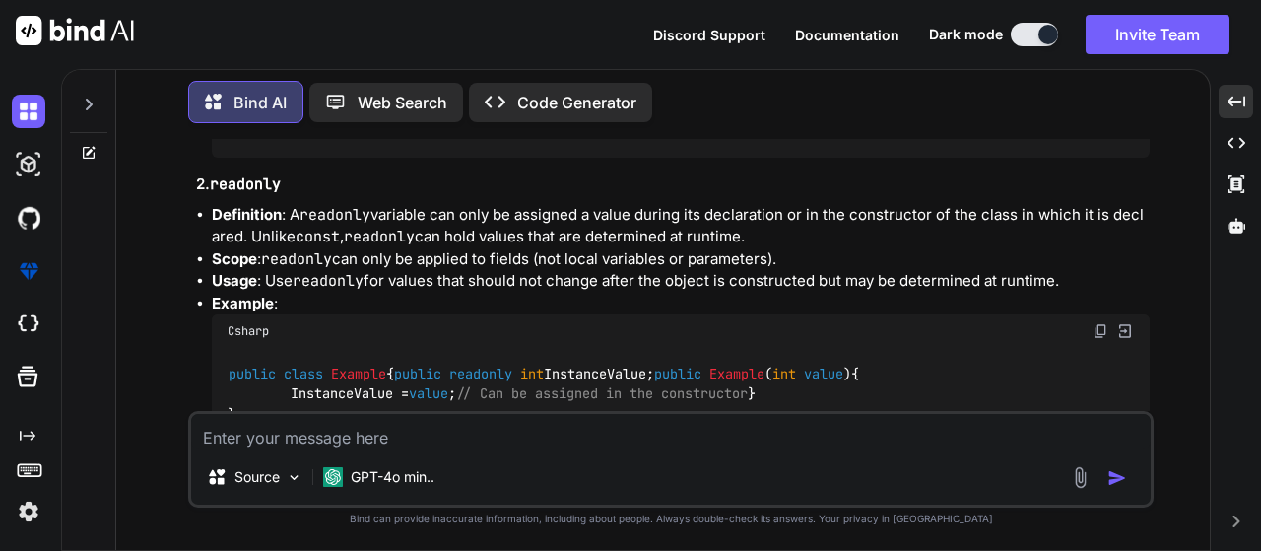
click at [871, 248] on li "Definition : A readonly variable can only be assigned a value during its declar…" at bounding box center [681, 226] width 938 height 44
drag, startPoint x: 871, startPoint y: 274, endPoint x: 334, endPoint y: 273, distance: 537.0
click at [334, 248] on li "Definition : A readonly variable can only be assigned a value during its declar…" at bounding box center [681, 226] width 938 height 44
click at [811, 248] on li "Definition : A readonly variable can only be assigned a value during its declar…" at bounding box center [681, 226] width 938 height 44
drag, startPoint x: 431, startPoint y: 279, endPoint x: 525, endPoint y: 279, distance: 94.6
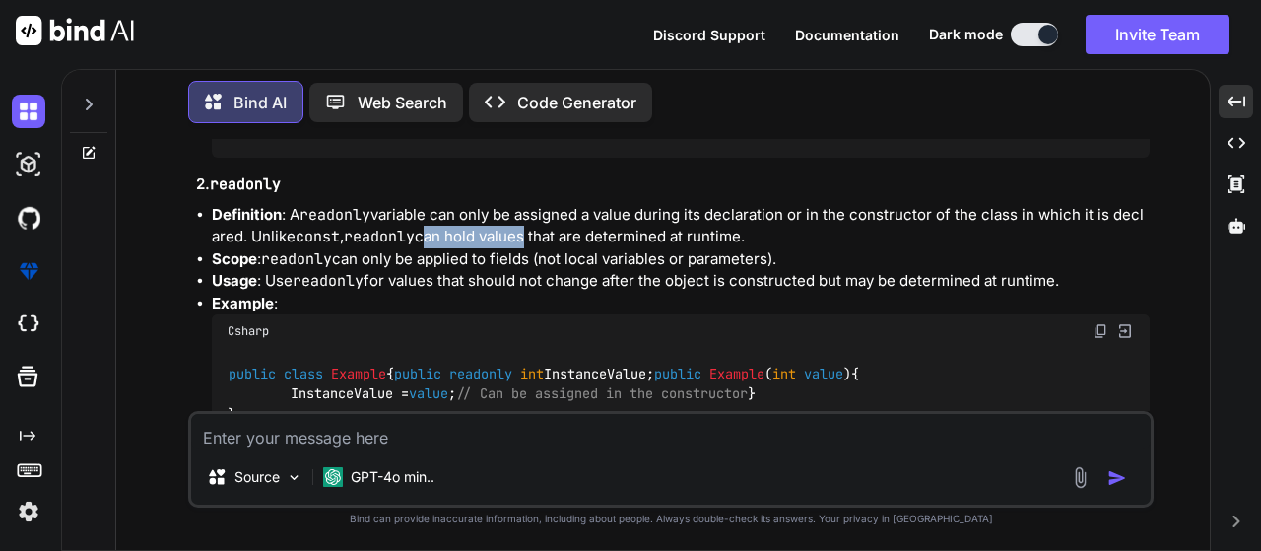
click at [525, 248] on li "Definition : A readonly variable can only be assigned a value during its declar…" at bounding box center [681, 226] width 938 height 44
drag, startPoint x: 534, startPoint y: 274, endPoint x: 762, endPoint y: 275, distance: 227.6
click at [762, 248] on li "Definition : A readonly variable can only be assigned a value during its declar…" at bounding box center [681, 226] width 938 height 44
click at [800, 248] on li "Definition : A readonly variable can only be assigned a value during its declar…" at bounding box center [681, 226] width 938 height 44
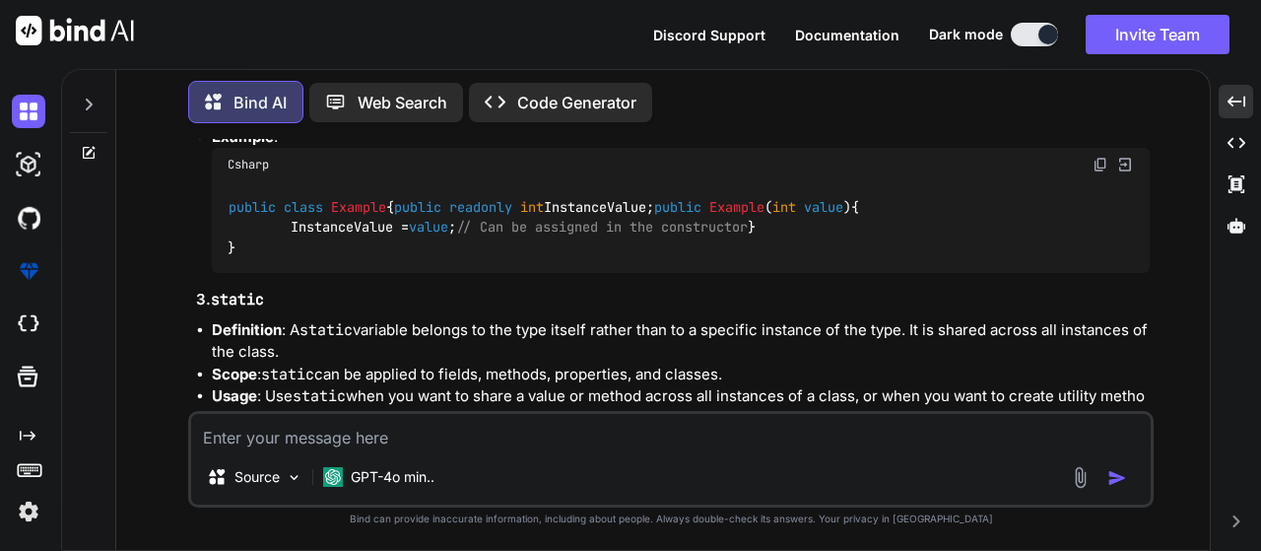
scroll to position [1147, 0]
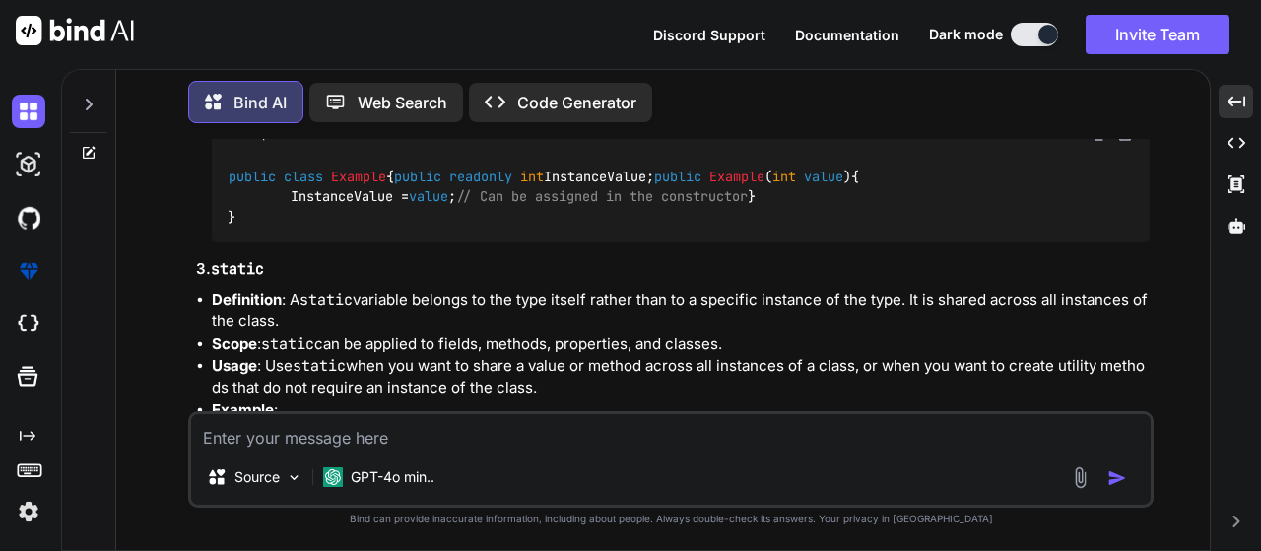
drag, startPoint x: 242, startPoint y: 251, endPoint x: 623, endPoint y: 249, distance: 380.4
click at [623, 242] on div "public class Example { public readonly int InstanceValue; public Example ( int …" at bounding box center [681, 197] width 938 height 92
click at [673, 242] on div "public class Example { public readonly int InstanceValue; public Example ( int …" at bounding box center [681, 197] width 938 height 92
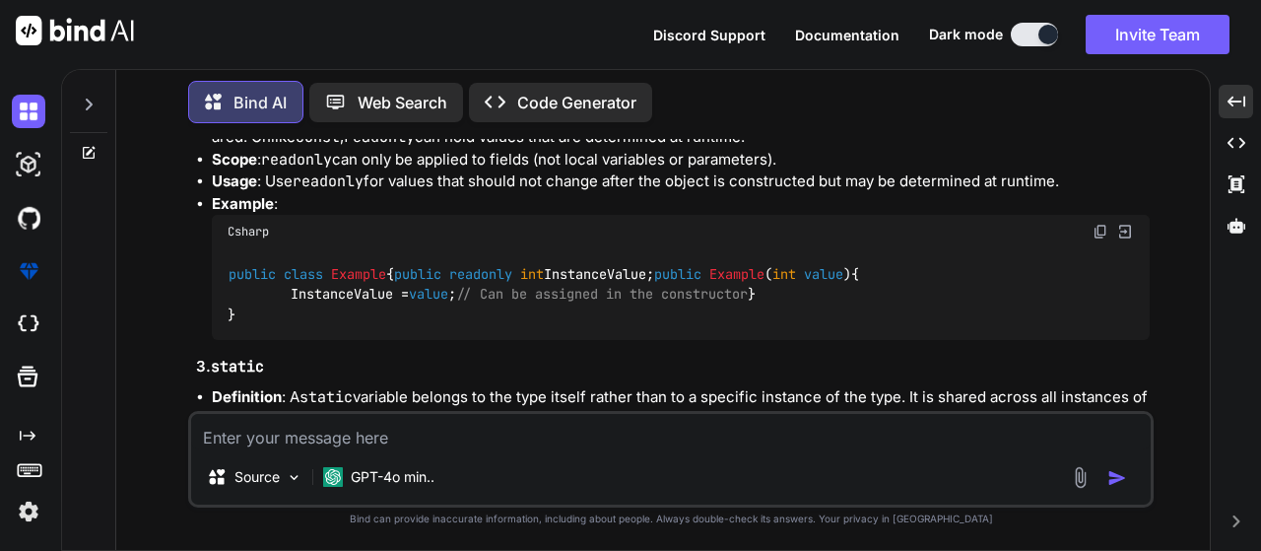
scroll to position [1048, 0]
drag, startPoint x: 258, startPoint y: 225, endPoint x: 383, endPoint y: 219, distance: 125.3
click at [383, 194] on li "Usage : Use readonly for values that should not change after the object is cons…" at bounding box center [681, 182] width 938 height 23
click at [388, 194] on li "Usage : Use readonly for values that should not change after the object is cons…" at bounding box center [681, 182] width 938 height 23
drag, startPoint x: 264, startPoint y: 223, endPoint x: 390, endPoint y: 224, distance: 126.1
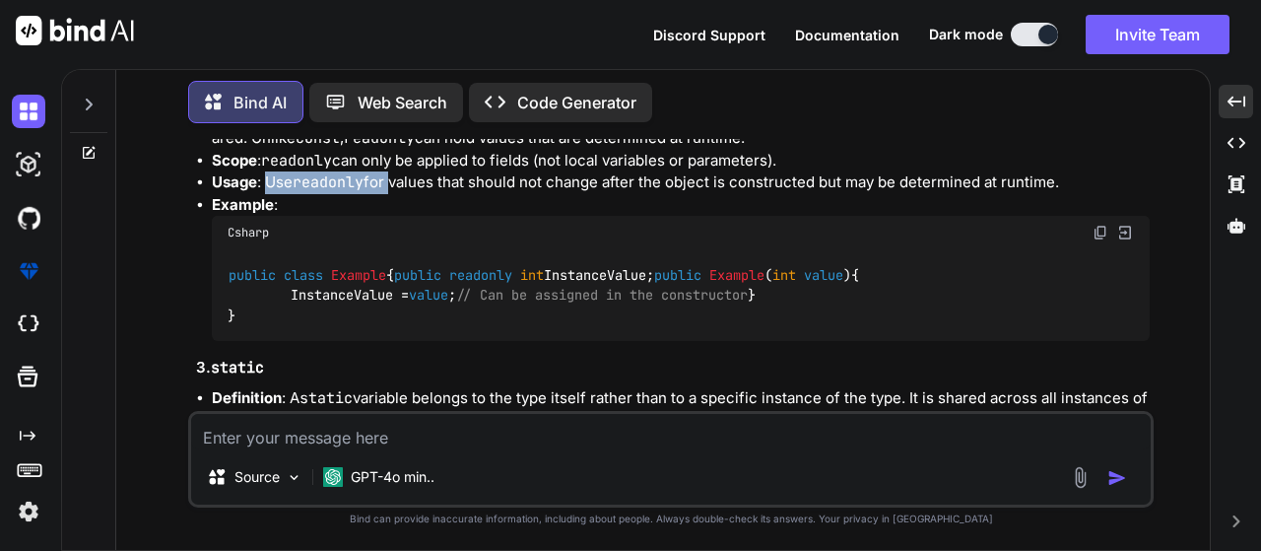
click at [390, 194] on li "Usage : Use readonly for values that should not change after the object is cons…" at bounding box center [681, 182] width 938 height 23
click at [555, 242] on li "Example : Csharp public class Example { public readonly int InstanceValue; publ…" at bounding box center [681, 268] width 938 height 148
drag, startPoint x: 1075, startPoint y: 228, endPoint x: 264, endPoint y: 225, distance: 811.0
click at [264, 194] on li "Usage : Use readonly for values that should not change after the object is cons…" at bounding box center [681, 182] width 938 height 23
click at [692, 194] on li "Usage : Use readonly for values that should not change after the object is cons…" at bounding box center [681, 182] width 938 height 23
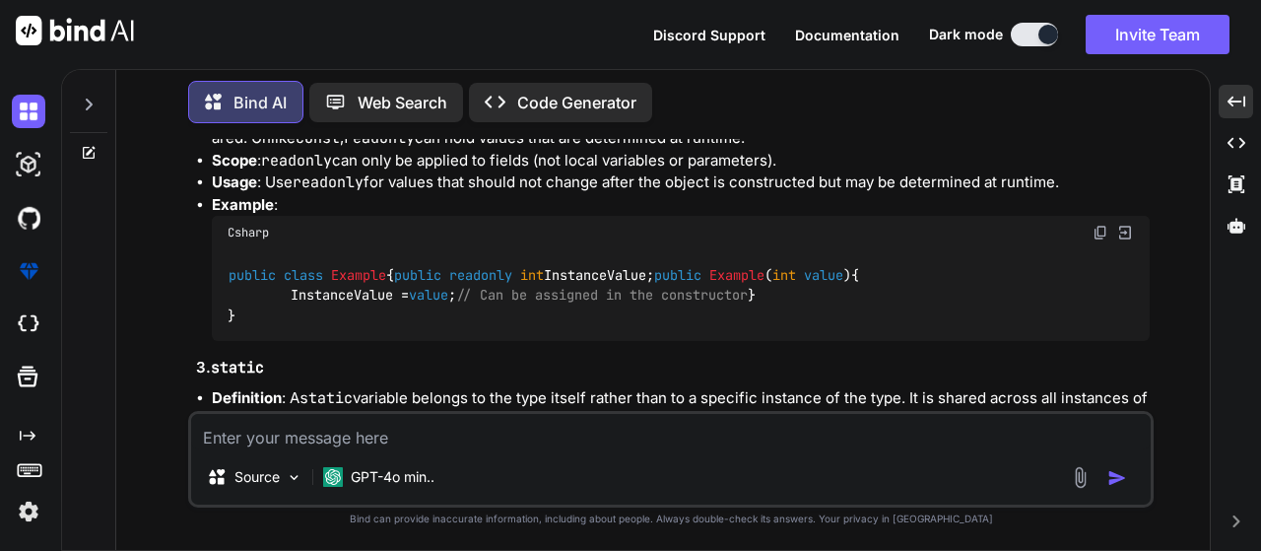
click at [659, 194] on li "Usage : Use readonly for values that should not change after the object is cons…" at bounding box center [681, 182] width 938 height 23
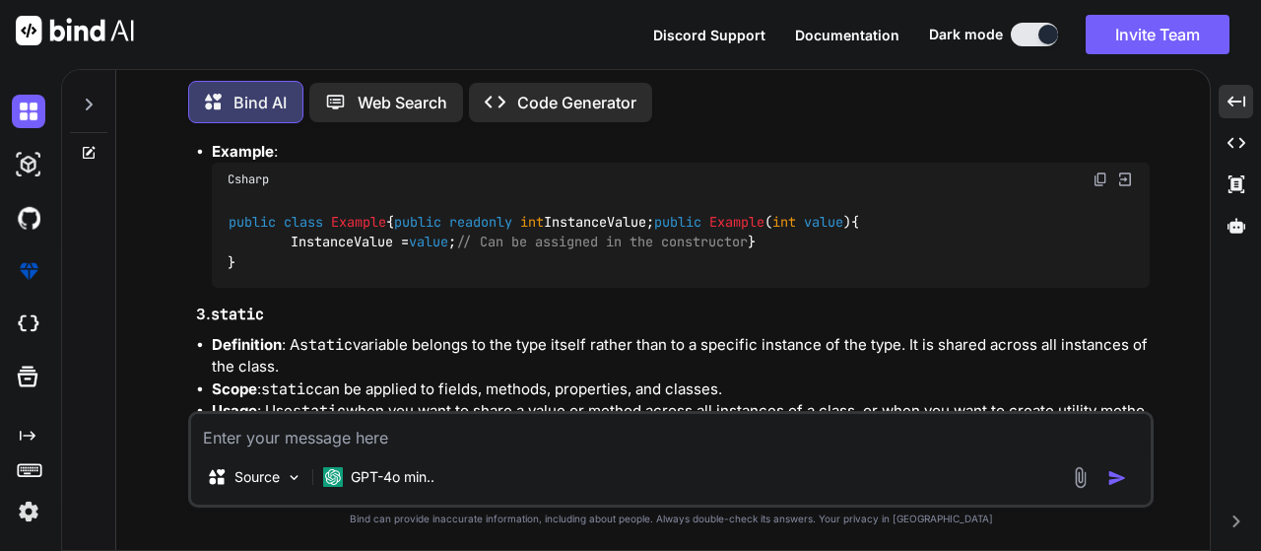
scroll to position [1147, 0]
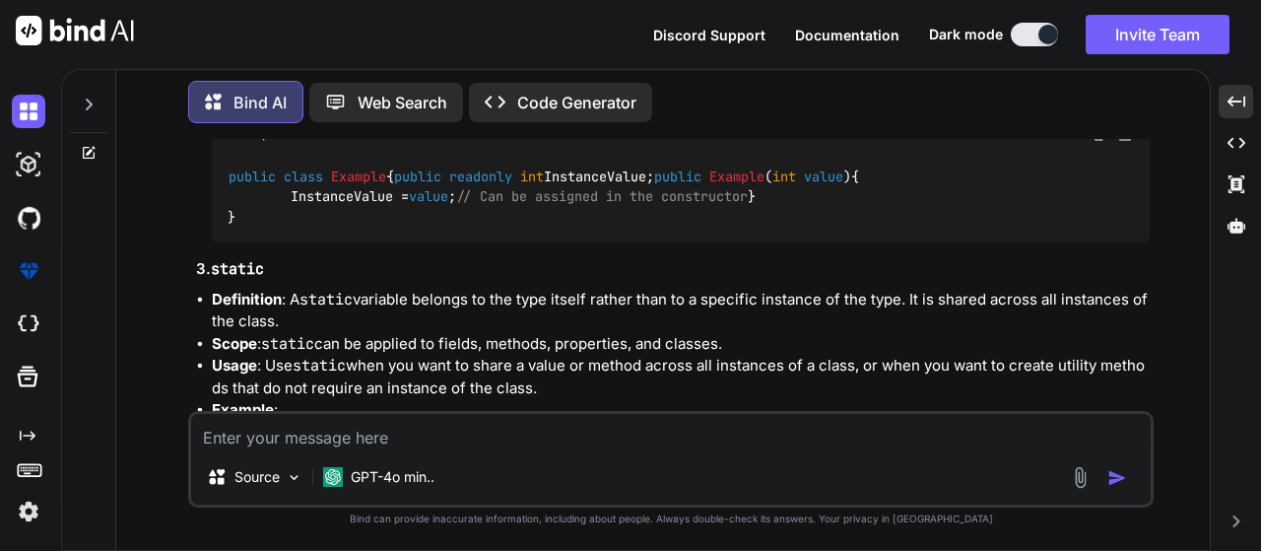
drag, startPoint x: 243, startPoint y: 250, endPoint x: 563, endPoint y: 250, distance: 319.3
click at [563, 242] on div "public class Example { public readonly int InstanceValue; public Example ( int …" at bounding box center [681, 197] width 938 height 92
click at [656, 242] on div "public class Example { public readonly int InstanceValue; public Example ( int …" at bounding box center [681, 197] width 938 height 92
click at [338, 228] on code "public class Example { public readonly int InstanceValue; public Example ( int …" at bounding box center [544, 197] width 632 height 61
drag, startPoint x: 236, startPoint y: 293, endPoint x: 508, endPoint y: 344, distance: 277.7
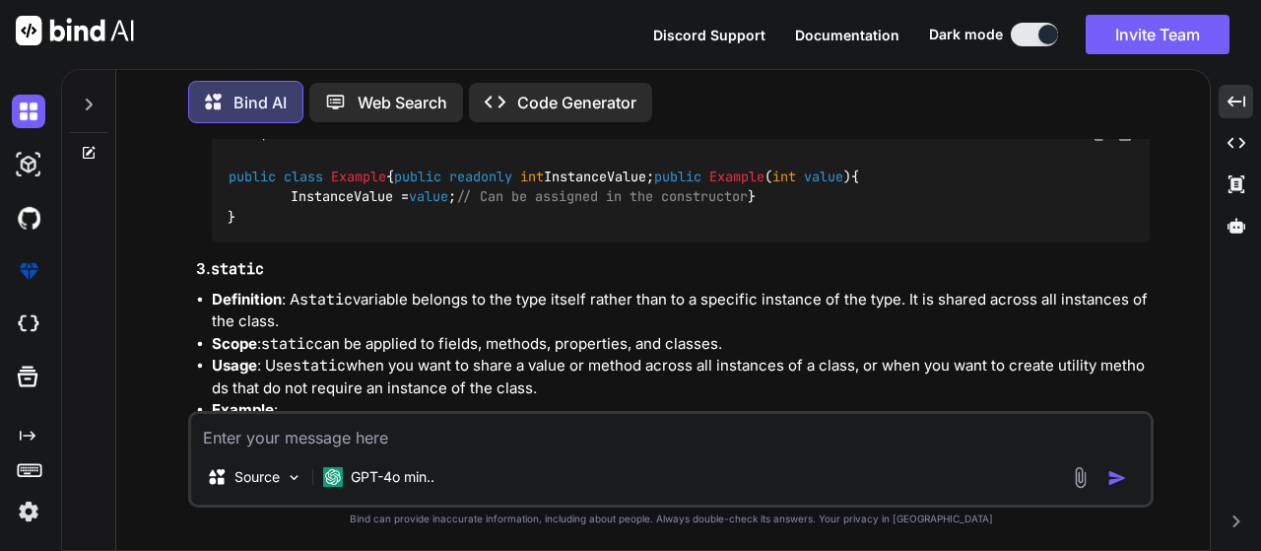
click at [508, 228] on code "public class Example { public readonly int InstanceValue; public Example ( int …" at bounding box center [544, 197] width 632 height 61
click at [630, 242] on div "public class Example { public readonly int InstanceValue; public Example ( int …" at bounding box center [681, 197] width 938 height 92
drag, startPoint x: 498, startPoint y: 335, endPoint x: 809, endPoint y: 327, distance: 311.5
click at [809, 242] on div "public class Example { public readonly int InstanceValue; public Example ( int …" at bounding box center [681, 197] width 938 height 92
click at [868, 242] on div "public class Example { public readonly int InstanceValue; public Example ( int …" at bounding box center [681, 197] width 938 height 92
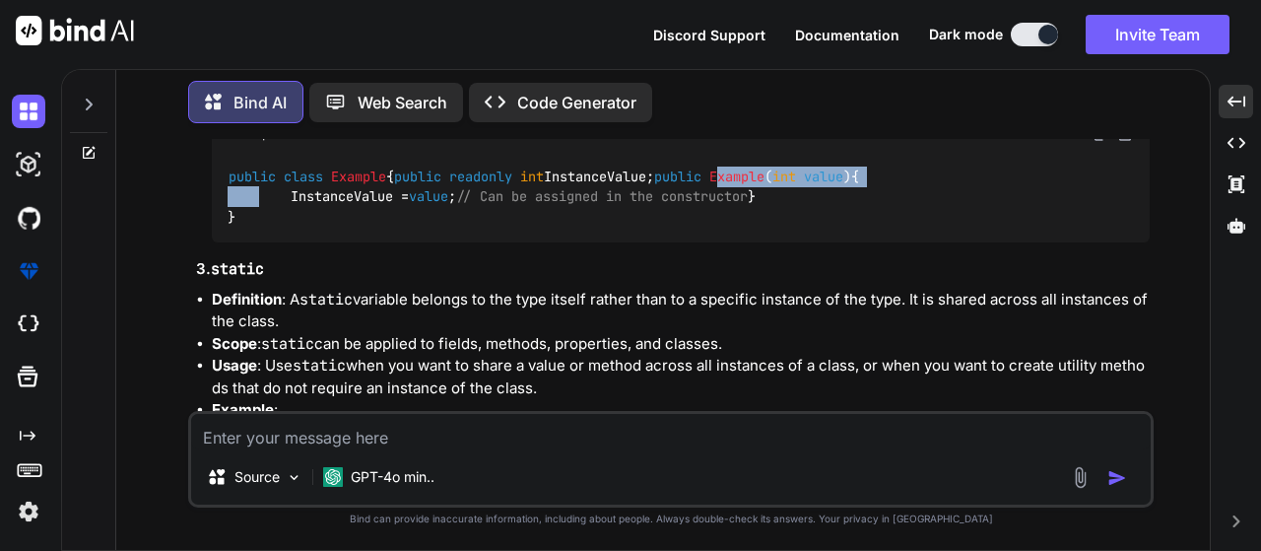
click at [325, 242] on div "public class Example { public readonly int InstanceValue; public Example ( int …" at bounding box center [681, 197] width 938 height 92
click at [490, 228] on code "public class Example { public readonly int InstanceValue; public Example ( int …" at bounding box center [544, 197] width 632 height 61
click at [431, 206] on span "value" at bounding box center [428, 197] width 39 height 18
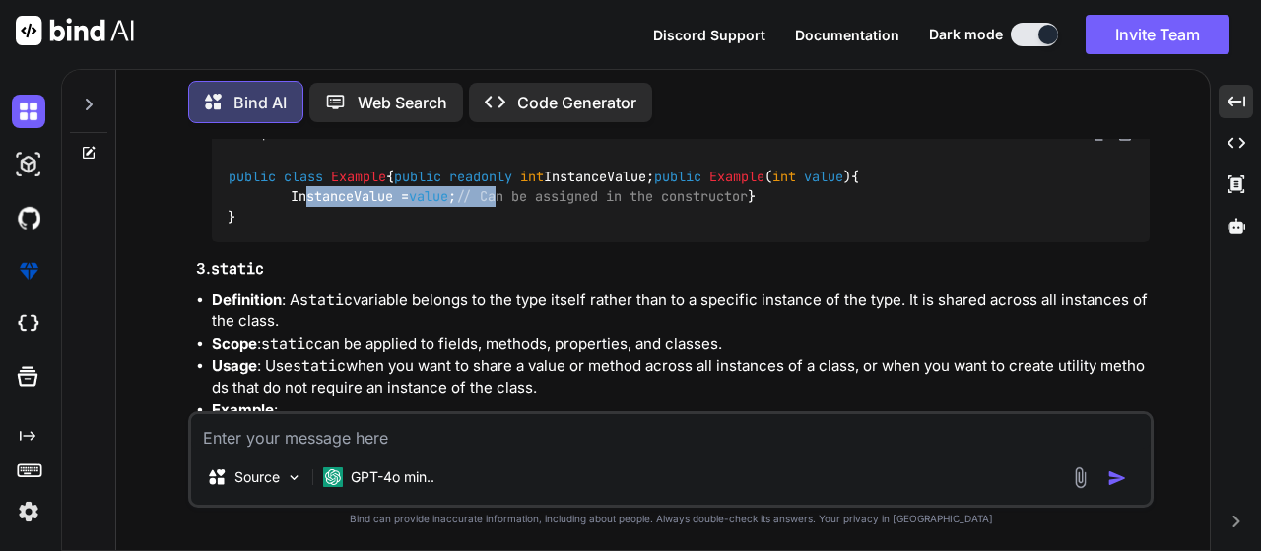
drag, startPoint x: 269, startPoint y: 343, endPoint x: 518, endPoint y: 340, distance: 249.3
click at [518, 228] on code "public class Example { public readonly int InstanceValue; public Example ( int …" at bounding box center [544, 197] width 632 height 61
click at [591, 228] on code "public class Example { public readonly int InstanceValue; public Example ( int …" at bounding box center [544, 197] width 632 height 61
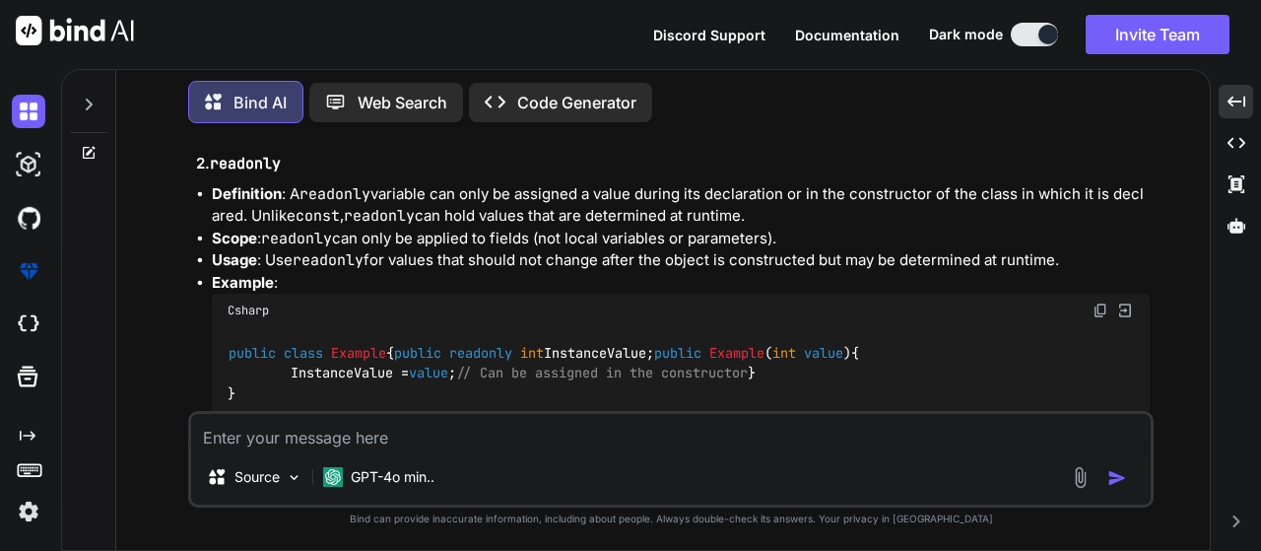
scroll to position [797, 0]
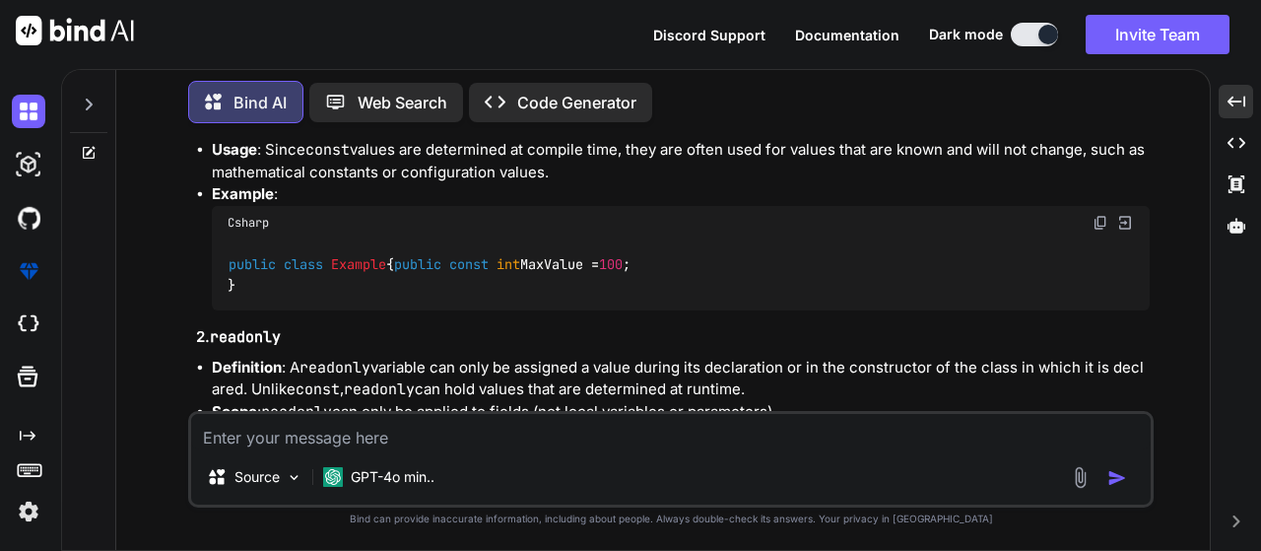
click at [410, 401] on li "Definition : A readonly variable can only be assigned a value during its declar…" at bounding box center [681, 379] width 938 height 44
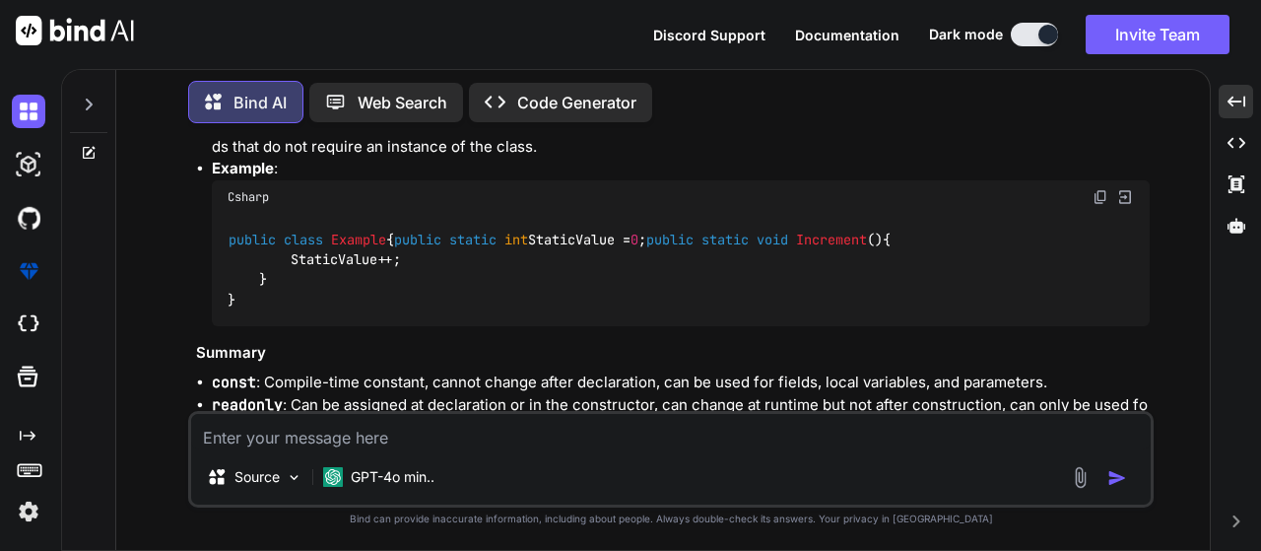
scroll to position [1783, 0]
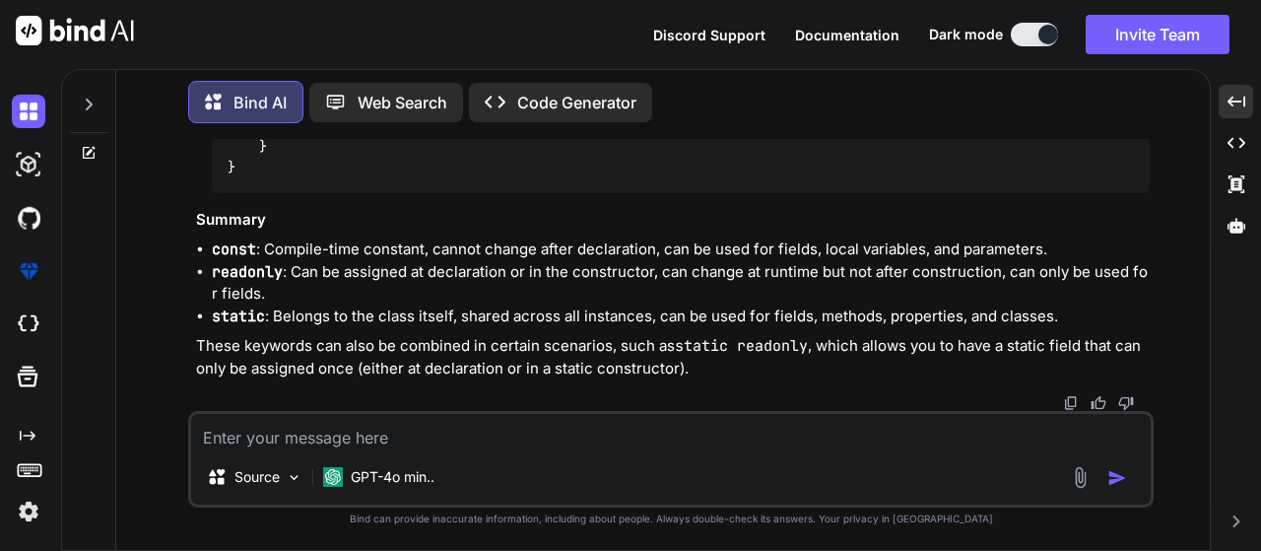
click at [361, 430] on textarea at bounding box center [671, 431] width 960 height 35
click at [354, 436] on textarea at bounding box center [671, 431] width 960 height 35
type textarea "r"
type textarea "R"
type textarea "Give proper example of readonly"
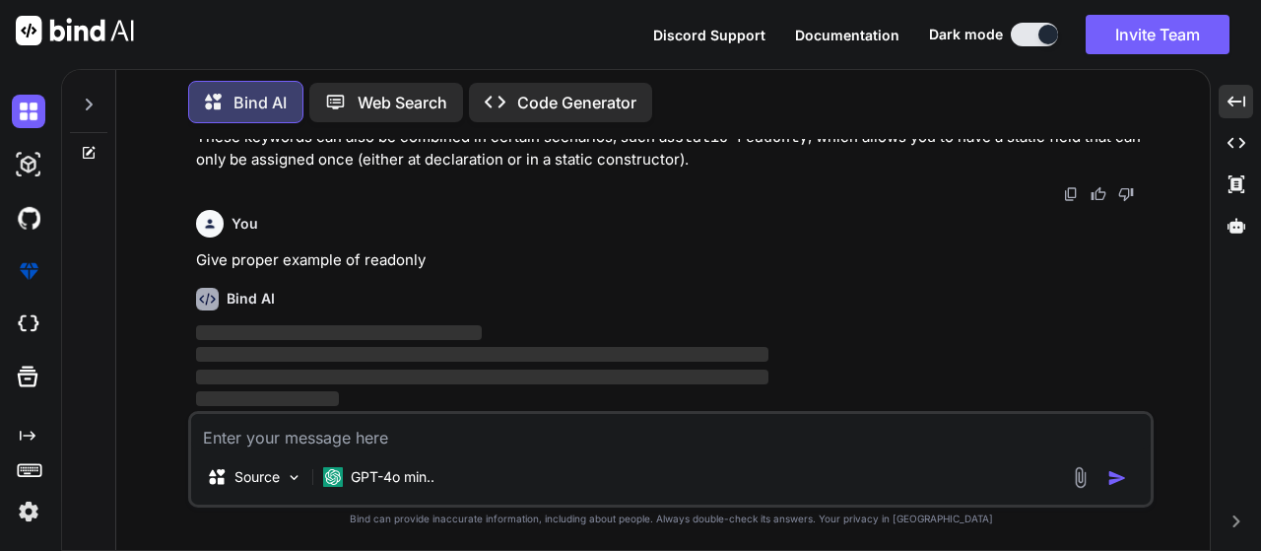
scroll to position [1991, 0]
drag, startPoint x: 214, startPoint y: 293, endPoint x: 338, endPoint y: 241, distance: 134.3
click at [205, 236] on div "You Give proper example of readonly" at bounding box center [673, 237] width 954 height 70
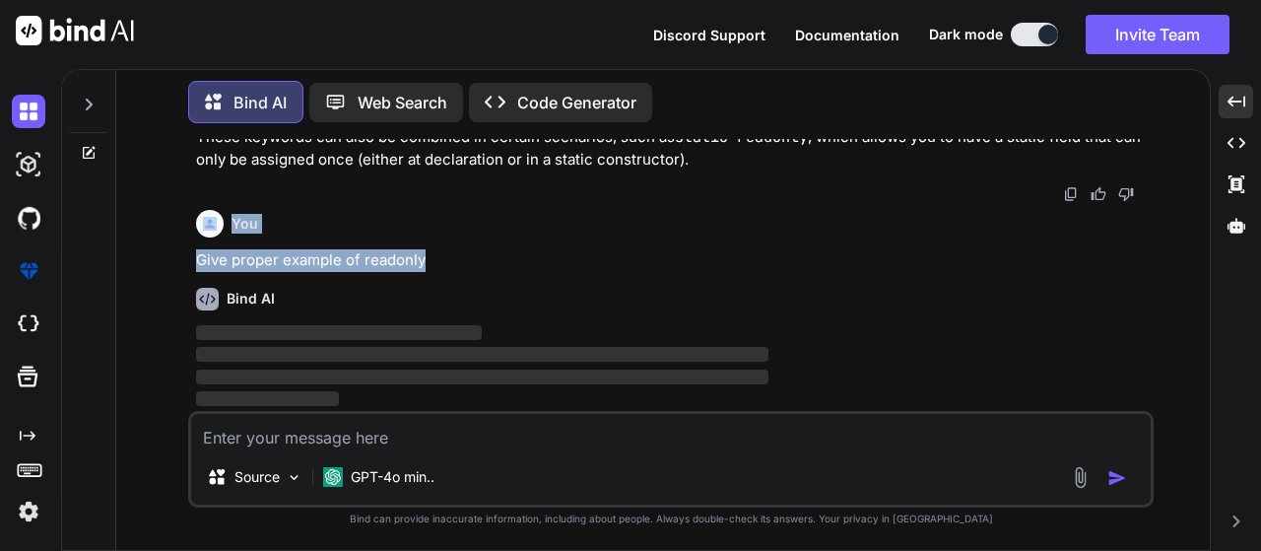
click at [462, 250] on p "Give proper example of readonly" at bounding box center [673, 260] width 954 height 23
drag, startPoint x: 277, startPoint y: 261, endPoint x: 485, endPoint y: 253, distance: 208.1
click at [485, 253] on p "Give proper example of readonly" at bounding box center [673, 260] width 954 height 23
drag, startPoint x: 185, startPoint y: 259, endPoint x: 467, endPoint y: 245, distance: 282.2
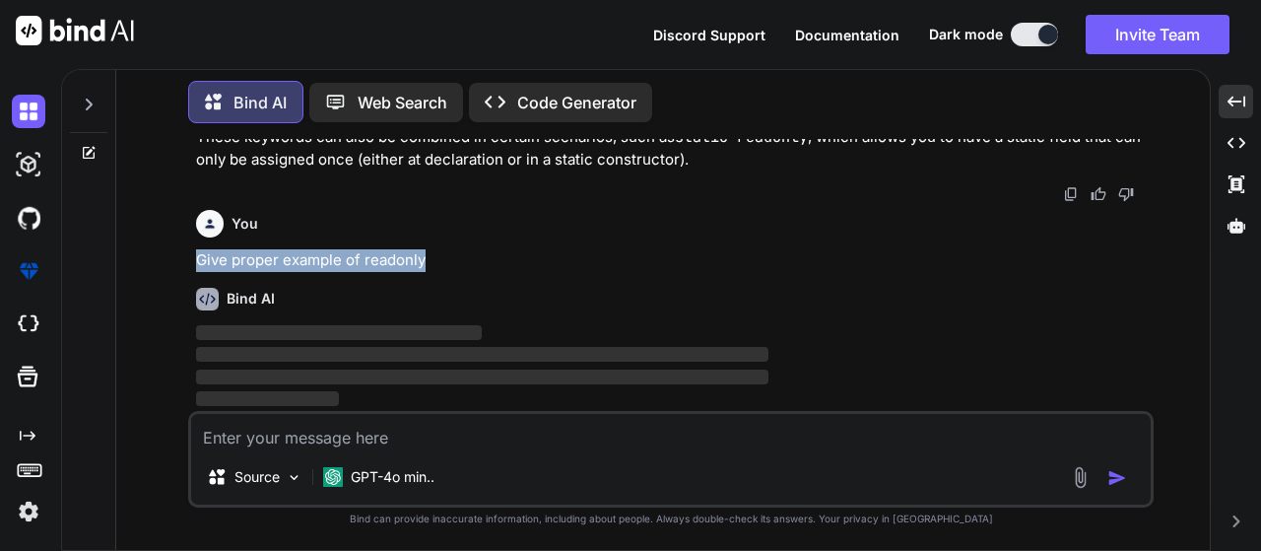
click at [467, 245] on div "You Name some ai Bind AI There are many AI systems and platforms that serve var…" at bounding box center [671, 344] width 1078 height 411
click at [482, 246] on div "You Give proper example of readonly" at bounding box center [673, 237] width 954 height 70
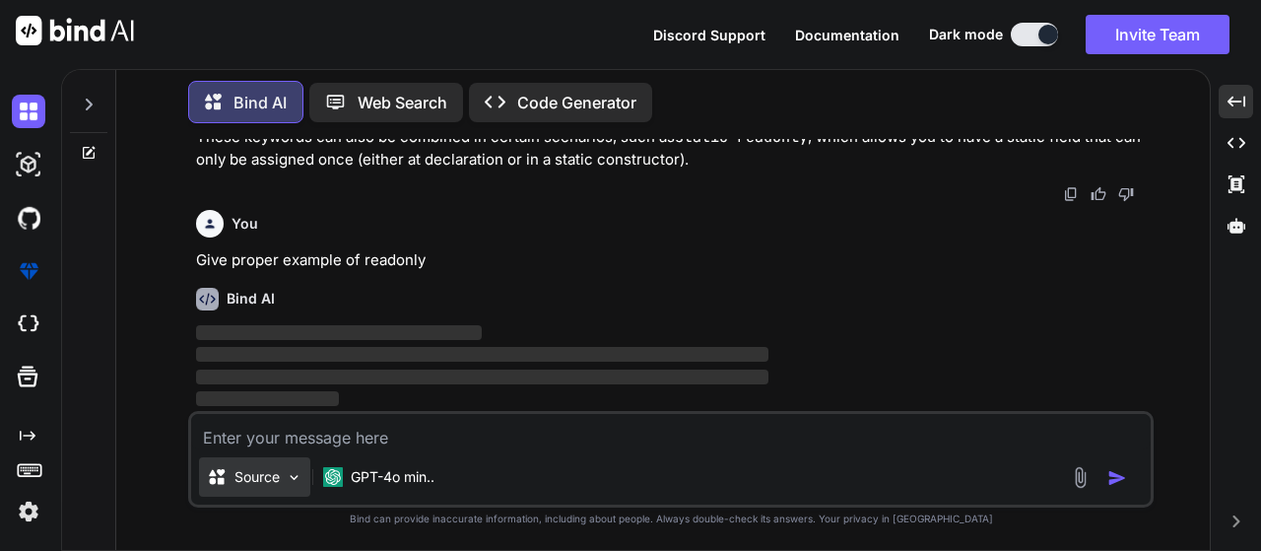
click at [271, 484] on p "Source" at bounding box center [257, 477] width 45 height 20
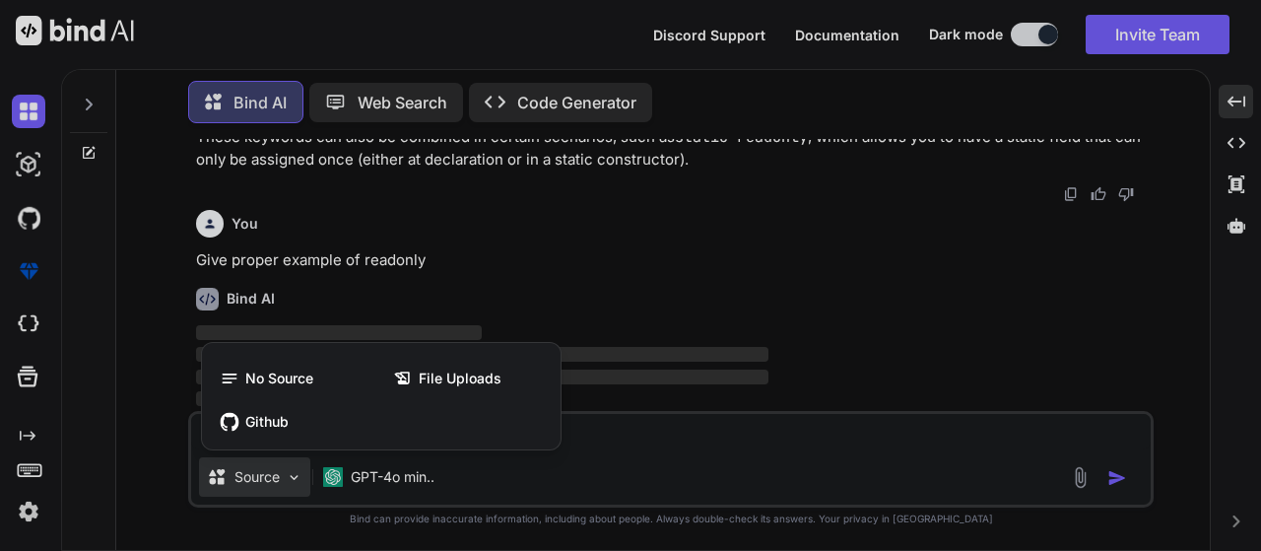
click at [708, 271] on div at bounding box center [630, 275] width 1261 height 551
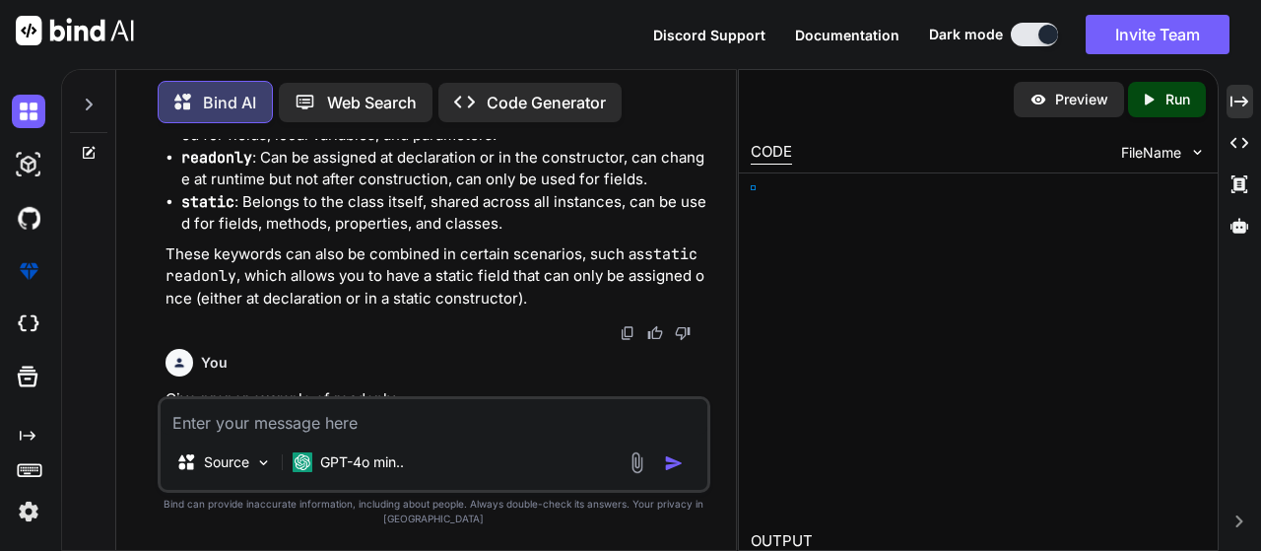
scroll to position [2385, 0]
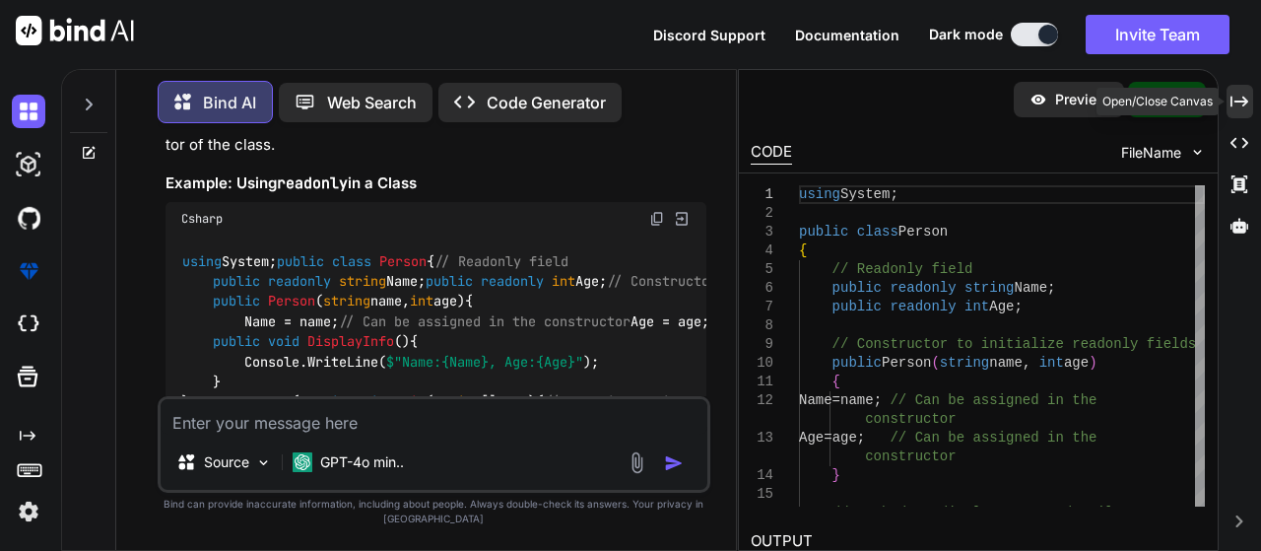
click at [1247, 108] on icon "Created with Pixso." at bounding box center [1240, 102] width 18 height 18
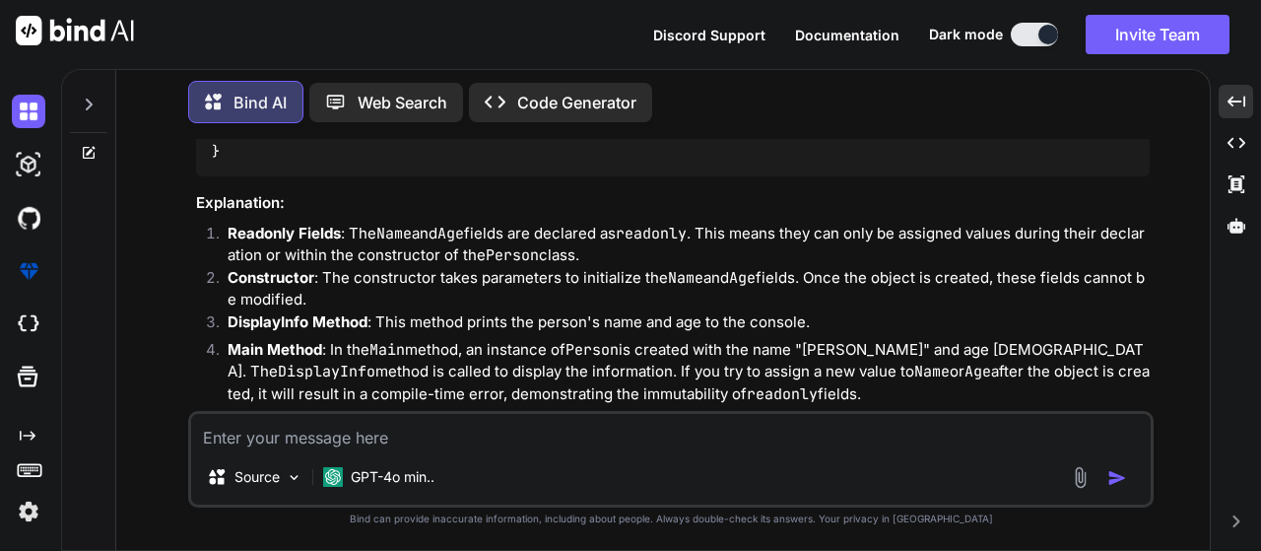
scroll to position [2287, 0]
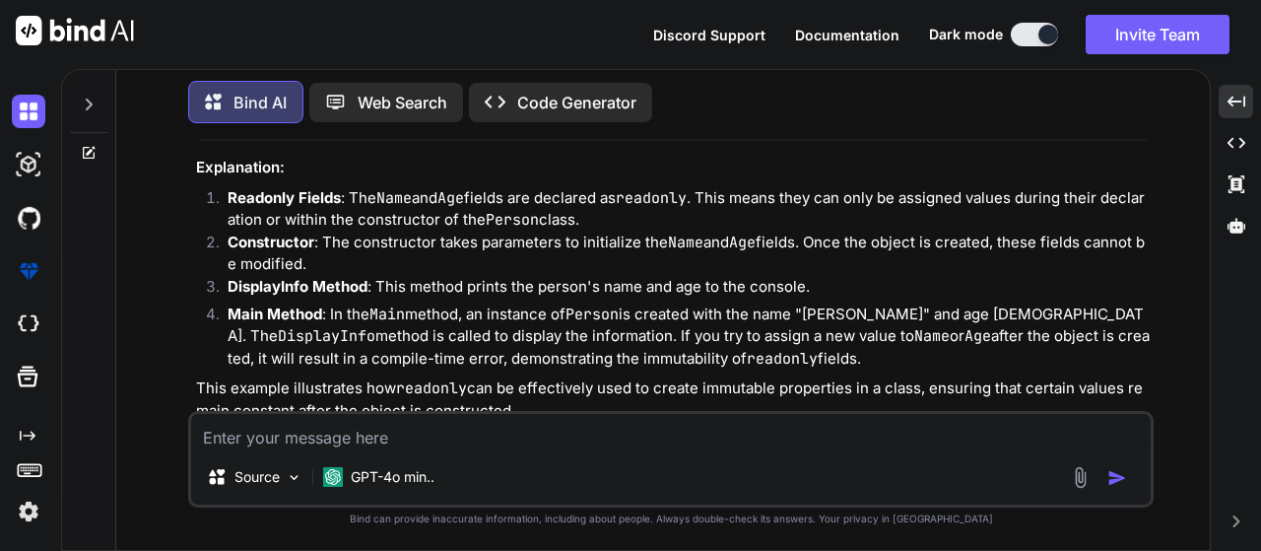
drag, startPoint x: 242, startPoint y: 281, endPoint x: 603, endPoint y: 281, distance: 360.6
click at [603, 141] on div "using System; public class Person { // Readonly field public readonly string Na…" at bounding box center [673, 15] width 954 height 252
drag, startPoint x: 234, startPoint y: 294, endPoint x: 531, endPoint y: 290, distance: 297.6
click at [531, 141] on div "using System; public class Person { // Readonly field public readonly string Na…" at bounding box center [673, 15] width 954 height 252
drag, startPoint x: 568, startPoint y: 292, endPoint x: 238, endPoint y: 273, distance: 329.6
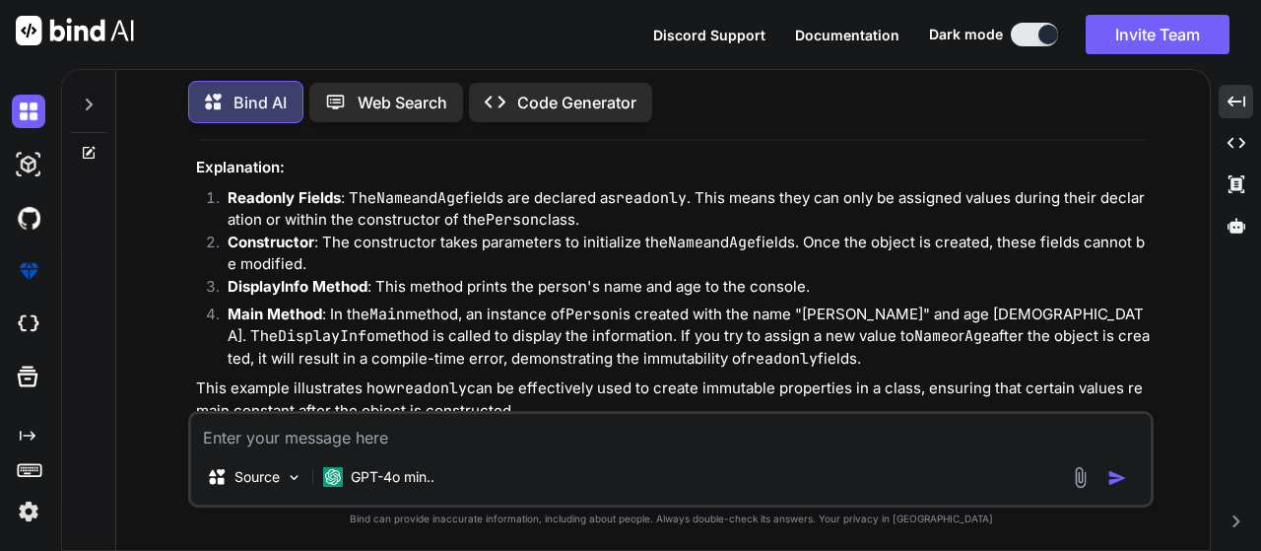
click at [571, 141] on div "using System; public class Person { // Readonly field public readonly string Na…" at bounding box center [673, 15] width 954 height 252
drag, startPoint x: 235, startPoint y: 277, endPoint x: 627, endPoint y: 293, distance: 392.5
click at [627, 141] on div "using System; public class Person { // Readonly field public readonly string Na…" at bounding box center [673, 15] width 954 height 252
click at [632, 141] on div "using System; public class Person { // Readonly field public readonly string Na…" at bounding box center [673, 15] width 954 height 252
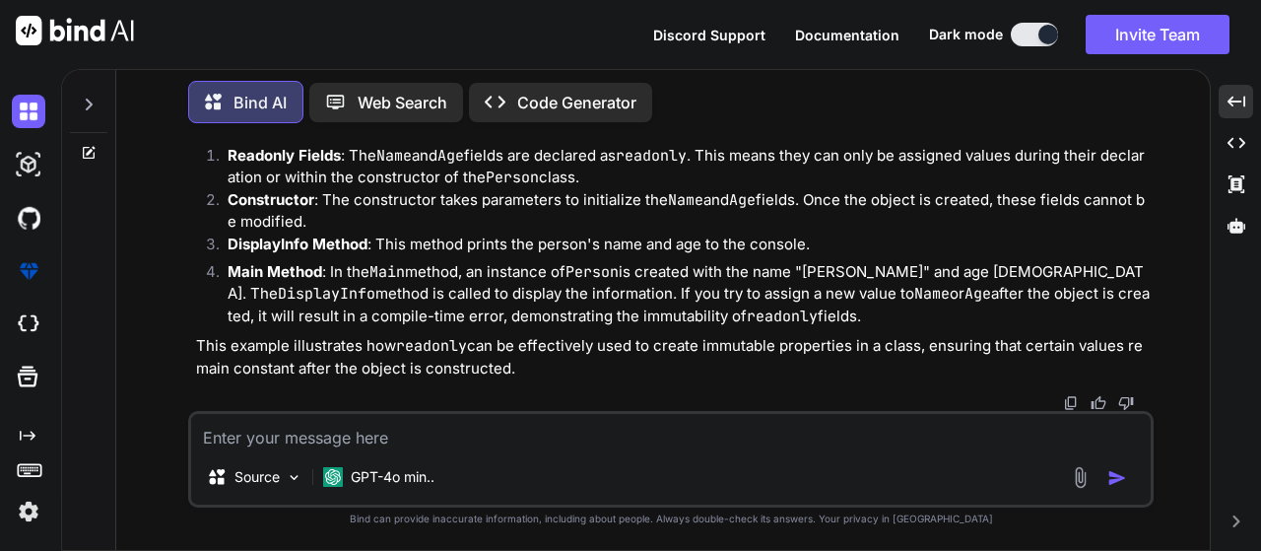
drag, startPoint x: 234, startPoint y: 183, endPoint x: 527, endPoint y: 171, distance: 293.9
drag, startPoint x: 474, startPoint y: 188, endPoint x: 495, endPoint y: 188, distance: 20.7
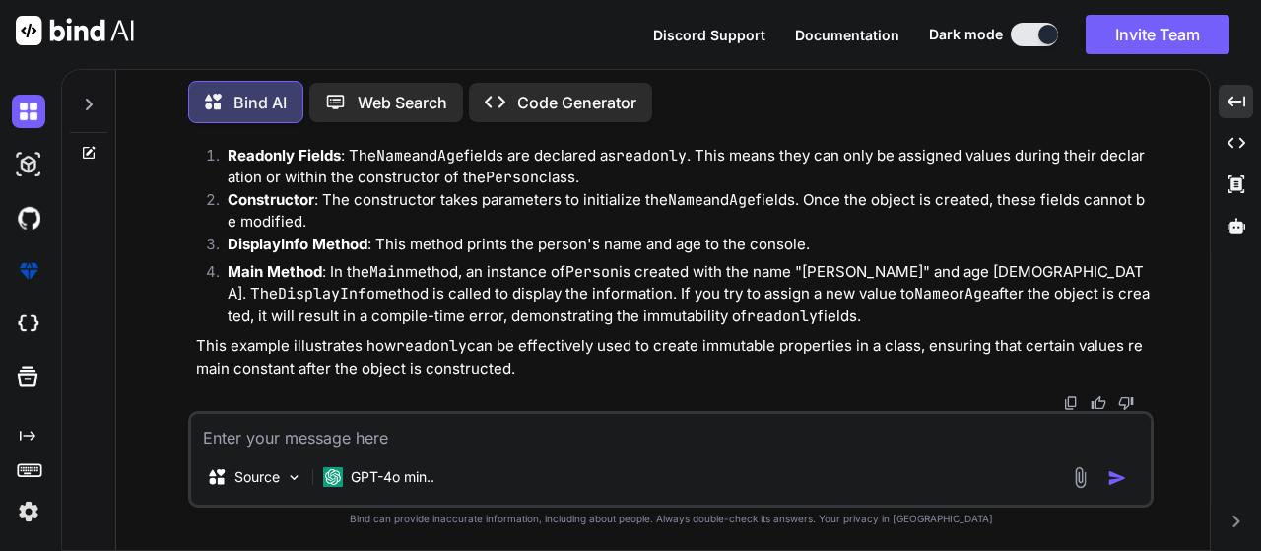
drag, startPoint x: 212, startPoint y: 260, endPoint x: 393, endPoint y: 347, distance: 201.0
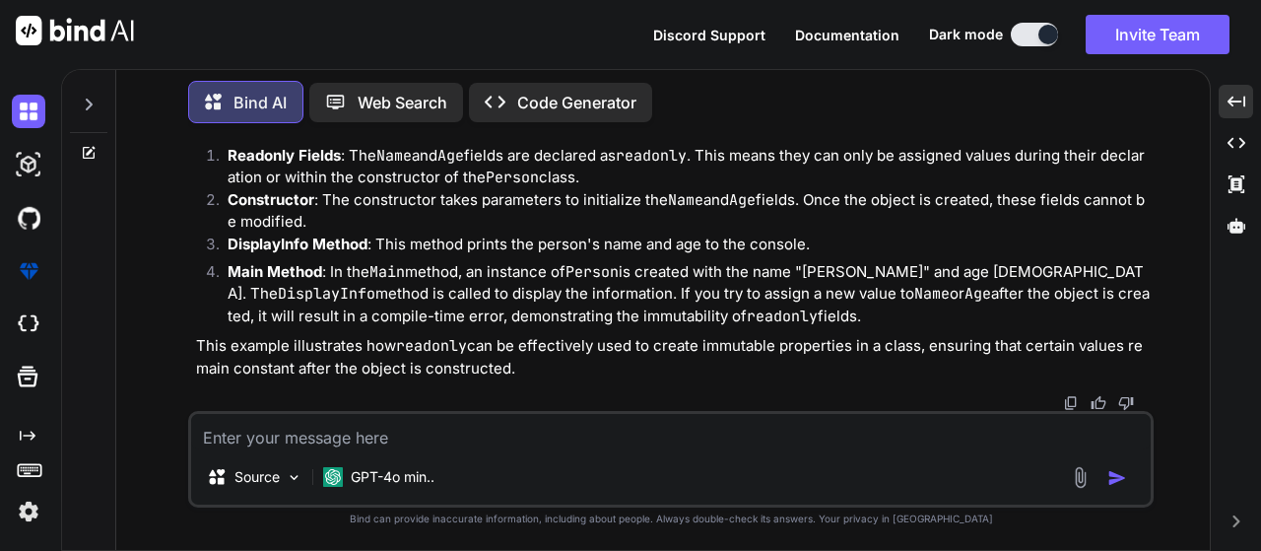
drag, startPoint x: 457, startPoint y: 177, endPoint x: 547, endPoint y: 179, distance: 89.7
drag, startPoint x: 269, startPoint y: 262, endPoint x: 439, endPoint y: 261, distance: 170.5
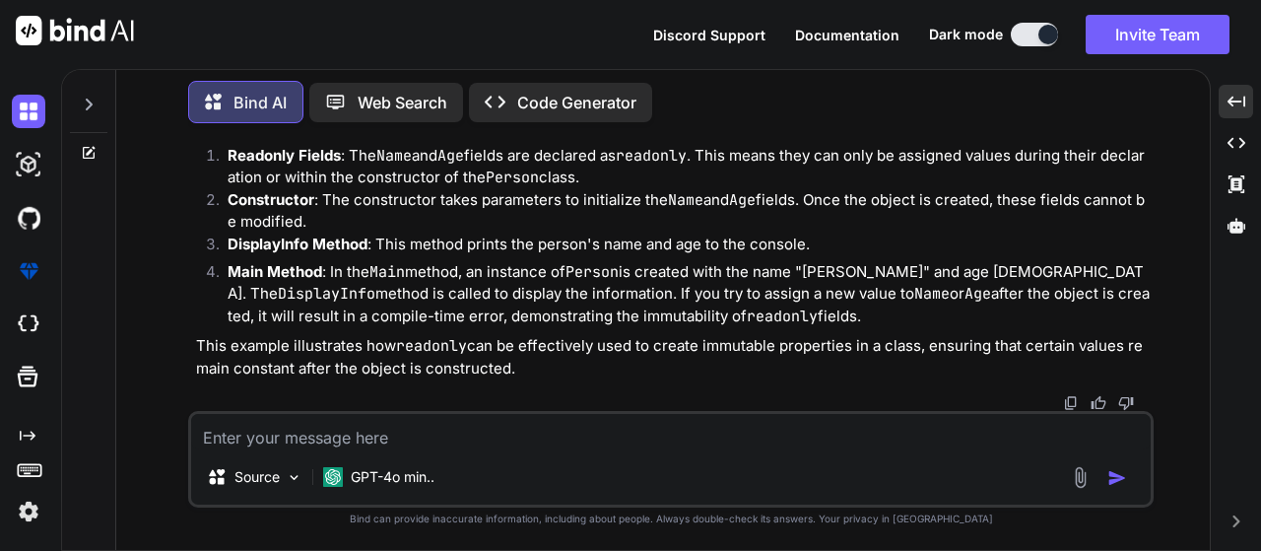
drag, startPoint x: 470, startPoint y: 260, endPoint x: 625, endPoint y: 254, distance: 154.8
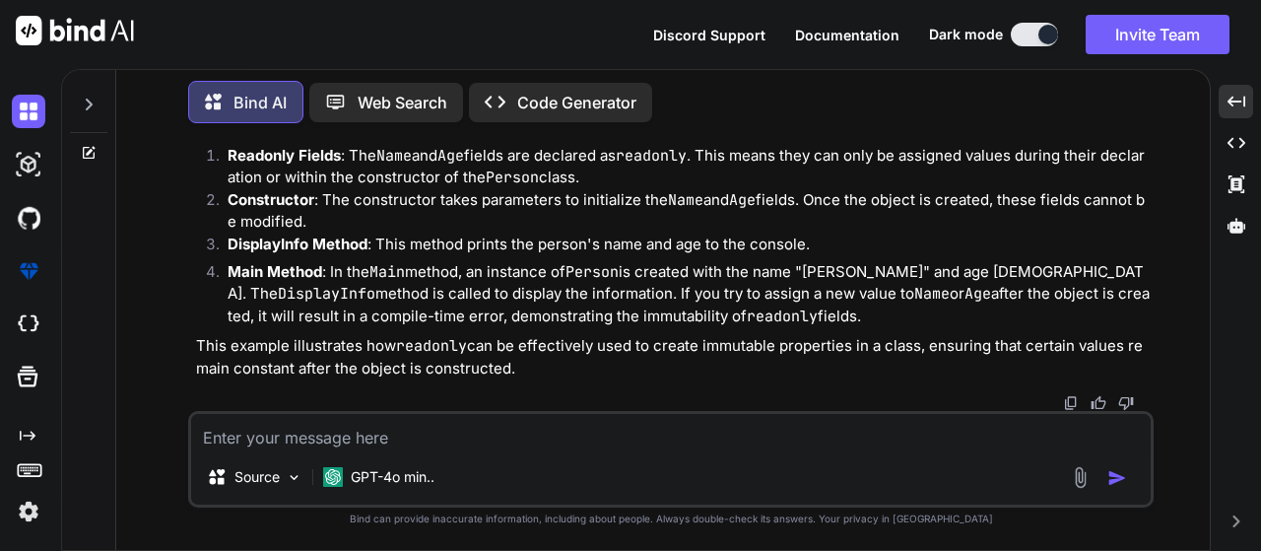
drag, startPoint x: 505, startPoint y: 327, endPoint x: 960, endPoint y: 327, distance: 455.2
drag, startPoint x: 288, startPoint y: 324, endPoint x: 944, endPoint y: 327, distance: 656.3
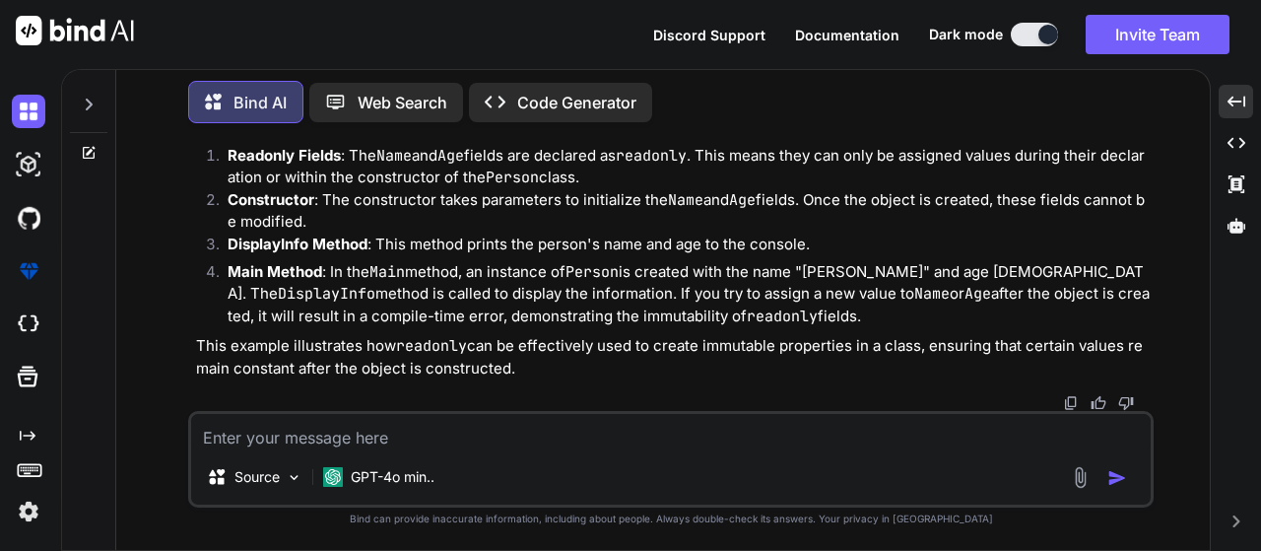
drag, startPoint x: 262, startPoint y: 225, endPoint x: 931, endPoint y: 266, distance: 670.3
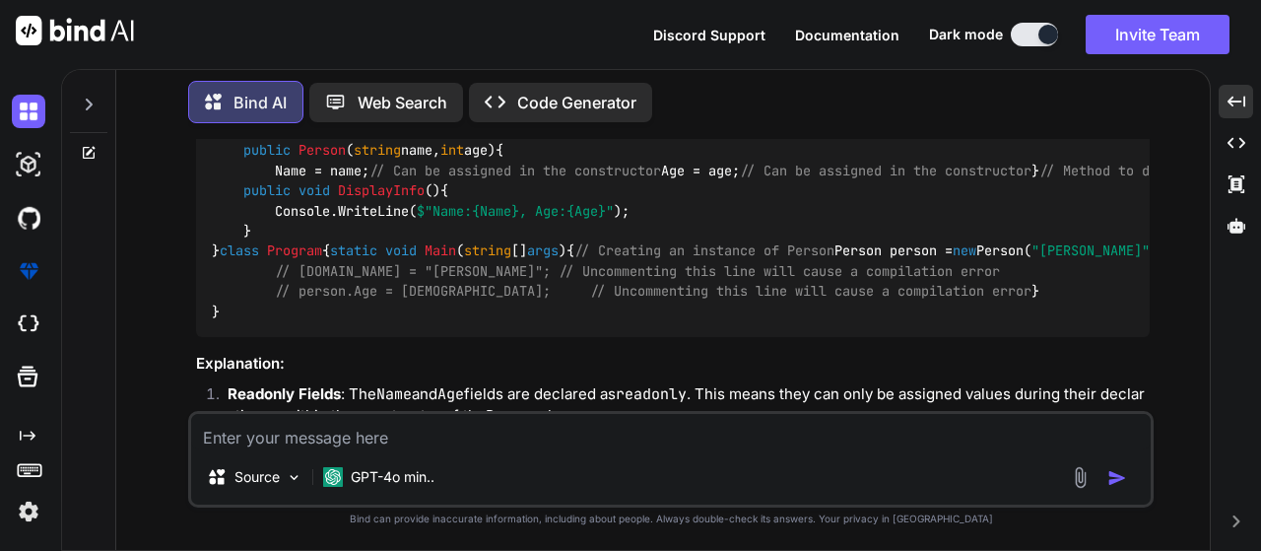
scroll to position [2090, 0]
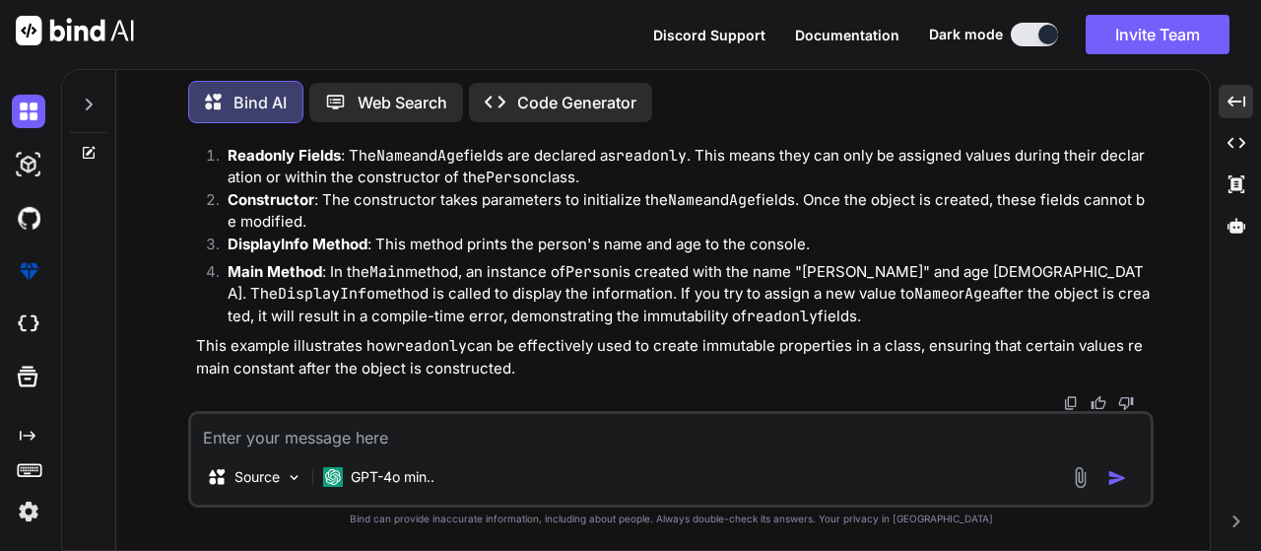
scroll to position [2583, 0]
drag, startPoint x: 261, startPoint y: 314, endPoint x: 635, endPoint y: 306, distance: 373.5
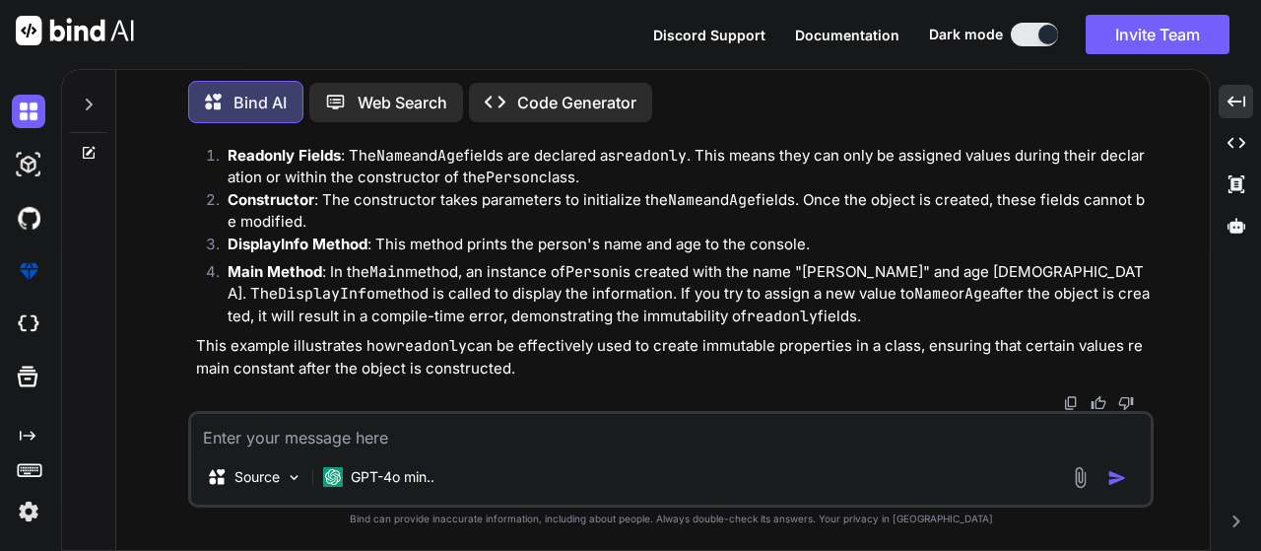
drag, startPoint x: 285, startPoint y: 242, endPoint x: 435, endPoint y: 239, distance: 149.8
click at [435, 41] on span "// person.Name = "Bob"; // Uncommenting this line will cause a compilation error" at bounding box center [637, 33] width 725 height 18
drag, startPoint x: 475, startPoint y: 240, endPoint x: 993, endPoint y: 262, distance: 518.8
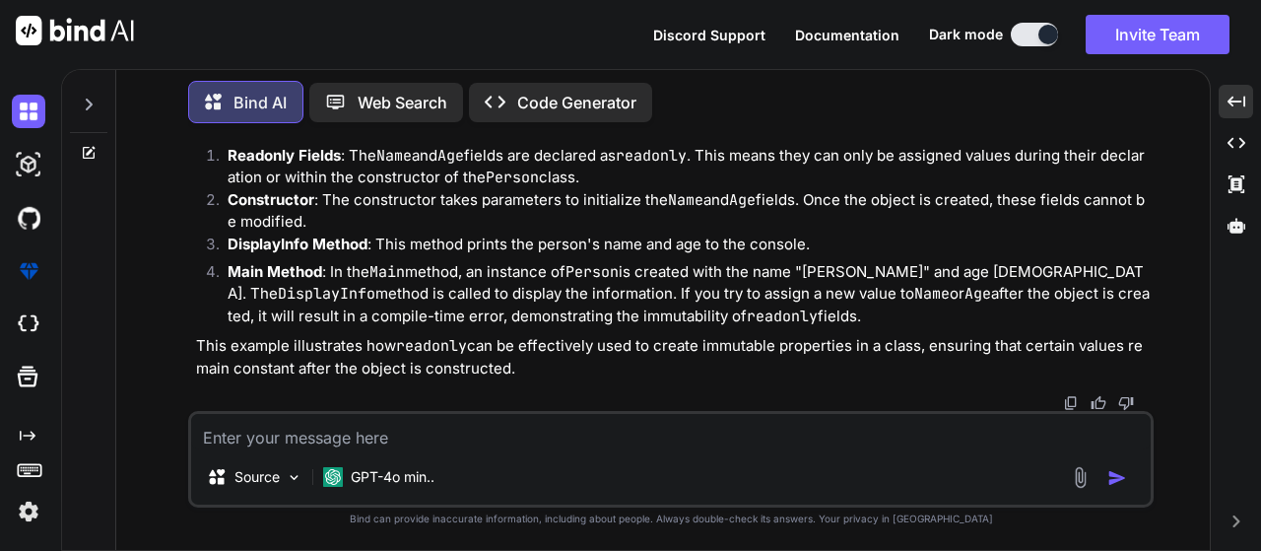
scroll to position [2681, 0]
drag, startPoint x: 238, startPoint y: 331, endPoint x: 821, endPoint y: 323, distance: 582.4
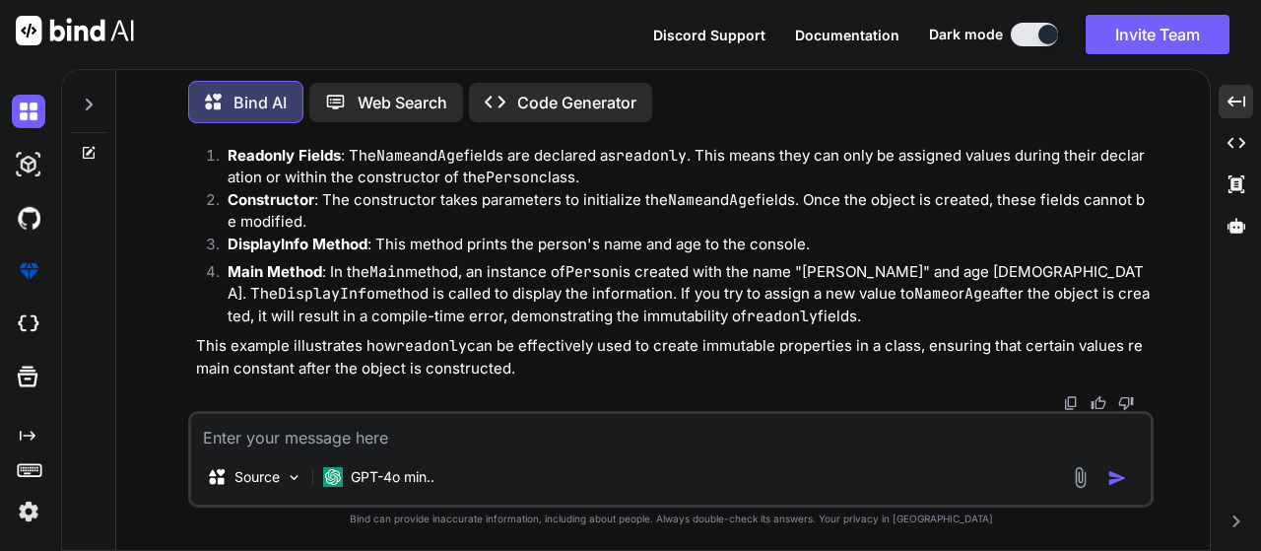
click at [320, 438] on textarea at bounding box center [671, 431] width 960 height 35
type textarea "static"
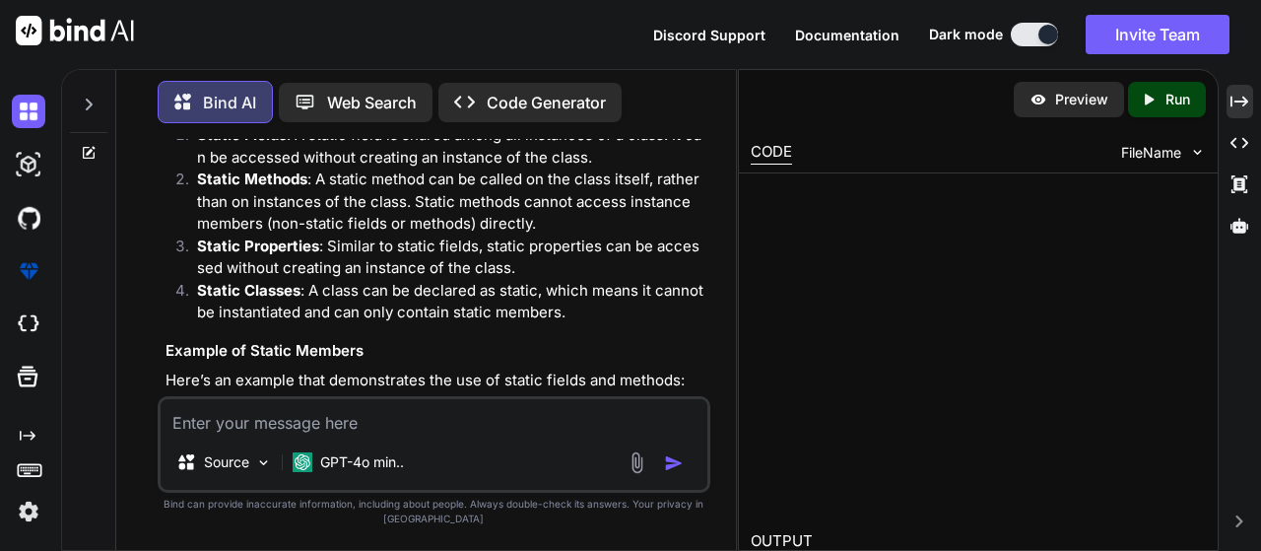
scroll to position [4000, 0]
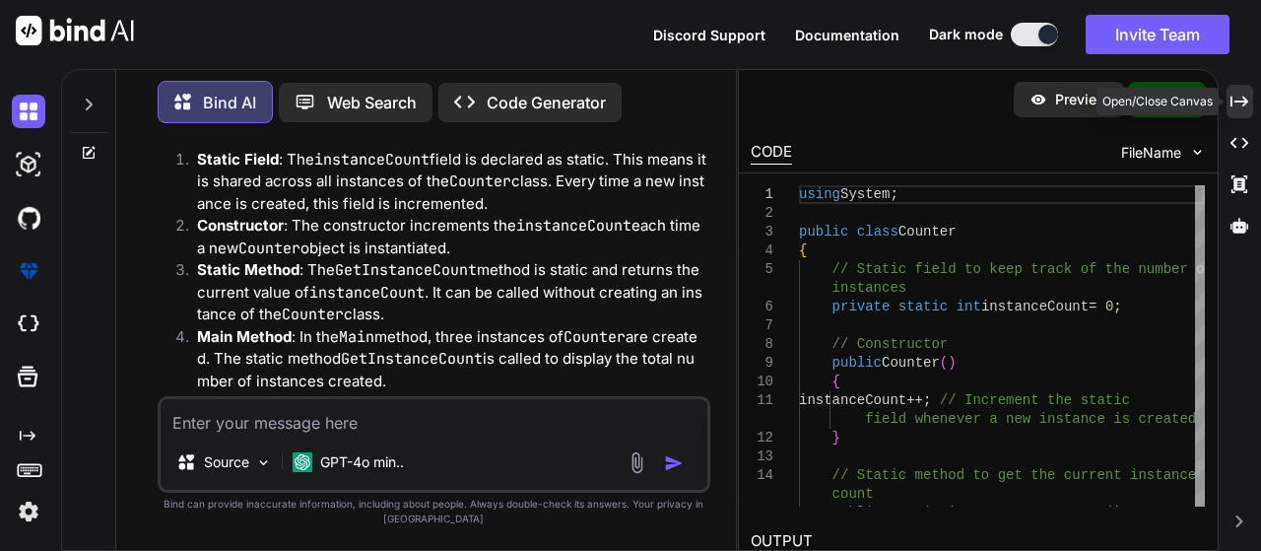
click at [1243, 104] on icon "Created with Pixso." at bounding box center [1240, 102] width 18 height 18
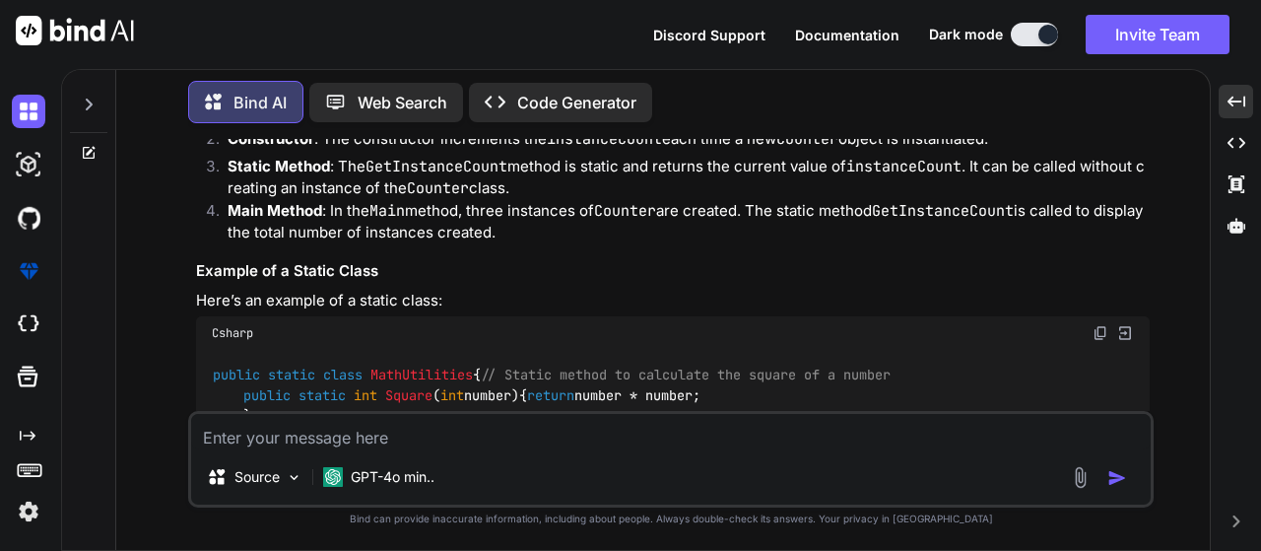
scroll to position [3519, 0]
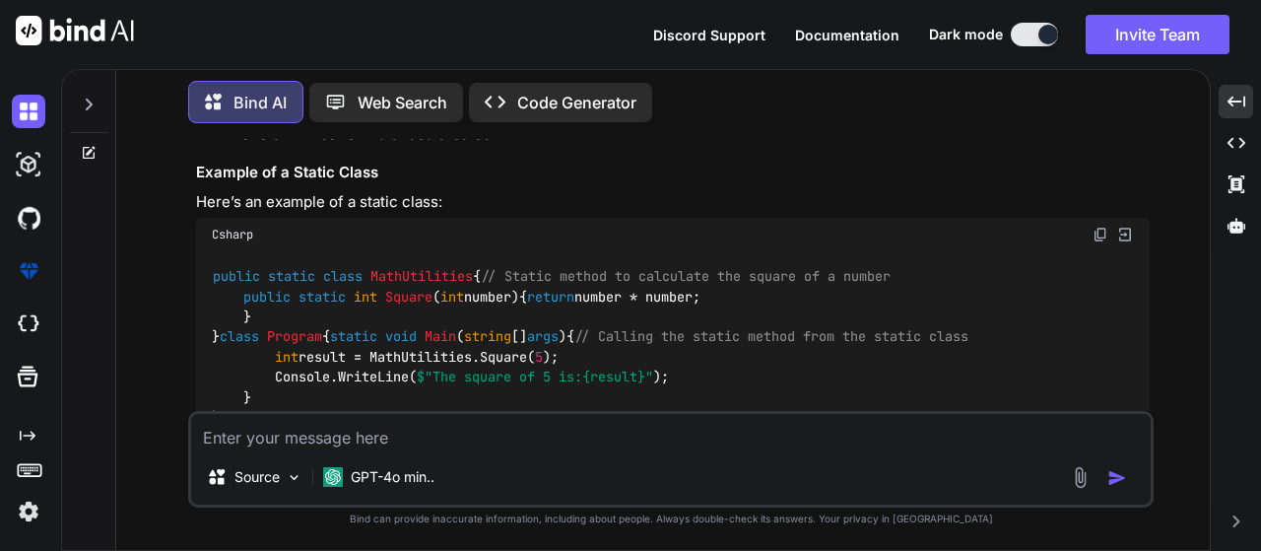
drag, startPoint x: 325, startPoint y: 252, endPoint x: 523, endPoint y: 248, distance: 198.1
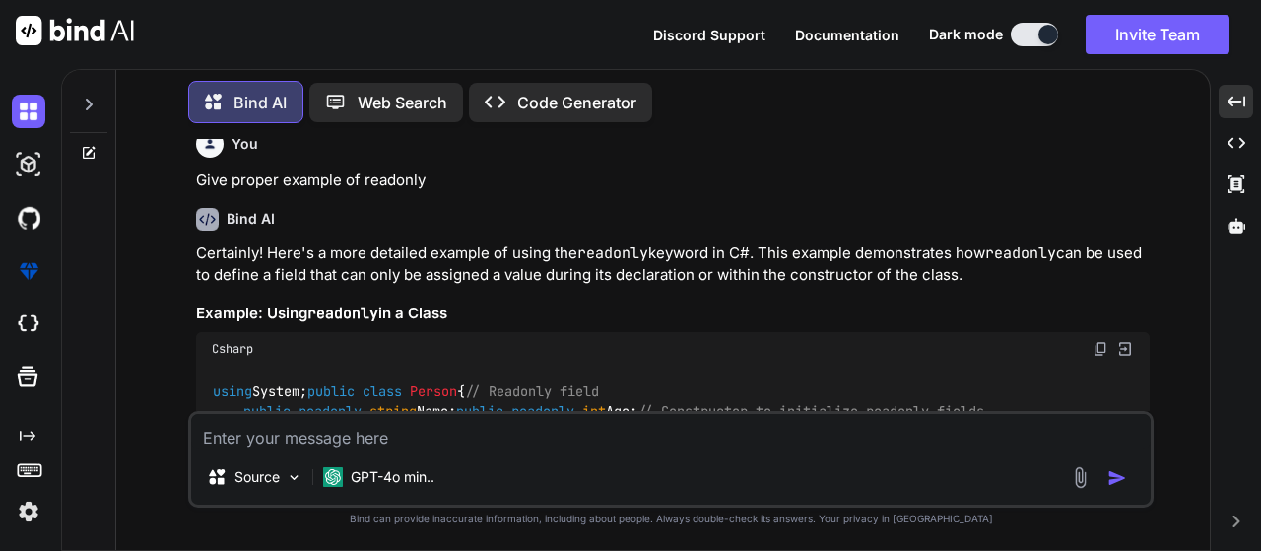
scroll to position [1844, 0]
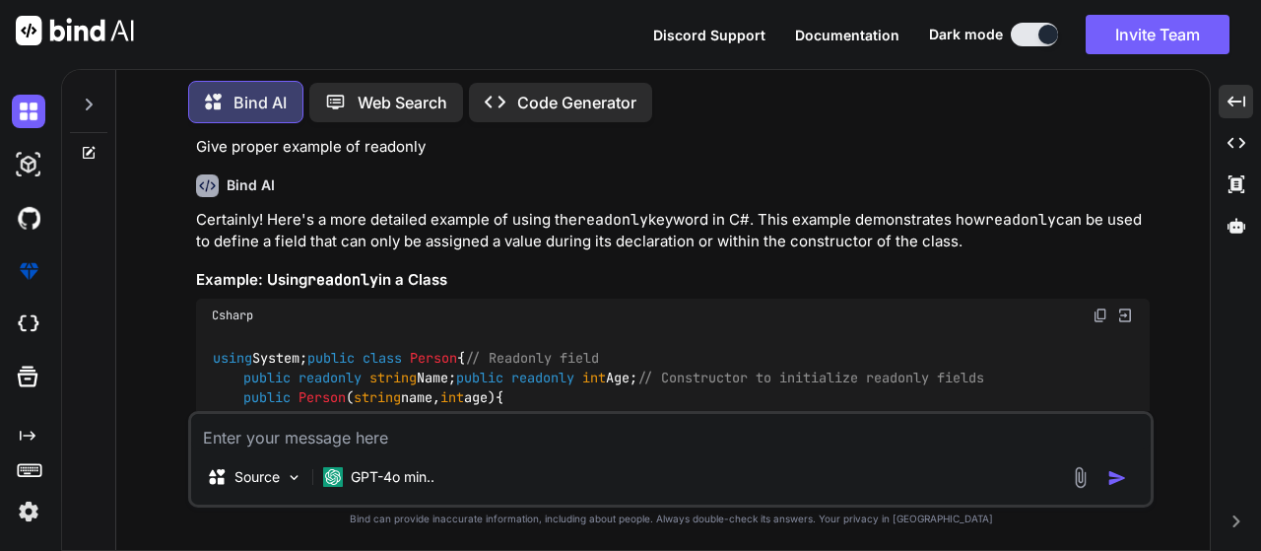
drag, startPoint x: 261, startPoint y: 189, endPoint x: 277, endPoint y: 189, distance: 15.8
drag, startPoint x: 333, startPoint y: 252, endPoint x: 399, endPoint y: 244, distance: 66.5
drag, startPoint x: 416, startPoint y: 241, endPoint x: 486, endPoint y: 239, distance: 70.0
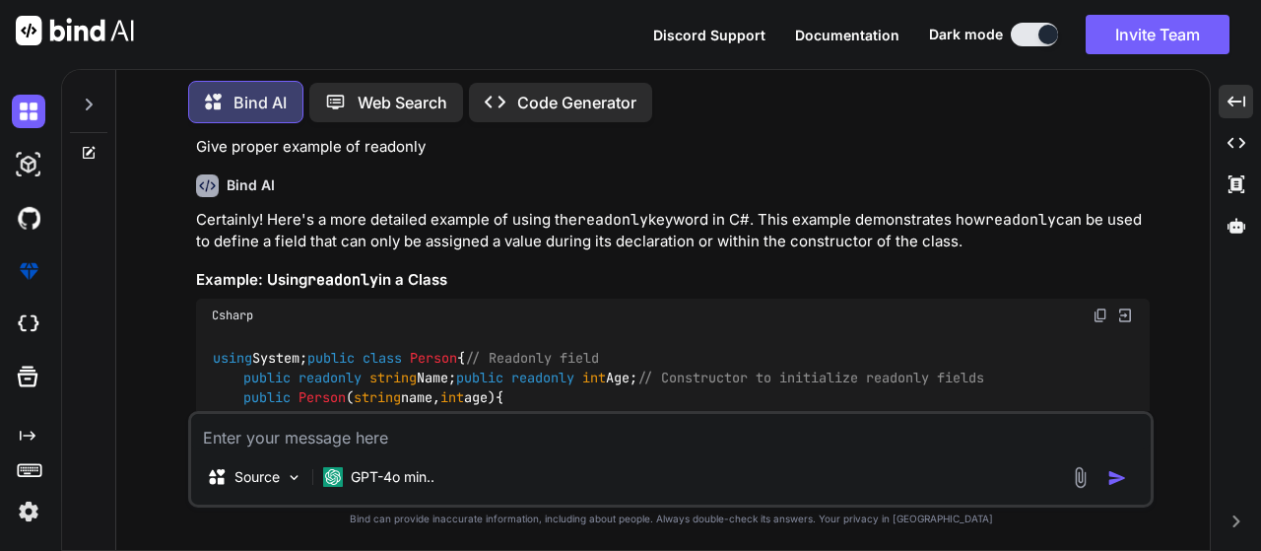
drag, startPoint x: 569, startPoint y: 250, endPoint x: 640, endPoint y: 255, distance: 71.1
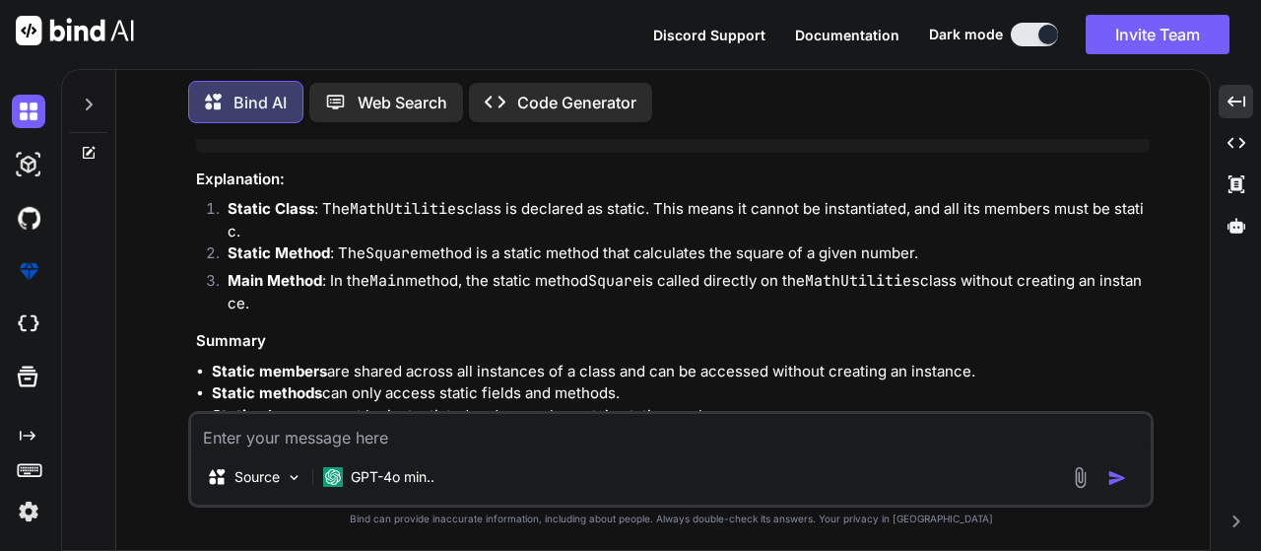
scroll to position [3814, 0]
